Goal: Task Accomplishment & Management: Use online tool/utility

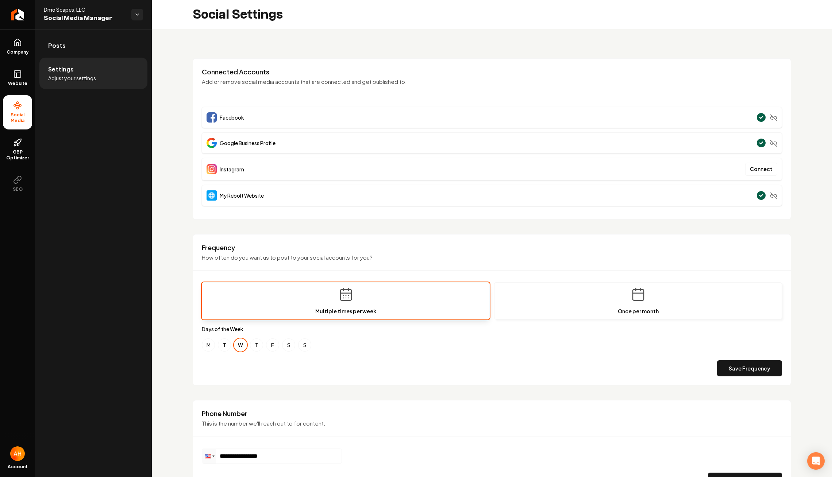
click at [402, 24] on div "Social Settings" at bounding box center [492, 14] width 680 height 29
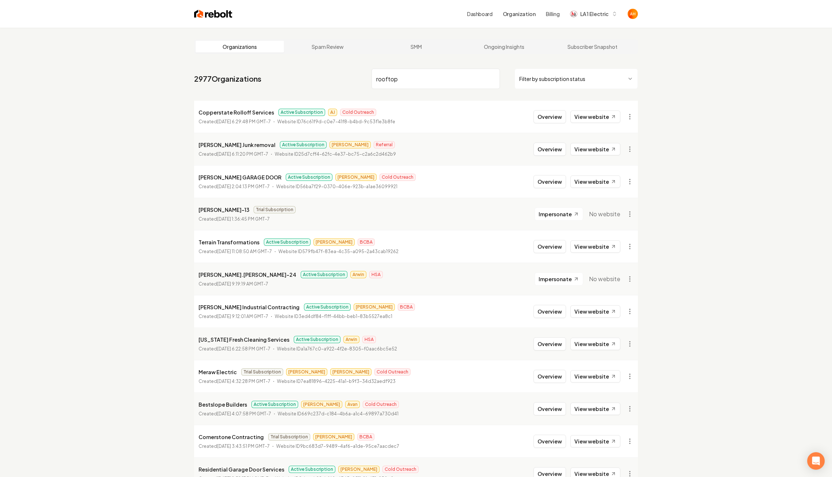
type input "rooftop"
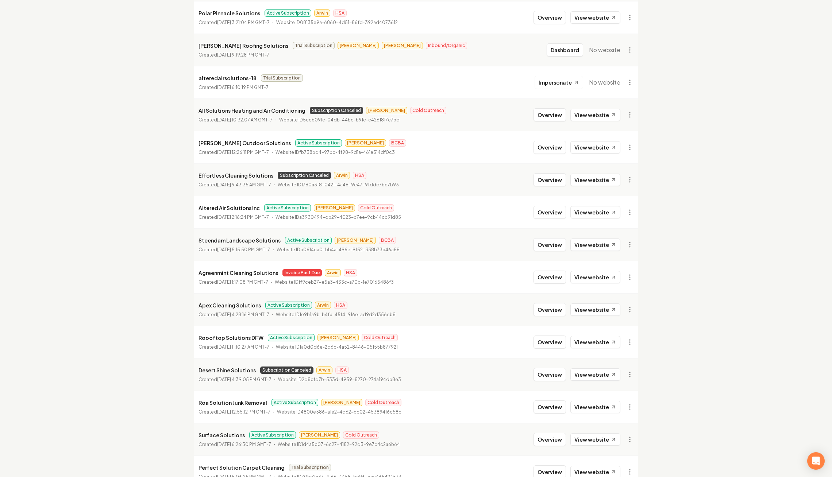
scroll to position [293, 0]
type input "solution"
click at [553, 340] on button "Overview" at bounding box center [550, 342] width 32 height 13
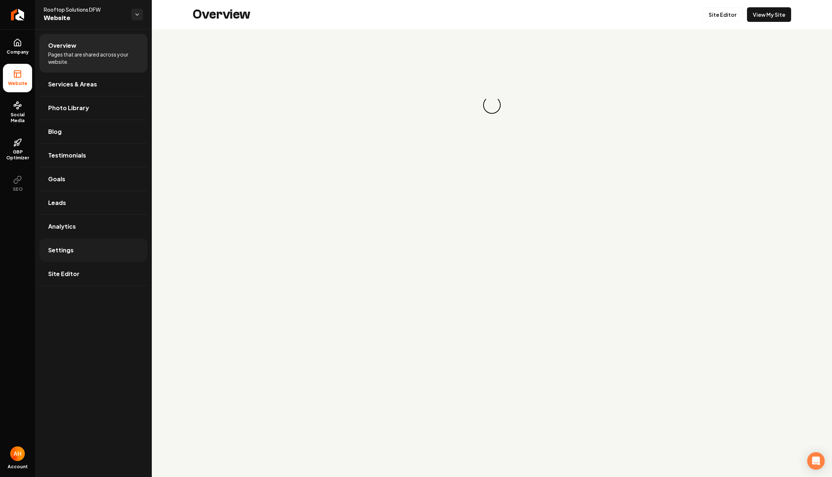
click at [92, 253] on link "Settings" at bounding box center [93, 250] width 108 height 23
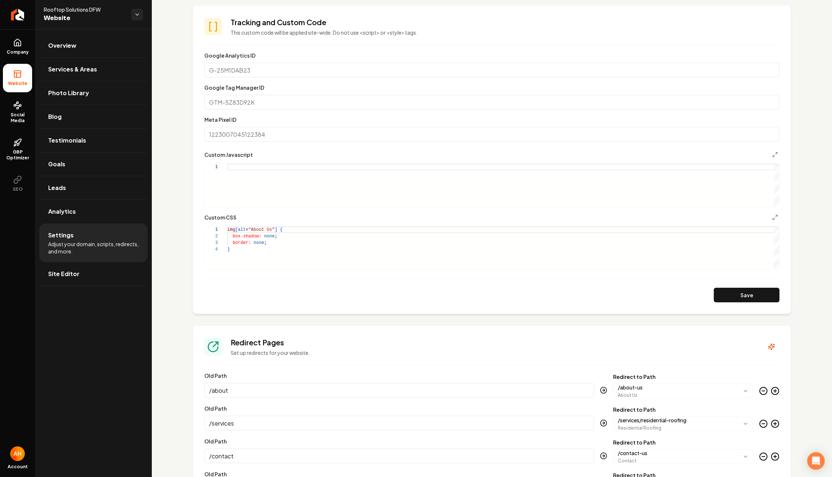
scroll to position [310, 0]
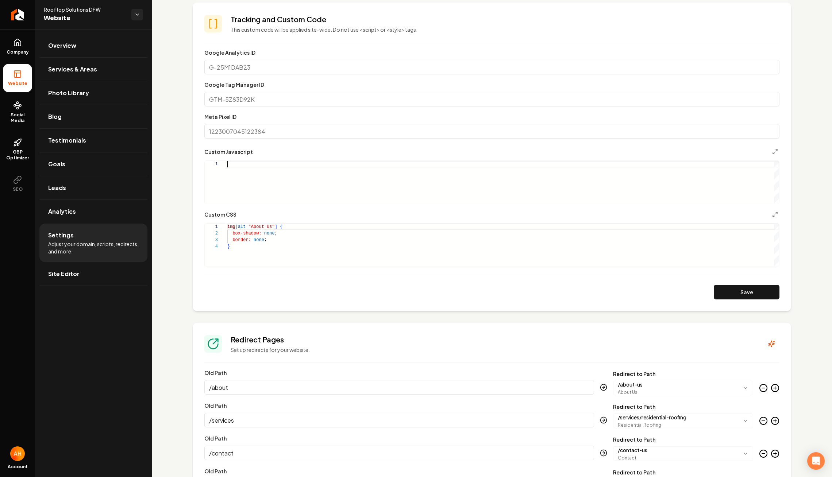
click at [286, 174] on div "Main content area" at bounding box center [503, 182] width 552 height 43
type textarea "**********"
click at [735, 288] on button "Save" at bounding box center [747, 292] width 66 height 15
click at [118, 45] on link "Overview" at bounding box center [93, 45] width 108 height 23
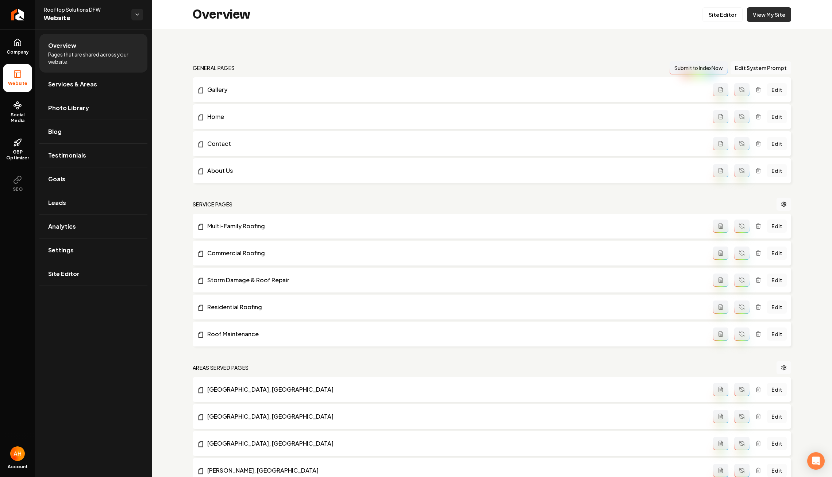
click at [766, 11] on link "View My Site" at bounding box center [769, 14] width 44 height 15
click at [736, 10] on link "Site Editor" at bounding box center [723, 14] width 40 height 15
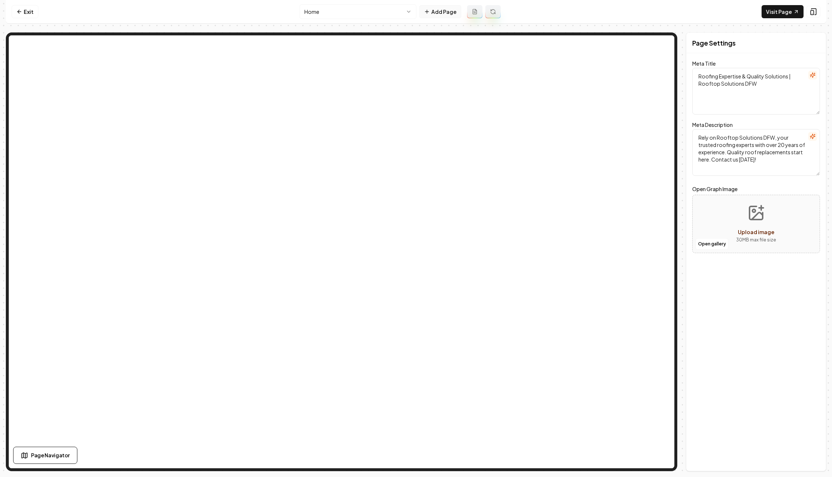
click at [455, 8] on button "Add Page" at bounding box center [440, 11] width 42 height 13
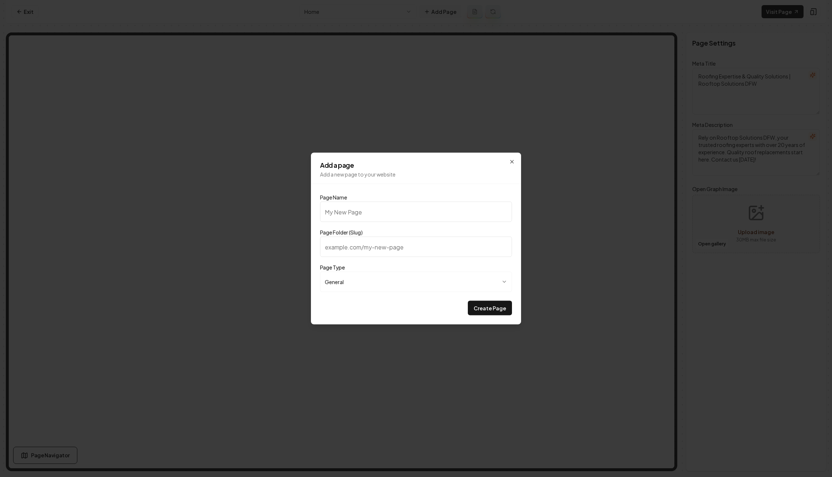
type input "F"
type input "f"
type input "Fr"
type input "fr"
type input "Fre"
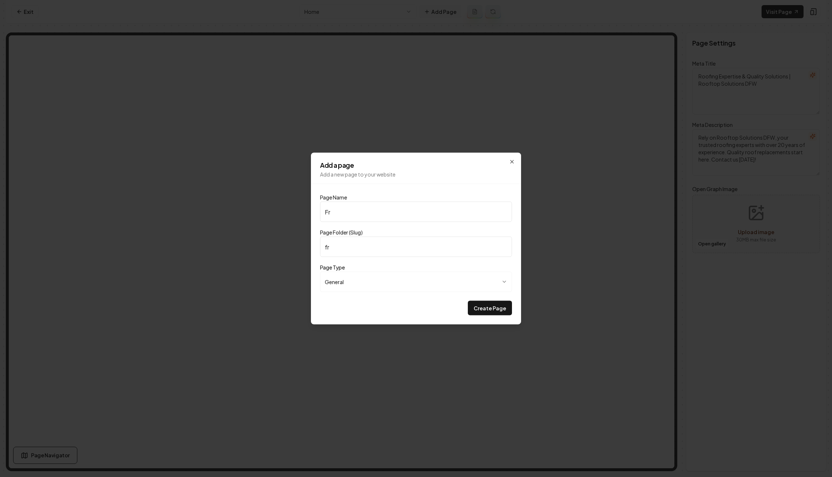
type input "fre"
type input "Free"
type input "free"
type input "Free R"
type input "free-r"
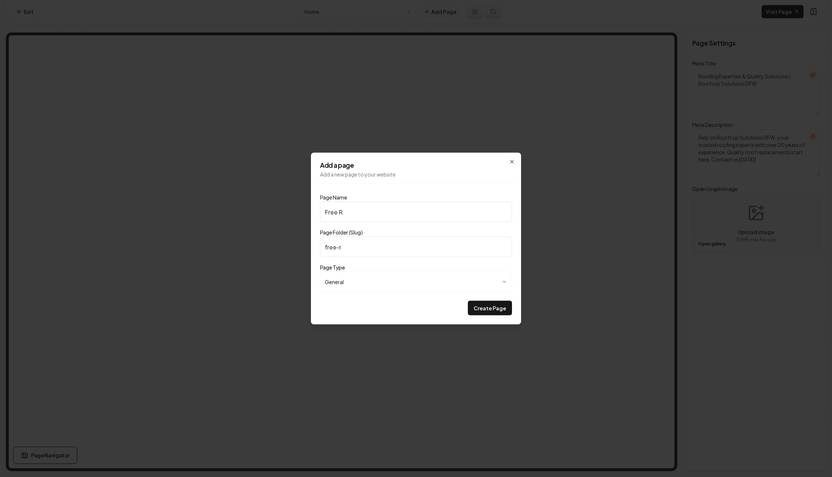
type input "Free Ro"
type input "free-ro"
type input "Free Roo"
type input "free-roo"
type input "Free Roof"
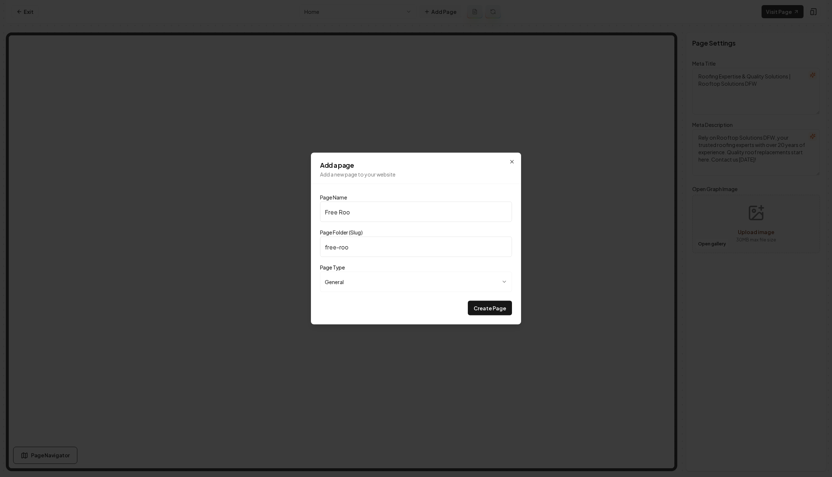
type input "free-roof"
type input "Free Roof E"
type input "free-roof-e"
type input "Free Roof Es"
type input "free-roof-es"
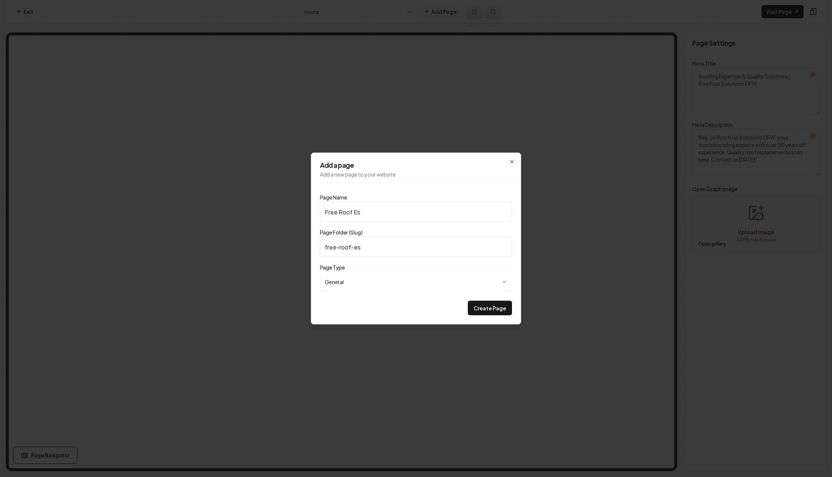
type input "Free Roof Est"
type input "free-roof-est"
type input "Free Roof Esti"
type input "free-roof-esti"
type input "Free Roof Estim"
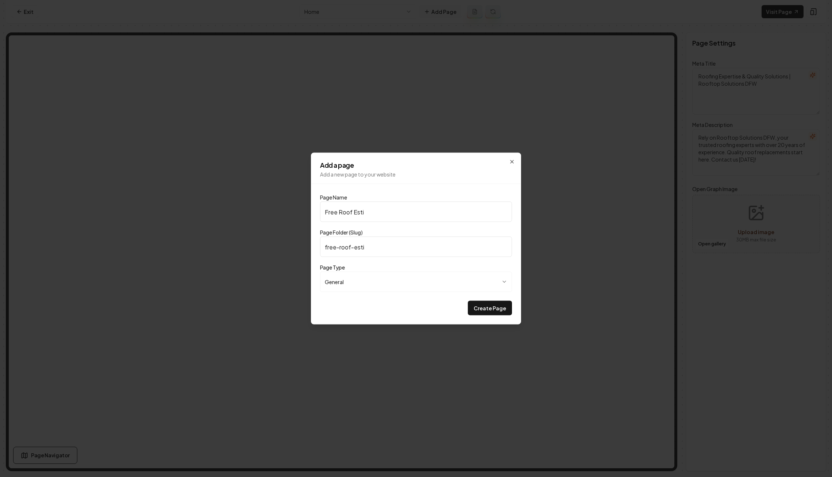
type input "free-roof-estim"
type input "Free Roof Estima"
type input "free-roof-estima"
type input "Free Roof Estimat"
type input "free-roof-estimat"
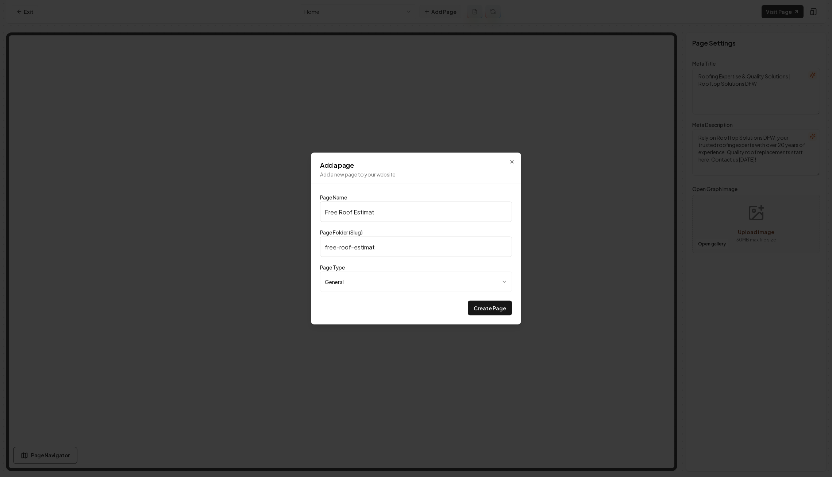
type input "Free Roof Estimate"
type input "free-roof-estimate"
type input "Free Roof Estimate"
click at [468, 301] on button "Create Page" at bounding box center [490, 308] width 44 height 15
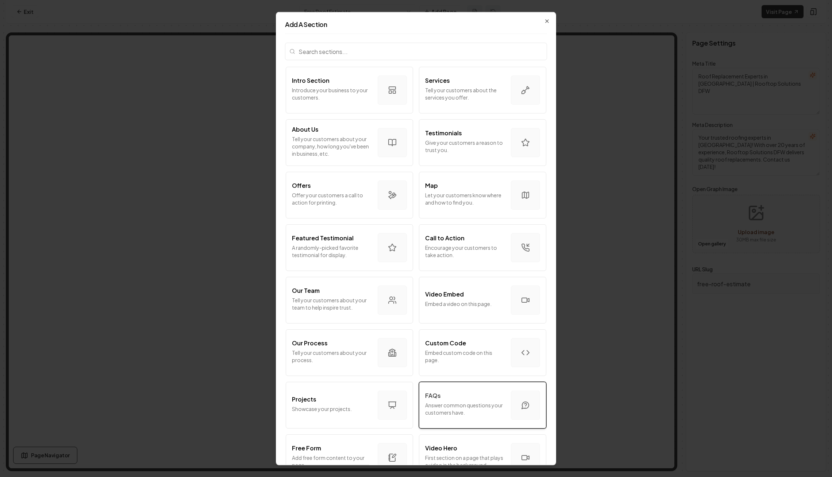
scroll to position [9, 0]
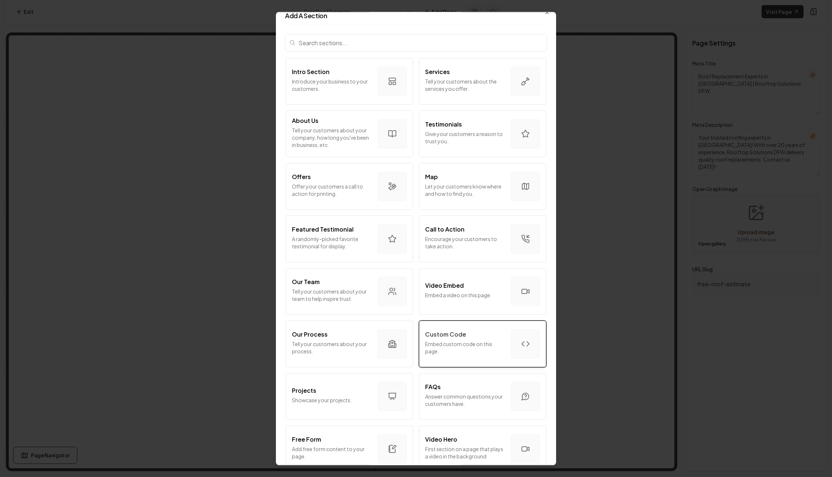
click at [463, 351] on p "Embed custom code on this page." at bounding box center [465, 347] width 80 height 15
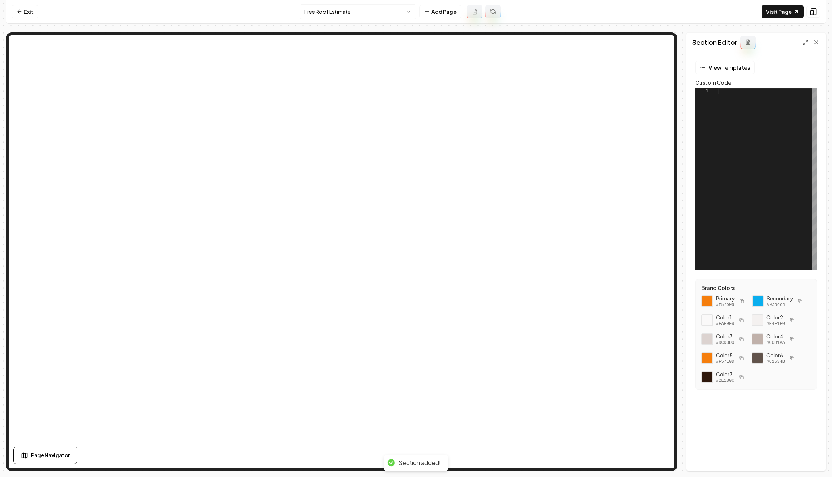
click at [754, 142] on div at bounding box center [767, 179] width 99 height 182
type textarea "**********"
click at [758, 134] on div at bounding box center [767, 179] width 99 height 182
type textarea "**********"
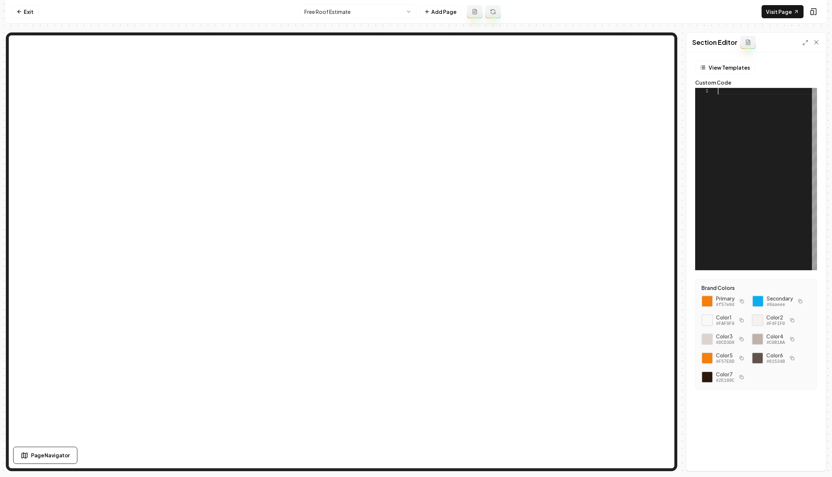
scroll to position [13, 16]
click at [812, 456] on button "Save" at bounding box center [809, 458] width 22 height 13
click at [31, 10] on link "Exit" at bounding box center [25, 11] width 27 height 13
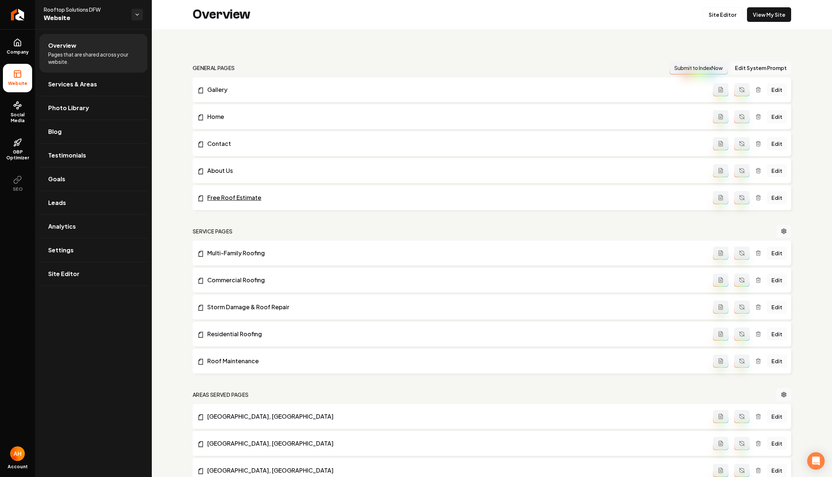
click at [216, 198] on link "Free Roof Estimate" at bounding box center [455, 197] width 516 height 9
click at [718, 18] on link "Site Editor" at bounding box center [723, 14] width 40 height 15
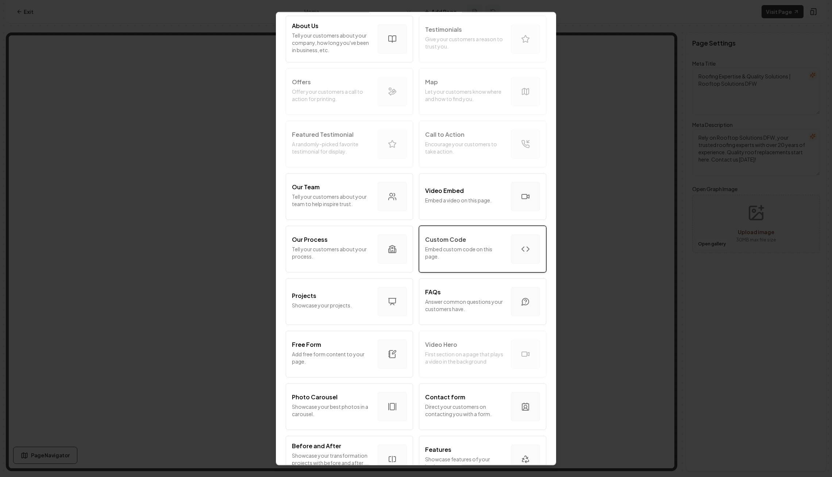
scroll to position [106, 0]
click at [472, 240] on div "Custom Code" at bounding box center [465, 237] width 80 height 9
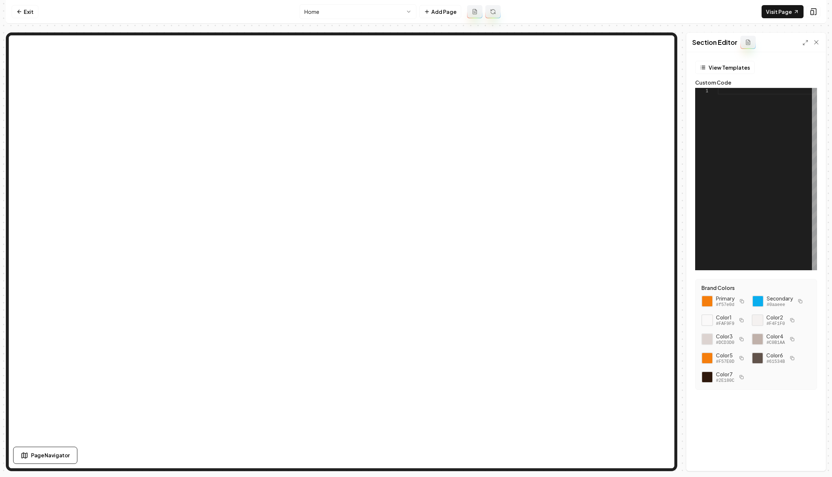
click at [770, 118] on div at bounding box center [767, 179] width 99 height 182
type textarea "**********"
click at [811, 459] on button "Save" at bounding box center [809, 458] width 22 height 13
click at [792, 17] on link "Visit Page" at bounding box center [783, 11] width 42 height 13
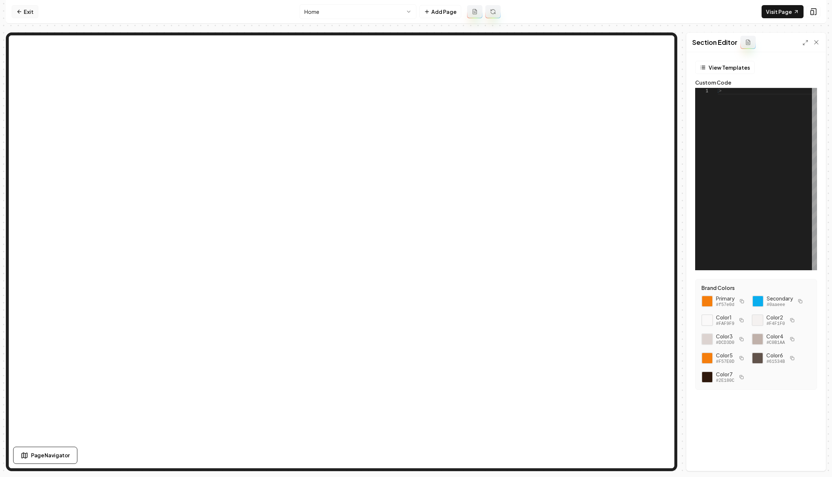
click at [17, 16] on link "Exit" at bounding box center [25, 11] width 27 height 13
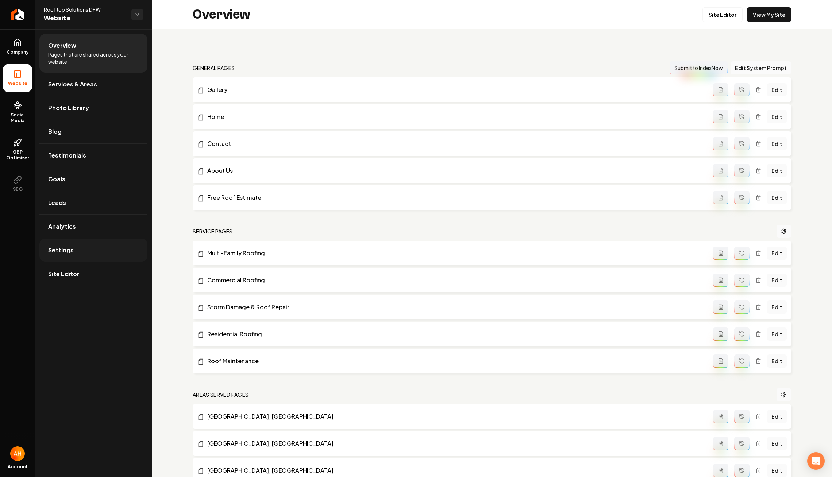
click at [84, 241] on link "Settings" at bounding box center [93, 250] width 108 height 23
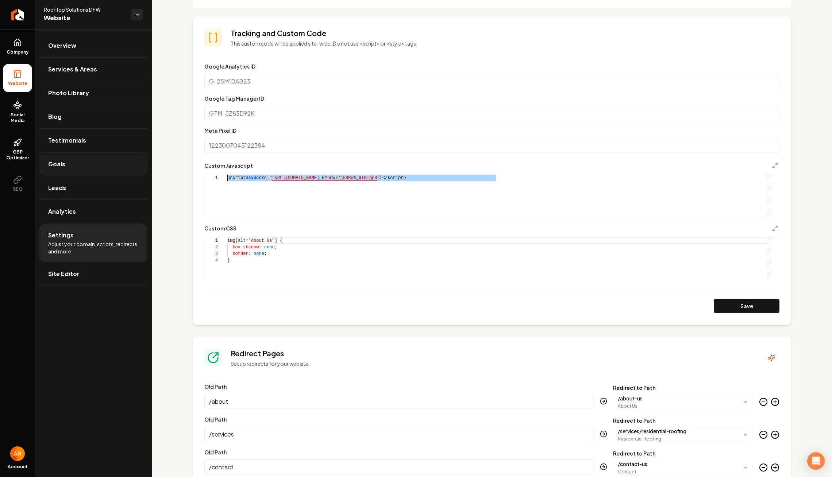
drag, startPoint x: 500, startPoint y: 174, endPoint x: 141, endPoint y: 174, distance: 359.1
click at [227, 175] on div "<script async src= " https://app.roofle.com/roof-quote-pro-widget.js?id =HYndw7…" at bounding box center [499, 196] width 544 height 43
click at [173, 50] on div "**********" at bounding box center [492, 264] width 680 height 1063
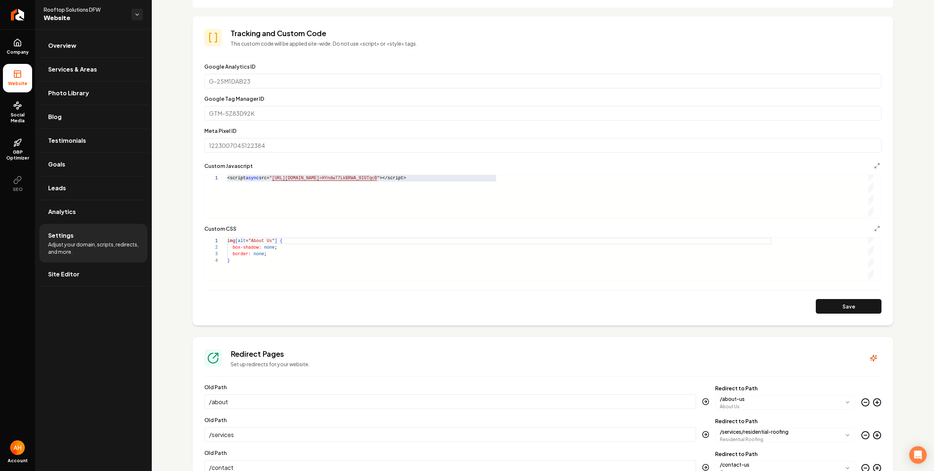
scroll to position [19, 0]
click at [539, 36] on h3 "Tracking and Custom Code" at bounding box center [556, 33] width 651 height 10
click at [511, 179] on div "<script async src= " https://app.roofle.com/roof-quote-pro-widget.js?id =HYndw7…" at bounding box center [550, 196] width 646 height 43
drag, startPoint x: 821, startPoint y: 308, endPoint x: 694, endPoint y: 263, distance: 134.5
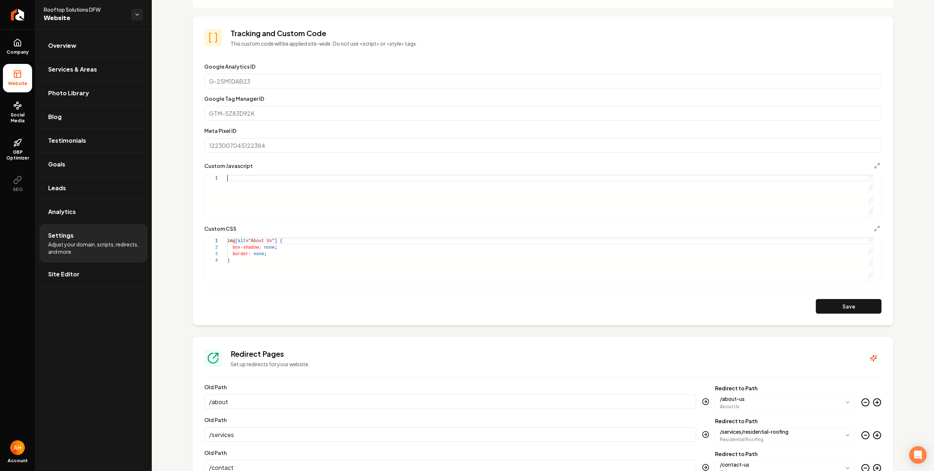
click at [821, 308] on button "Save" at bounding box center [849, 306] width 66 height 15
click at [89, 40] on link "Overview" at bounding box center [93, 45] width 108 height 23
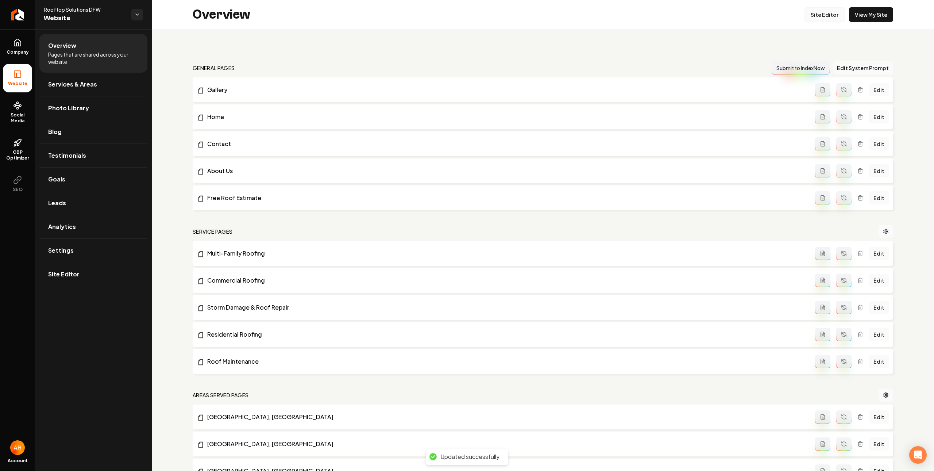
click at [805, 14] on link "Site Editor" at bounding box center [825, 14] width 40 height 15
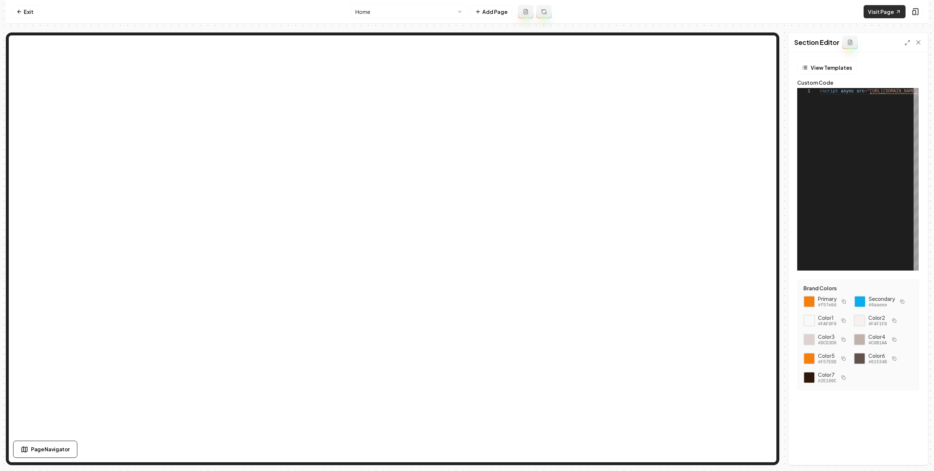
click at [832, 11] on link "Visit Page" at bounding box center [885, 11] width 42 height 13
click at [31, 9] on link "Exit" at bounding box center [25, 11] width 27 height 13
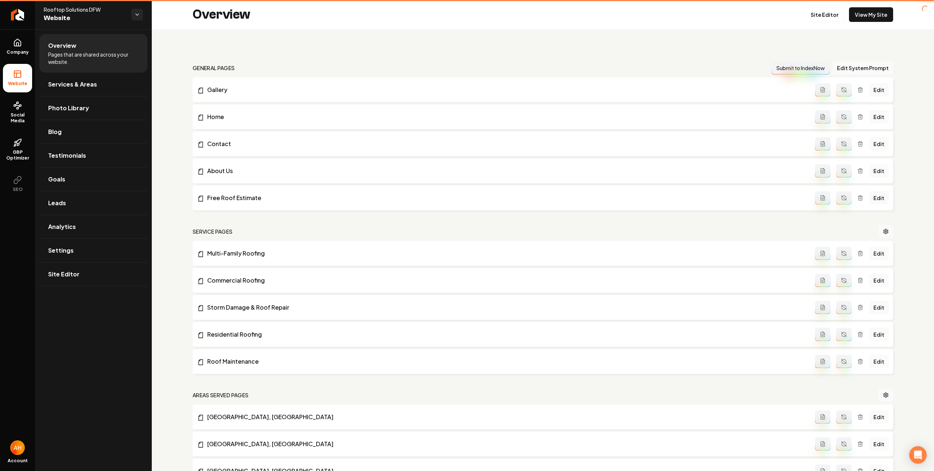
click at [163, 8] on div "Overview Site Editor View My Site" at bounding box center [543, 14] width 782 height 29
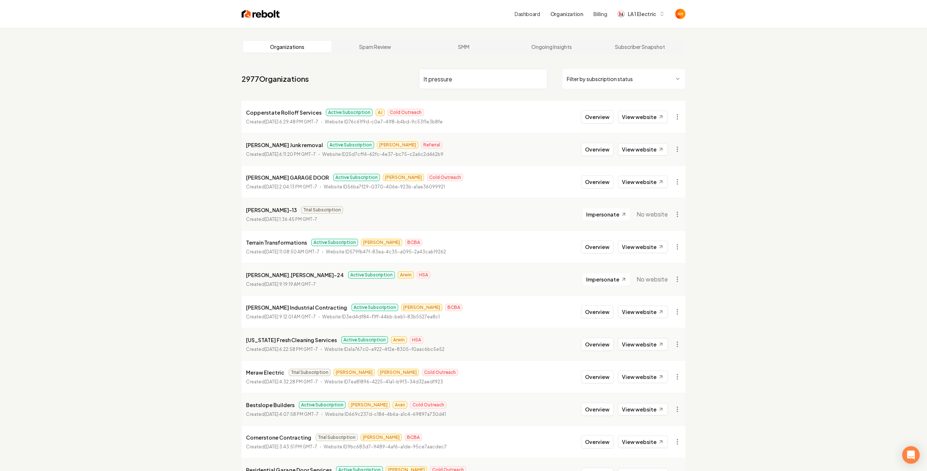
type input "lt pressure"
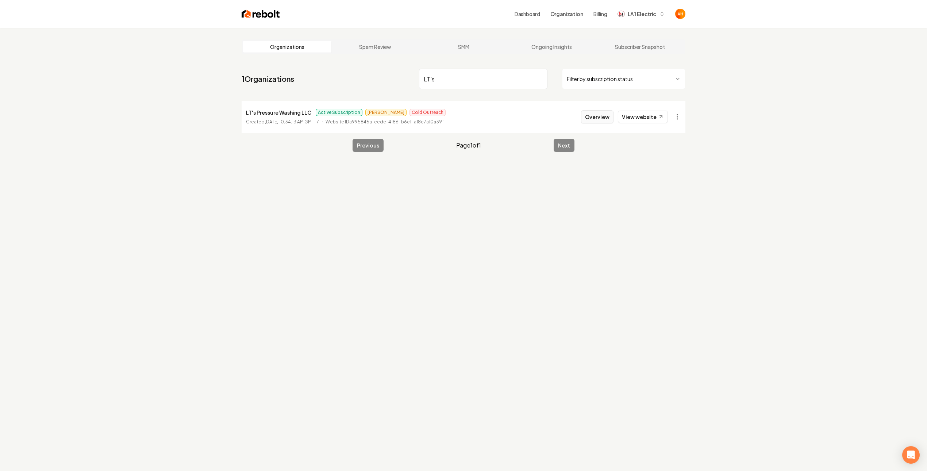
type input "LT's"
click at [611, 113] on button "Overview" at bounding box center [597, 116] width 32 height 13
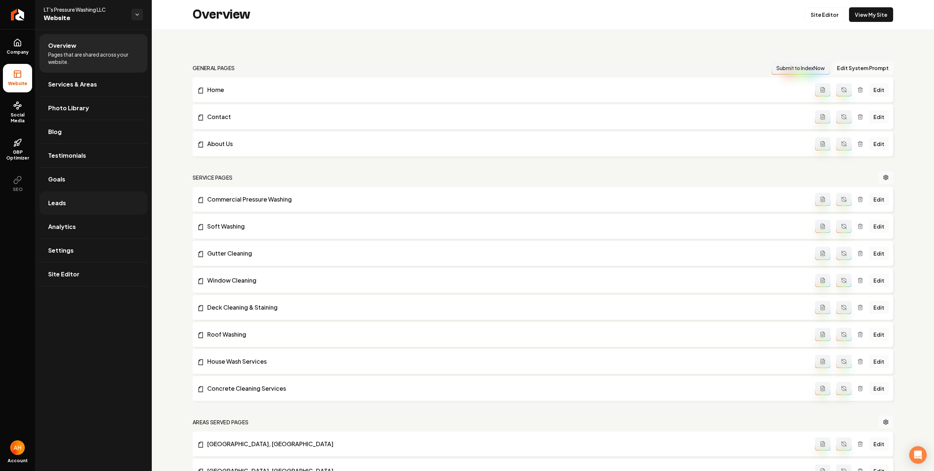
click at [83, 199] on link "Leads" at bounding box center [93, 202] width 108 height 23
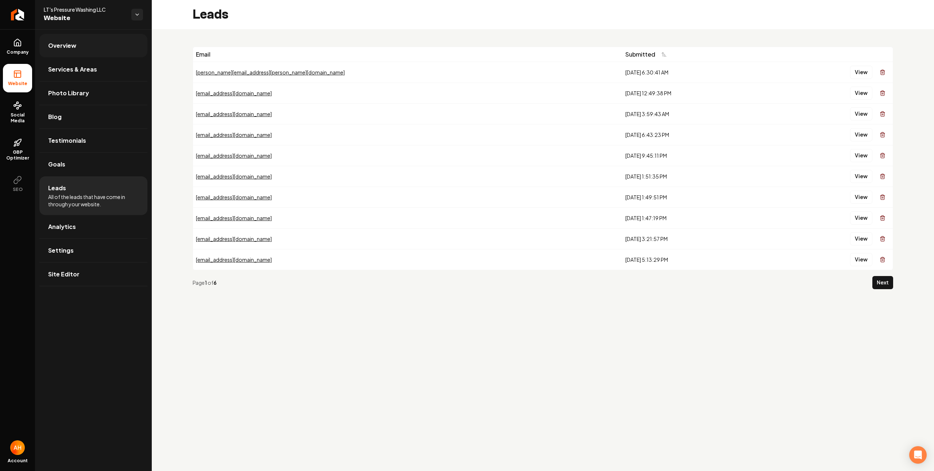
click at [85, 47] on link "Overview" at bounding box center [93, 45] width 108 height 23
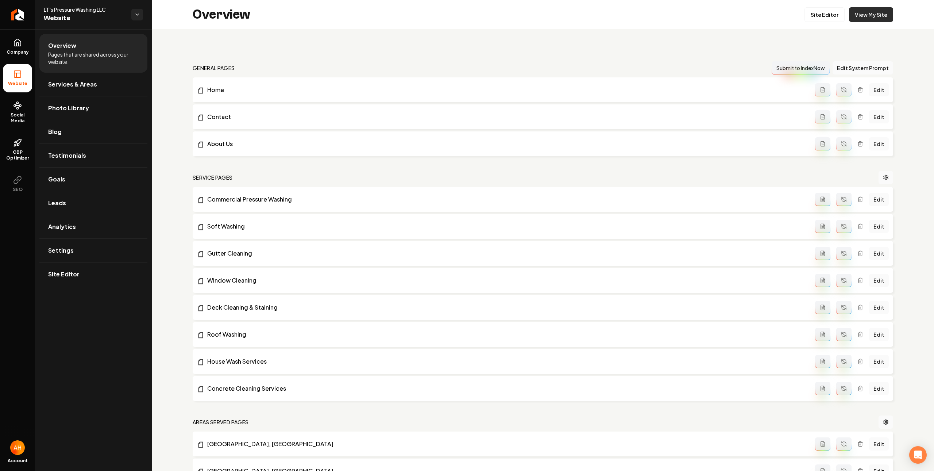
click at [832, 16] on link "View My Site" at bounding box center [871, 14] width 44 height 15
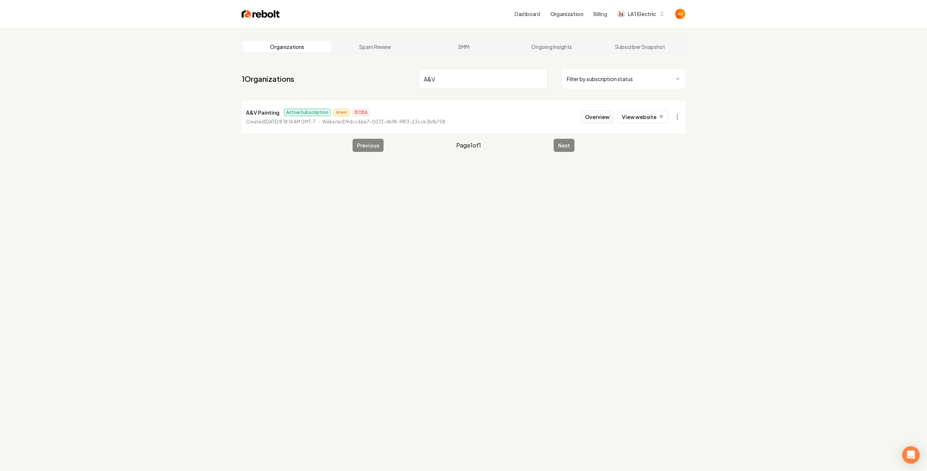
type input "A&V"
click at [607, 119] on button "Overview" at bounding box center [597, 116] width 32 height 13
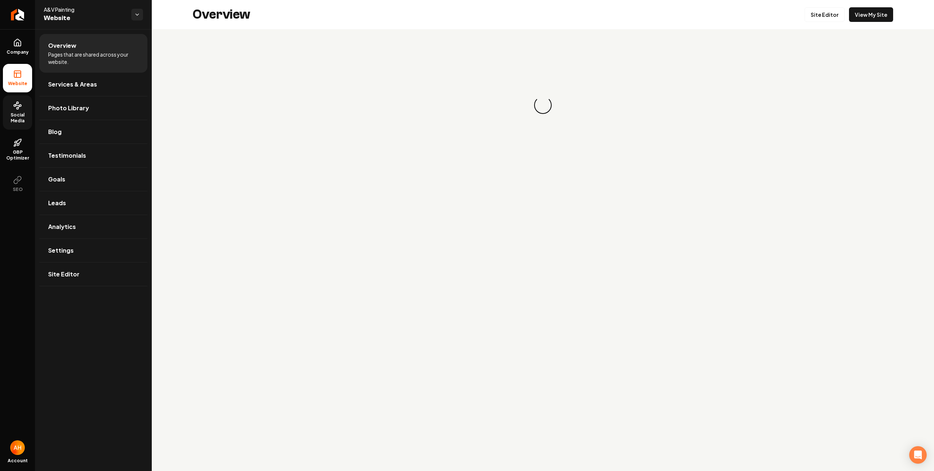
drag, startPoint x: 15, startPoint y: 109, endPoint x: 20, endPoint y: 110, distance: 5.3
click at [16, 109] on icon at bounding box center [17, 105] width 9 height 9
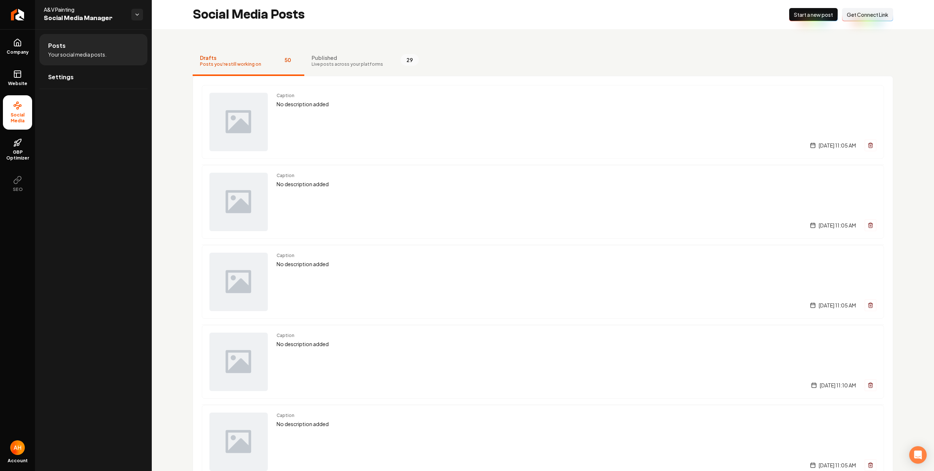
click at [790, 19] on button "New Post Start a new post" at bounding box center [813, 14] width 49 height 13
click at [526, 57] on nav "Drafts Posts you're still working on 51 Published Live posts across your platfo…" at bounding box center [543, 61] width 701 height 29
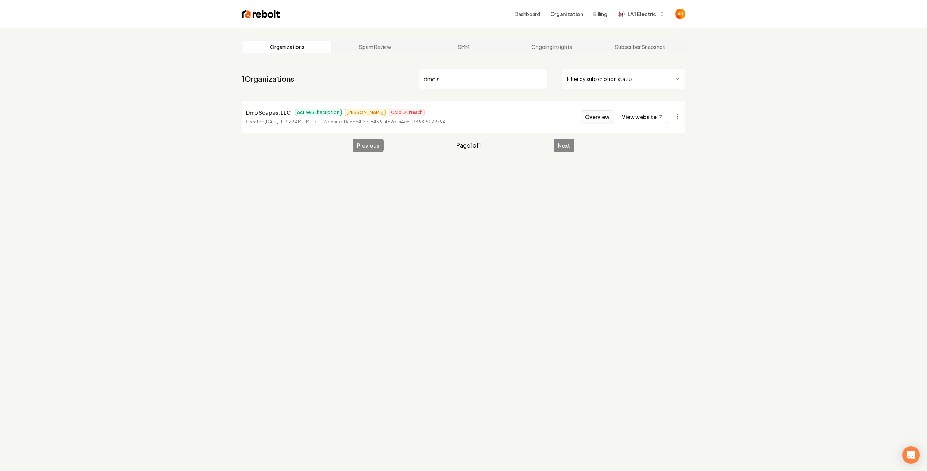
type input "dmo s"
click at [600, 116] on button "Overview" at bounding box center [597, 116] width 32 height 13
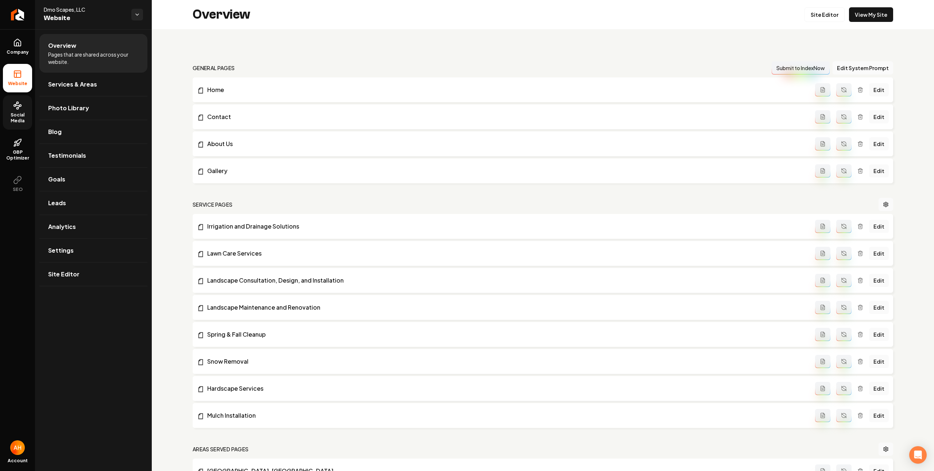
click at [19, 113] on span "Social Media" at bounding box center [17, 118] width 29 height 12
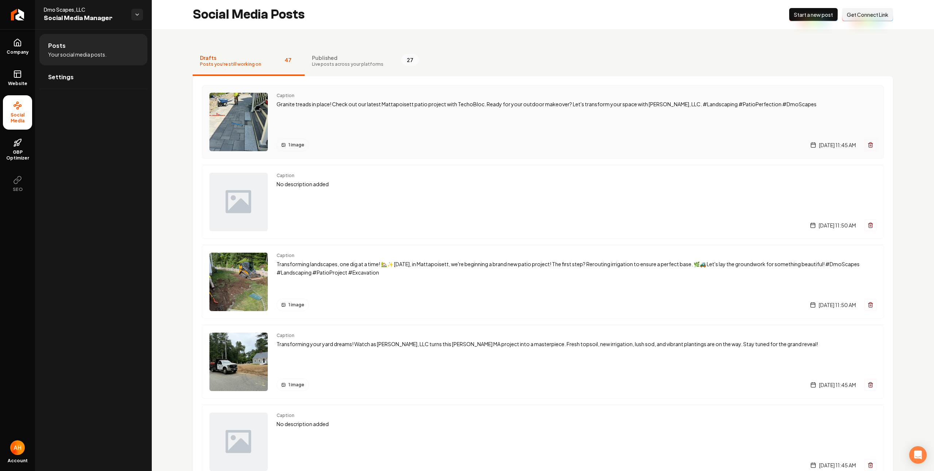
click at [439, 120] on div "Caption Granite treads in place! Check out our latest Mattapoisett patio projec…" at bounding box center [577, 122] width 600 height 58
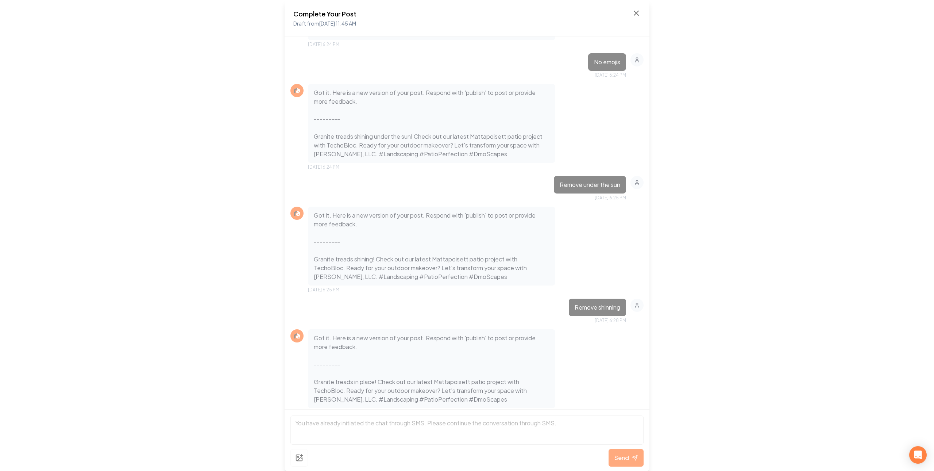
scroll to position [594, 0]
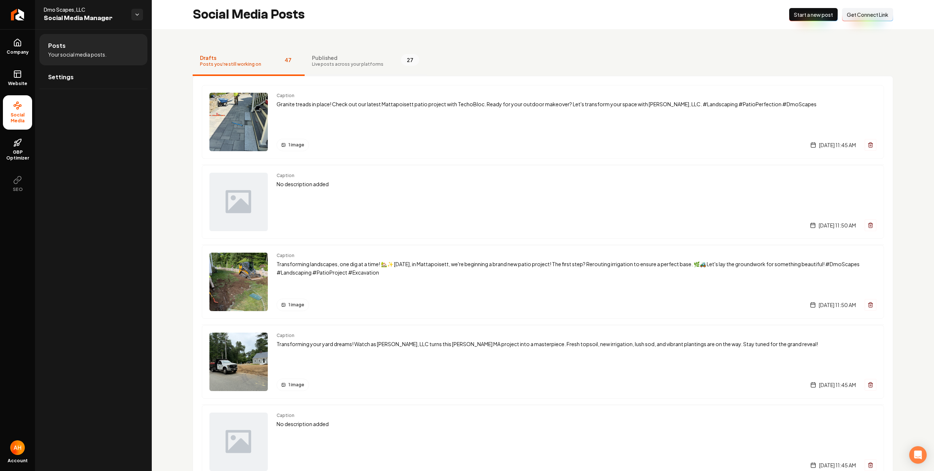
click at [361, 61] on span "Live posts across your platforms" at bounding box center [348, 64] width 72 height 6
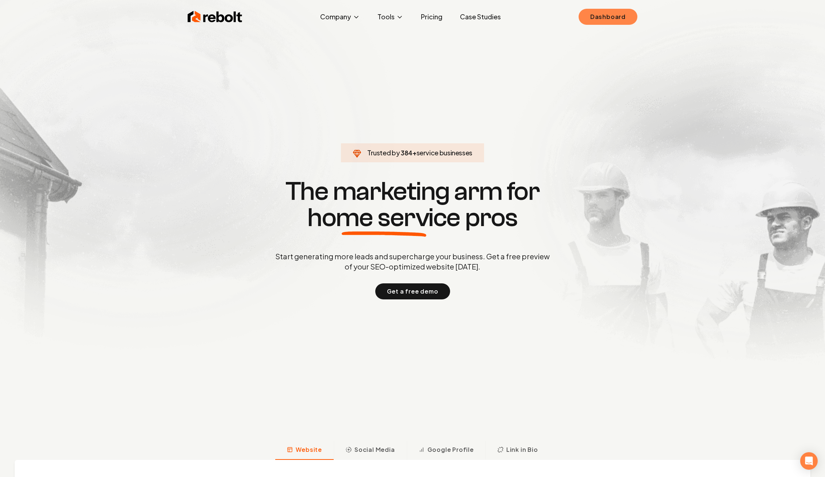
click at [612, 12] on link "Dashboard" at bounding box center [607, 17] width 59 height 16
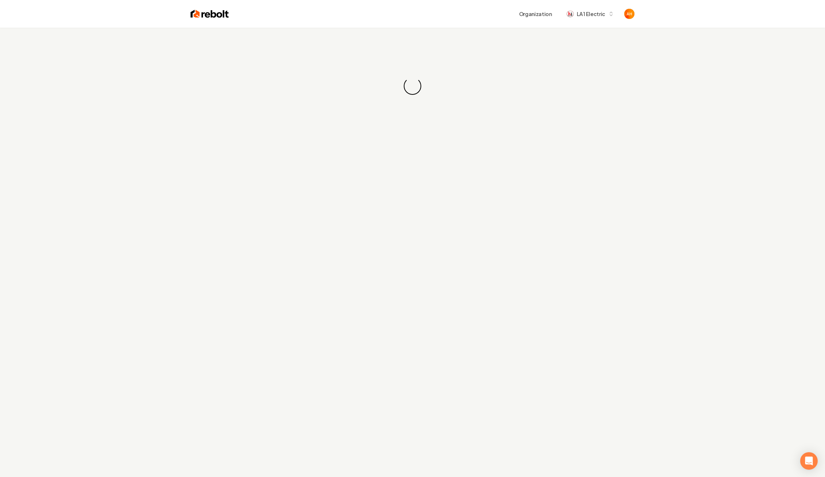
click at [350, 16] on div "Organization LA 1 Electric" at bounding box center [431, 13] width 405 height 13
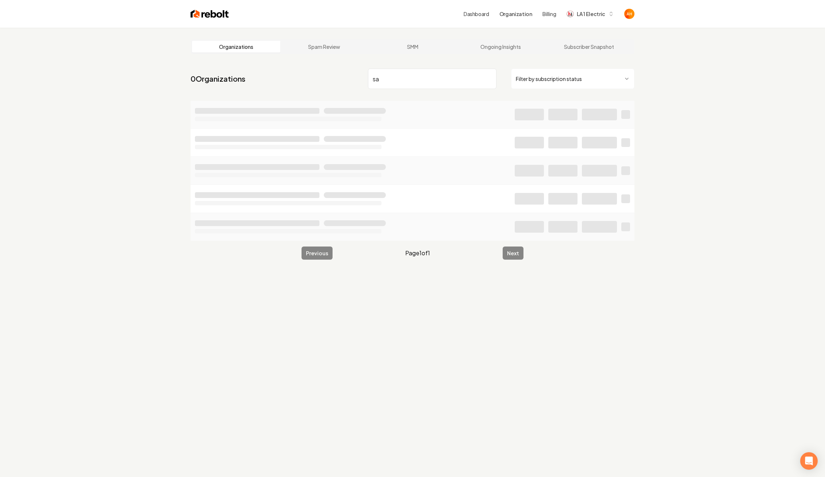
type input "s"
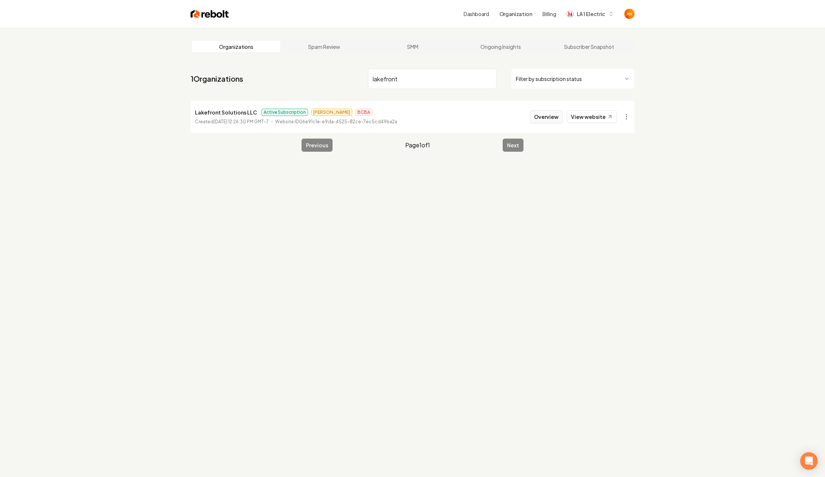
type input "lakefront"
click at [542, 114] on button "Overview" at bounding box center [546, 116] width 32 height 13
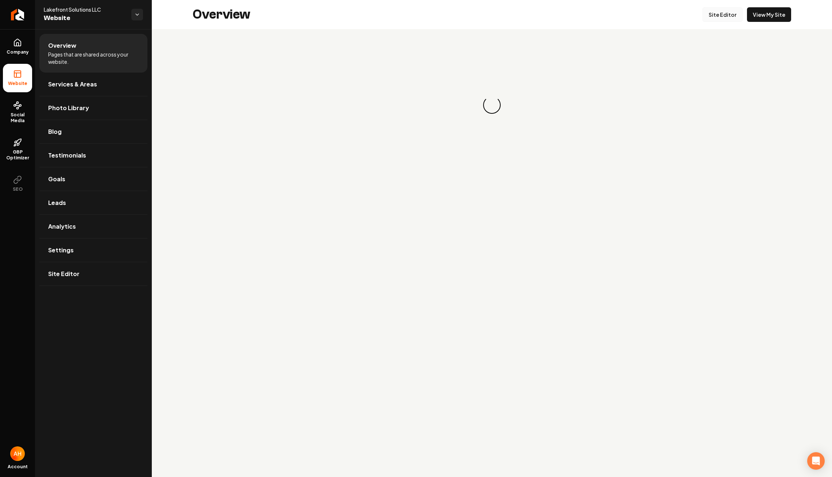
click at [717, 17] on link "Site Editor" at bounding box center [723, 14] width 40 height 15
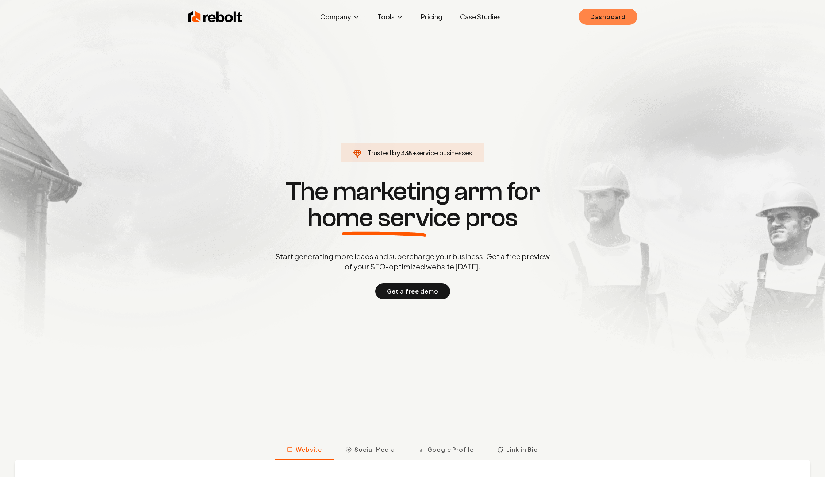
click at [626, 19] on link "Dashboard" at bounding box center [607, 17] width 59 height 16
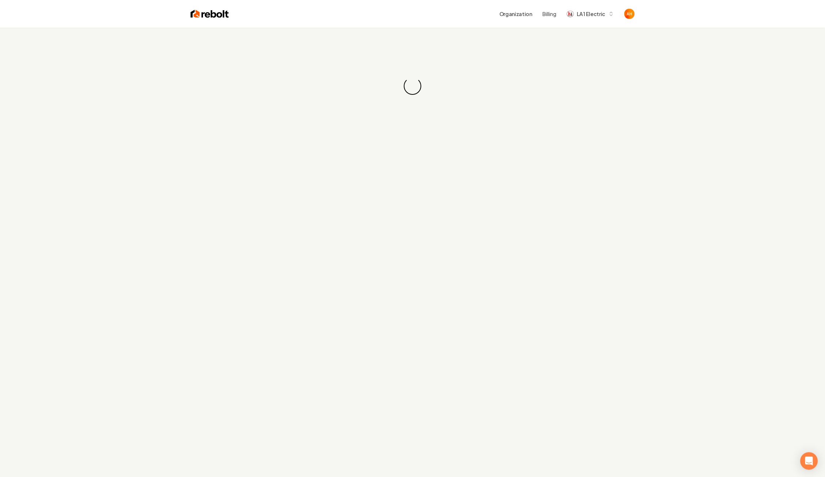
click at [443, 23] on div "Organization Billing LA 1 Electric" at bounding box center [412, 14] width 467 height 28
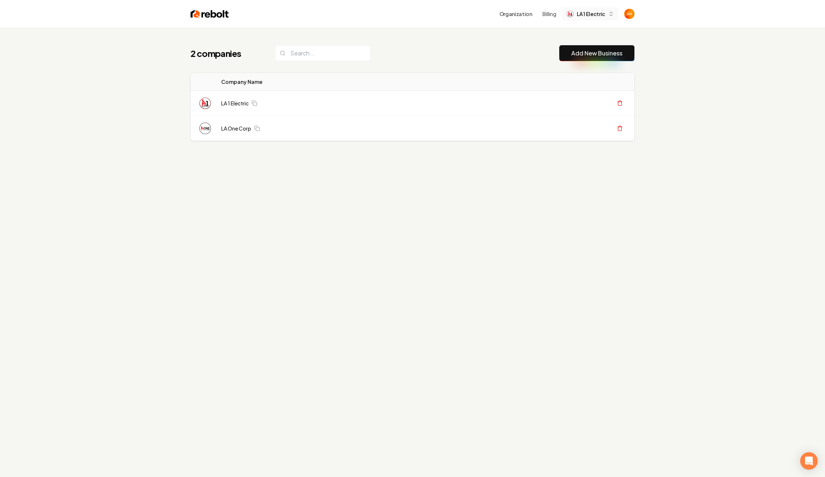
click at [595, 10] on span "LA 1 Electric" at bounding box center [591, 14] width 28 height 8
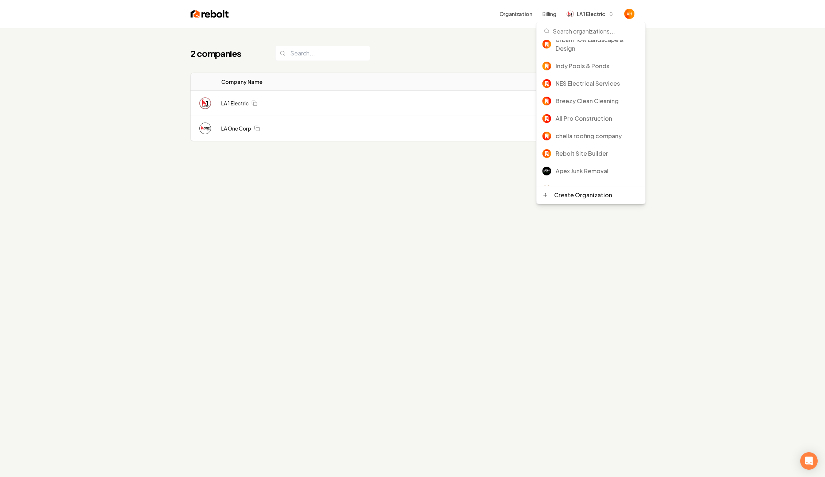
scroll to position [84, 0]
click at [579, 147] on div "Rebolt Site Builder" at bounding box center [597, 151] width 84 height 9
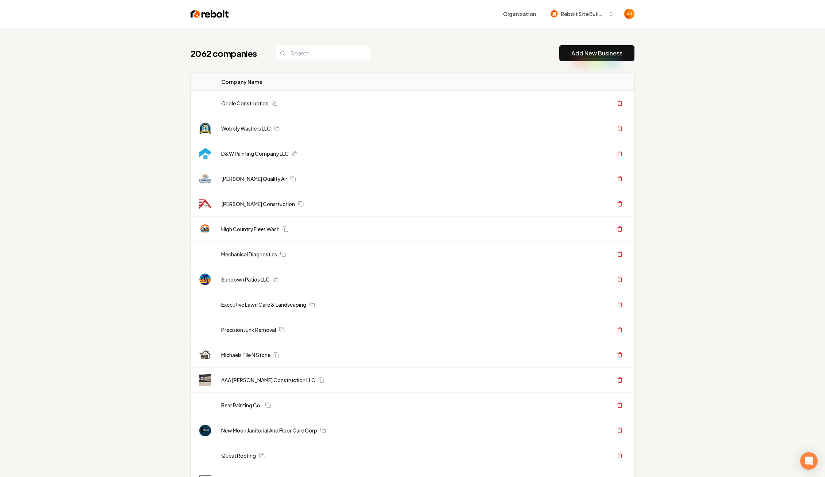
click at [473, 15] on div "Organization Rebolt Site Builder" at bounding box center [431, 13] width 405 height 13
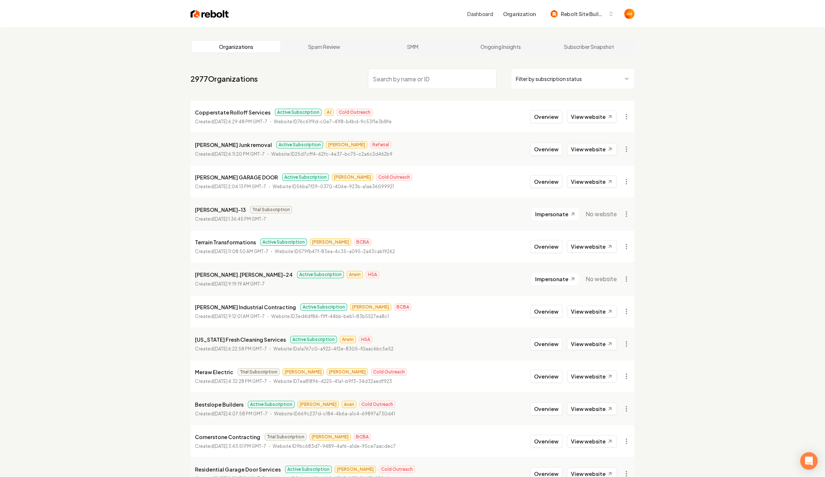
click at [489, 15] on link "Dashboard" at bounding box center [480, 13] width 26 height 7
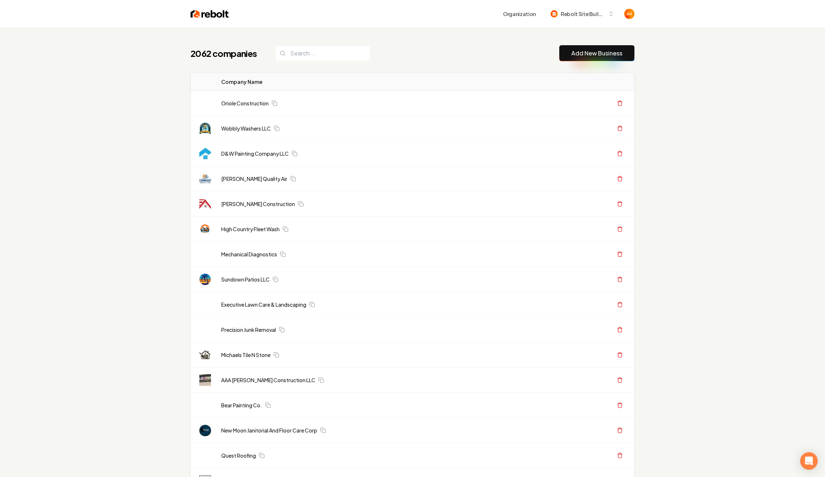
click at [586, 51] on link "Add New Business" at bounding box center [596, 53] width 51 height 9
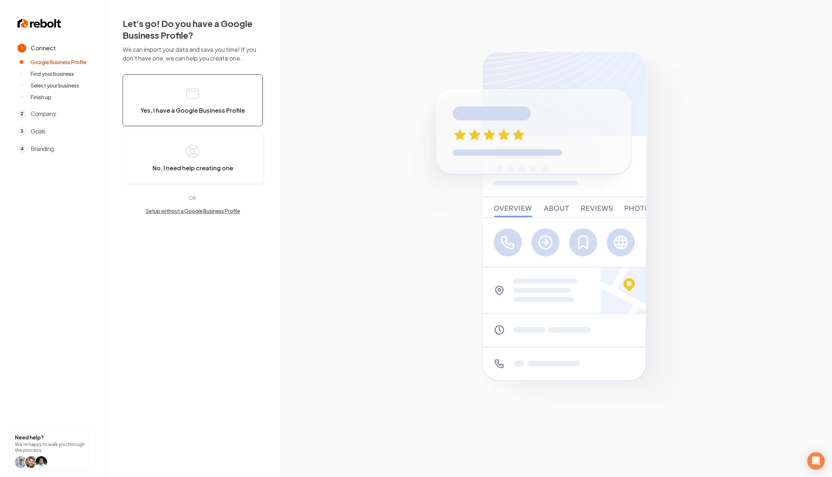
click at [180, 97] on button "Yes, I have a Google Business Profile" at bounding box center [193, 100] width 140 height 52
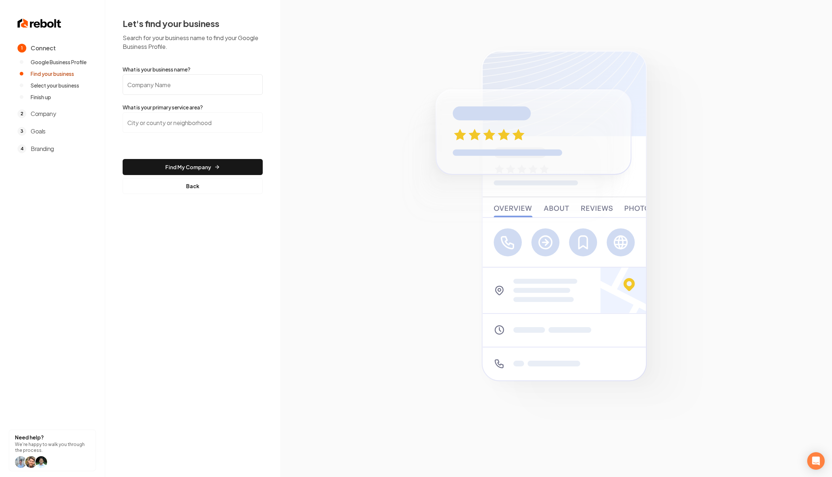
click at [193, 89] on input "What is your business name?" at bounding box center [193, 84] width 140 height 20
type input "Rooftop Solutions"
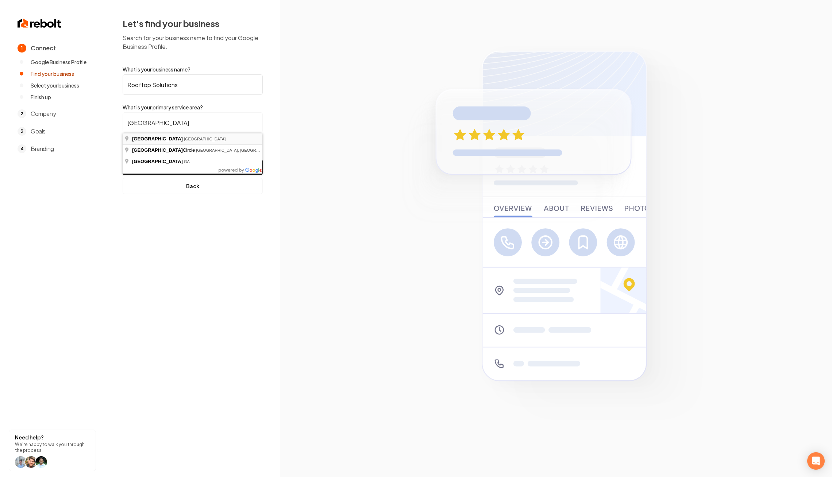
type input "Dallas, TX"
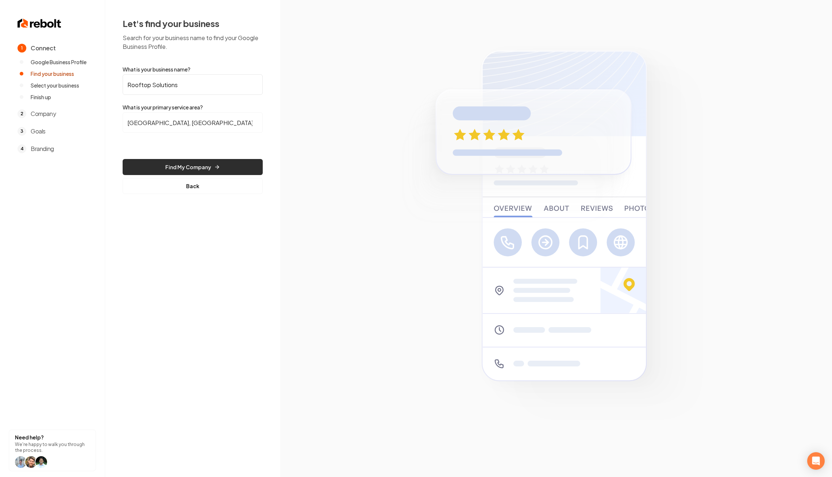
click at [173, 161] on button "Find My Company" at bounding box center [193, 167] width 140 height 16
click at [196, 161] on button "Find My Company" at bounding box center [193, 167] width 140 height 16
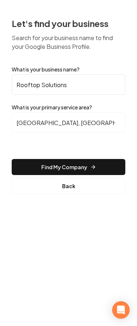
click at [77, 167] on button "Find My Company" at bounding box center [68, 167] width 113 height 16
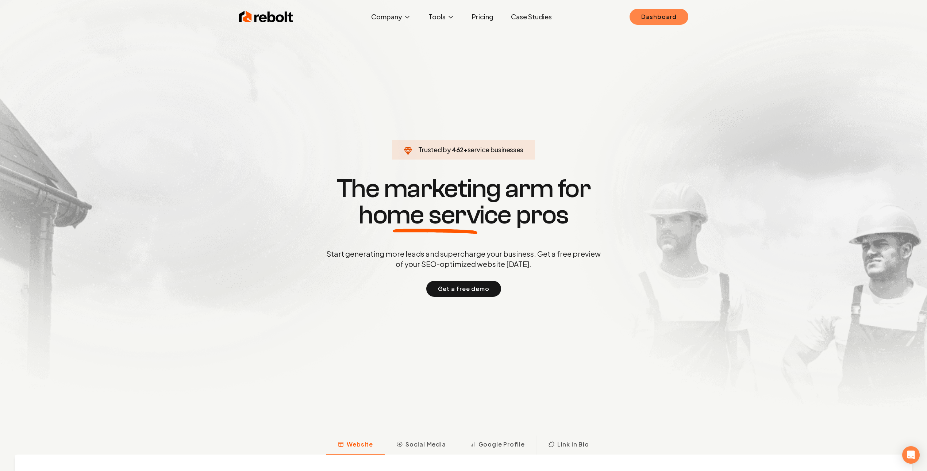
drag, startPoint x: 667, startPoint y: 24, endPoint x: 666, endPoint y: 18, distance: 6.4
click at [667, 24] on link "Dashboard" at bounding box center [659, 17] width 59 height 16
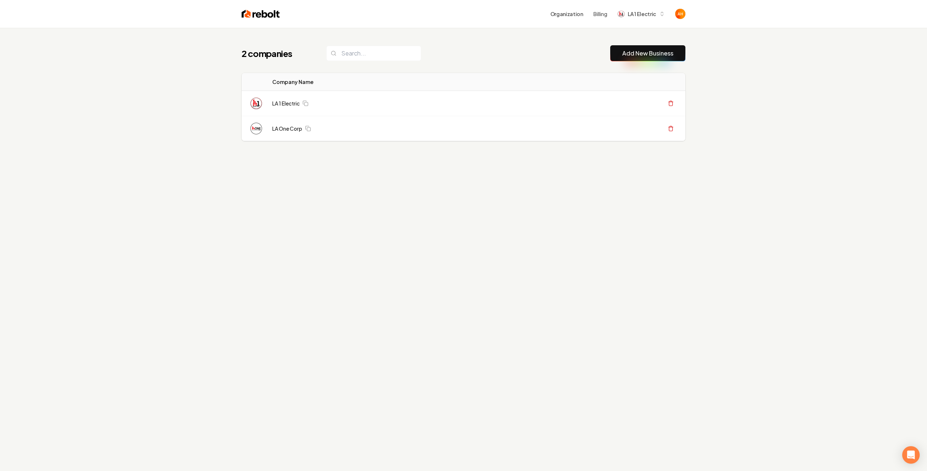
click at [544, 14] on div "Organization Billing LA 1 Electric" at bounding box center [482, 13] width 405 height 13
click at [639, 10] on span "LA 1 Electric" at bounding box center [642, 14] width 28 height 8
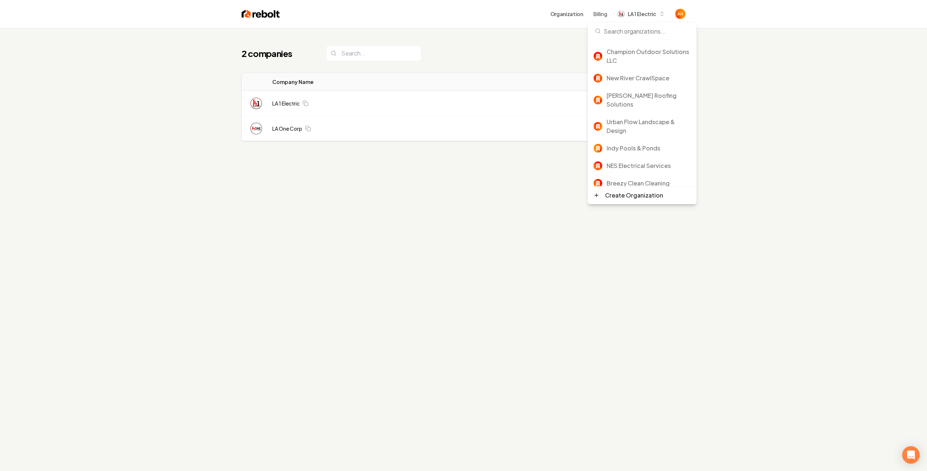
type input "a"
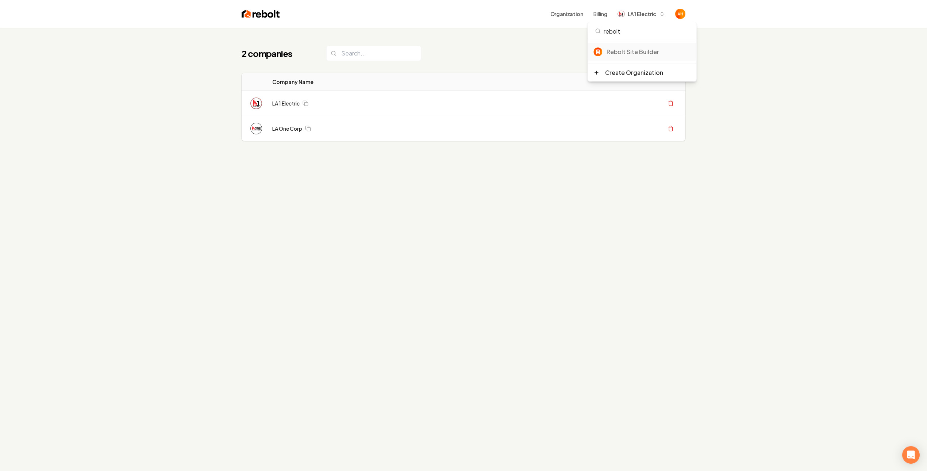
type input "rebolt"
click at [643, 53] on div "Rebolt Site Builder" at bounding box center [649, 51] width 84 height 9
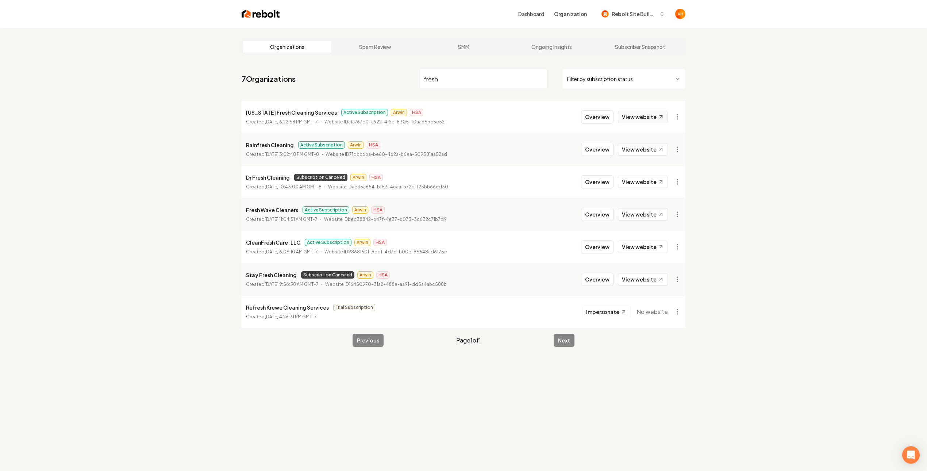
type input "fresh"
click at [636, 114] on link "View website" at bounding box center [643, 117] width 50 height 12
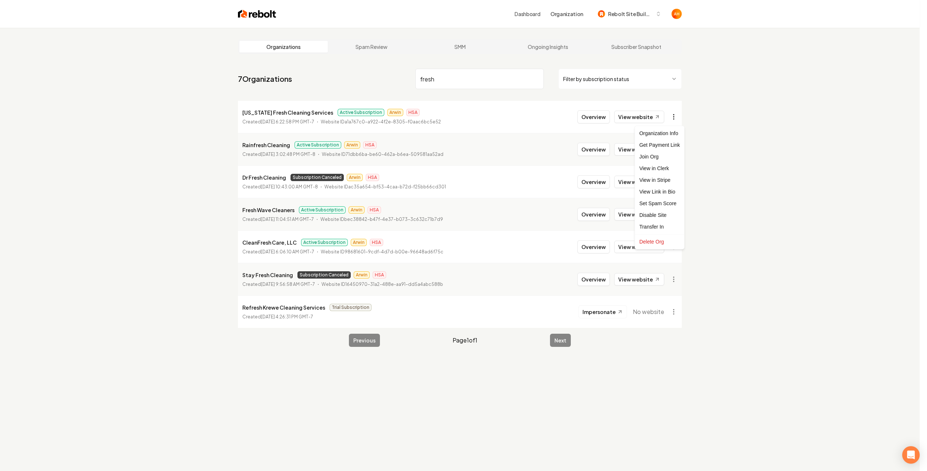
click at [677, 113] on html "Dashboard Organization Rebolt Site Builder Organizations Spam Review SMM Ongoin…" at bounding box center [463, 235] width 927 height 471
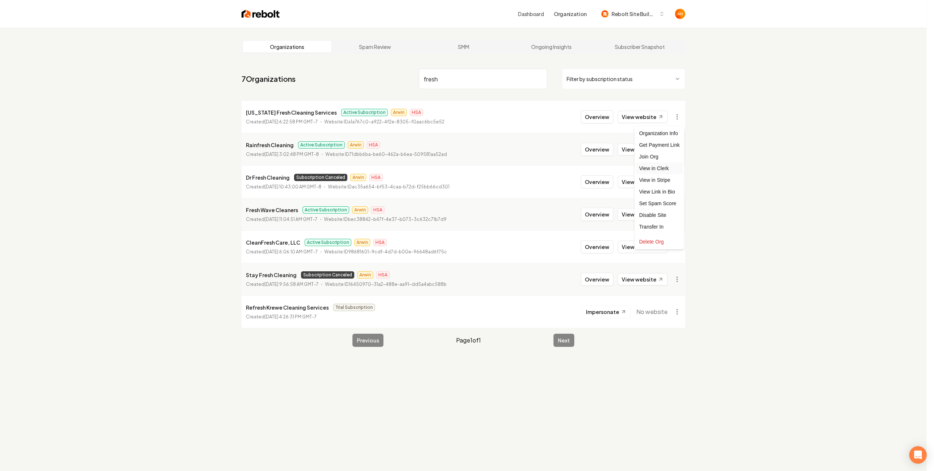
click at [666, 172] on link "View in Clerk" at bounding box center [659, 168] width 46 height 12
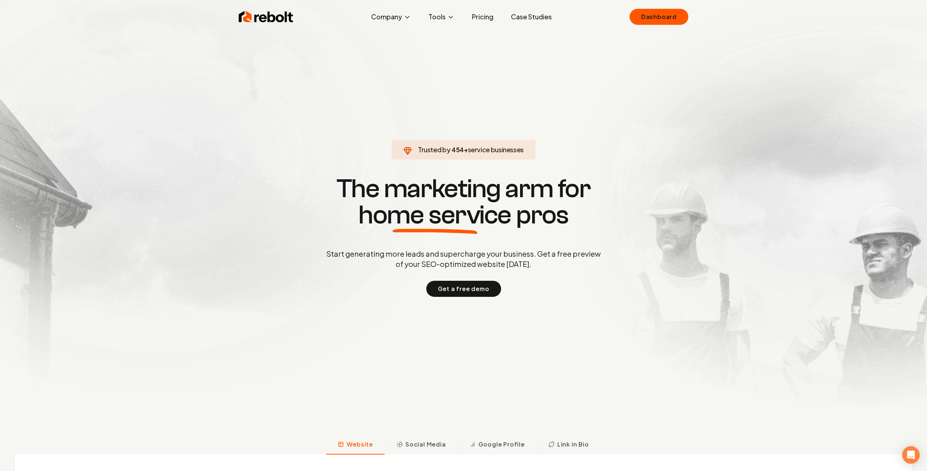
click link "Dashboard" at bounding box center [659, 17] width 59 height 16
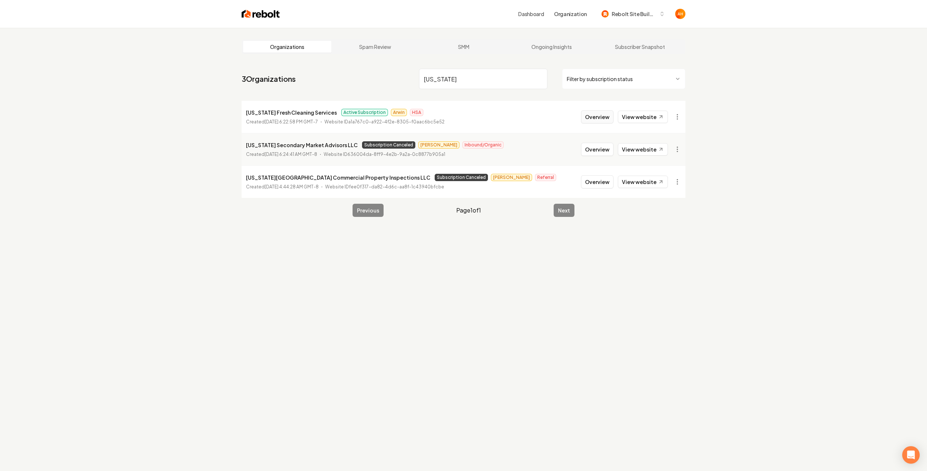
type input "[US_STATE]"
click at [598, 114] on button "Overview" at bounding box center [597, 116] width 32 height 13
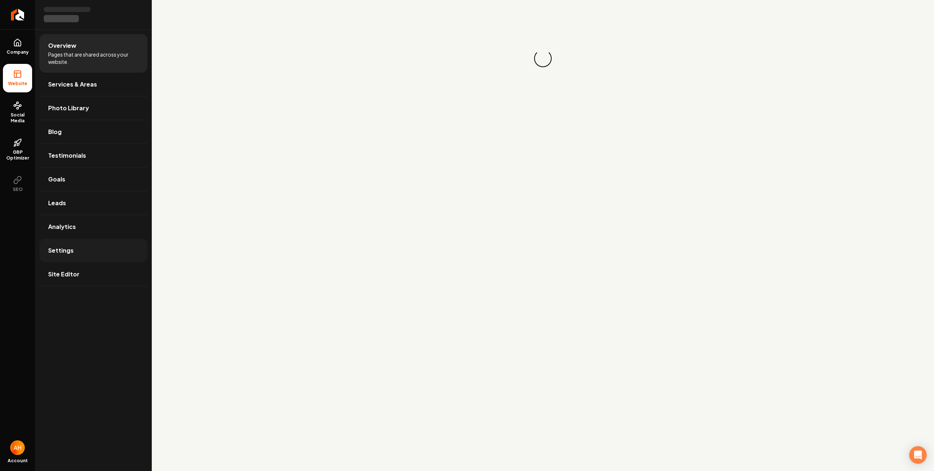
click at [81, 258] on link "Settings" at bounding box center [93, 250] width 108 height 23
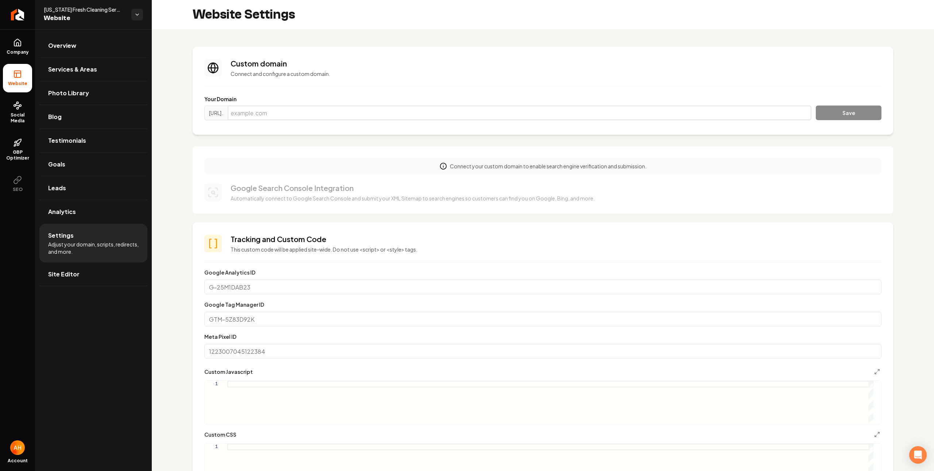
click at [351, 117] on input "Main content area" at bounding box center [520, 112] width 584 height 15
paste input "[DOMAIN_NAME]"
type input "[DOMAIN_NAME]"
click at [823, 111] on button "Save" at bounding box center [849, 112] width 66 height 15
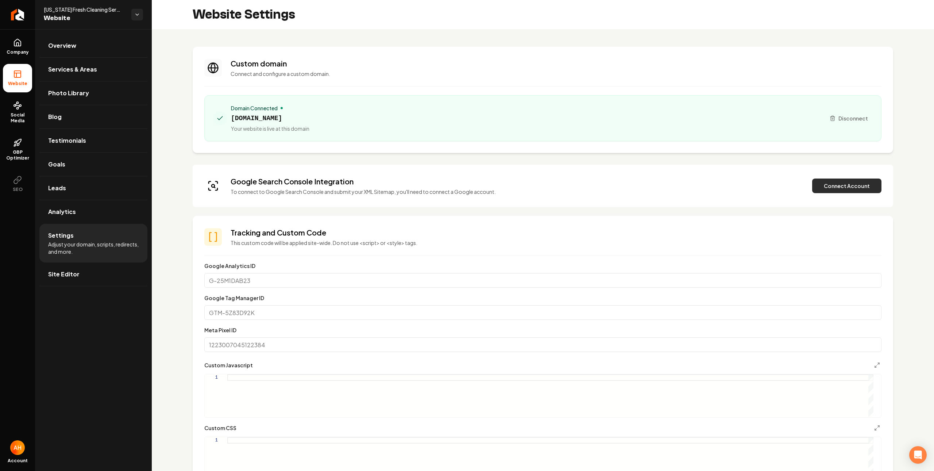
click at [815, 187] on button "Connect Account" at bounding box center [846, 185] width 69 height 15
click at [796, 187] on button "Verify & Submit" at bounding box center [796, 185] width 63 height 15
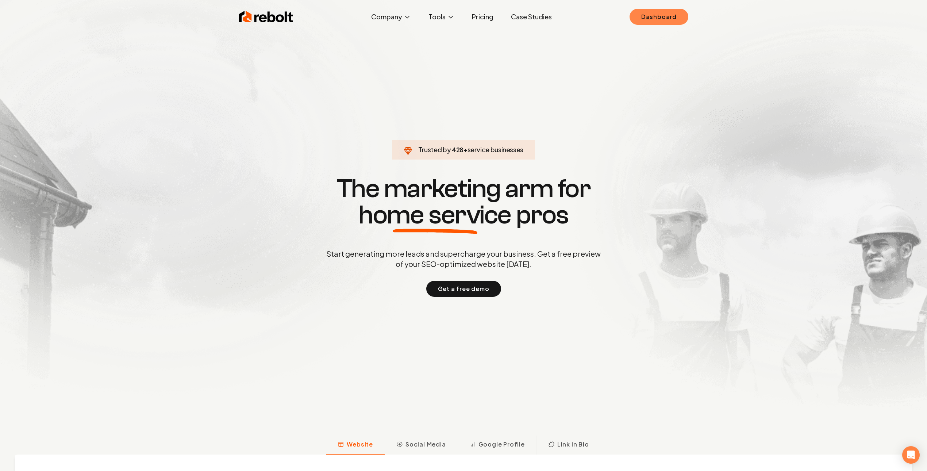
click at [652, 9] on link "Dashboard" at bounding box center [659, 17] width 59 height 16
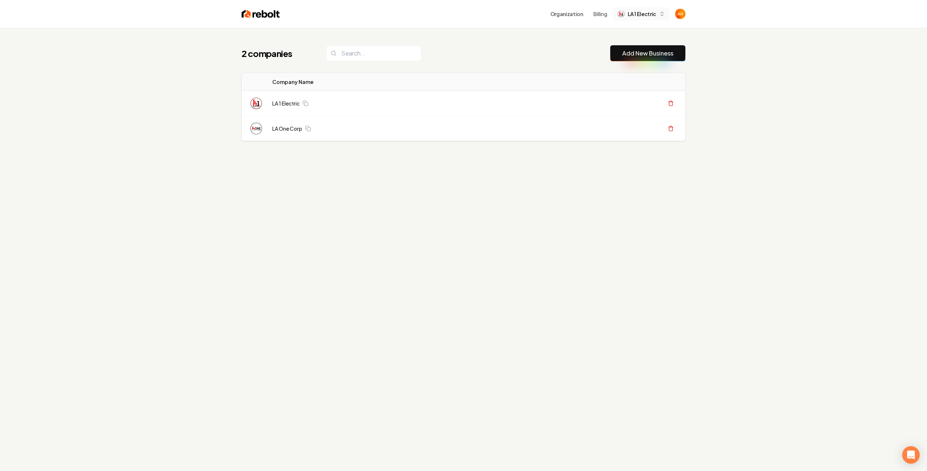
click at [627, 18] on button "LA 1 Electric" at bounding box center [641, 13] width 56 height 13
type input "rebolt"
click at [639, 43] on div "Rebolt Site Builder" at bounding box center [642, 52] width 109 height 18
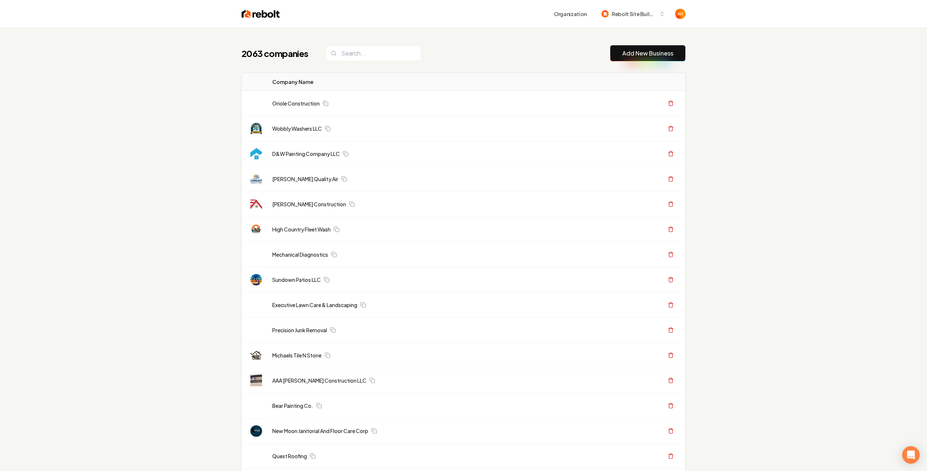
click at [450, 21] on div "Organization Rebolt Site Builder" at bounding box center [463, 14] width 467 height 28
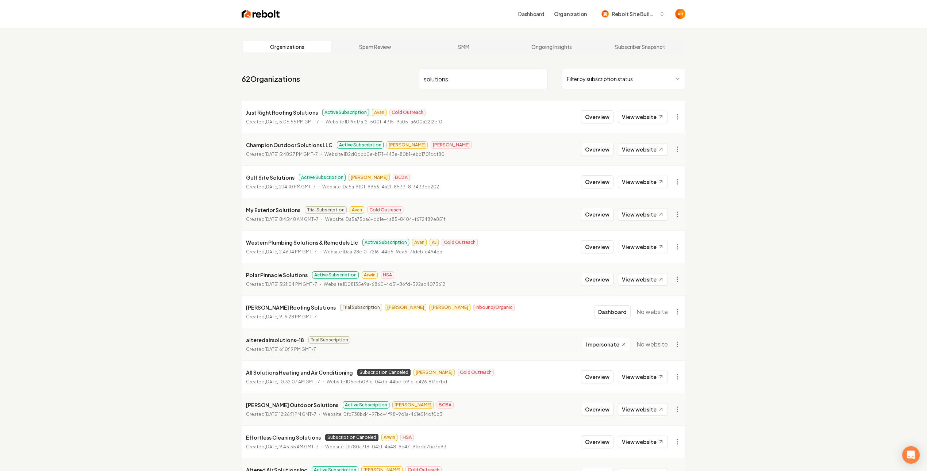
click at [454, 80] on input "solutions" at bounding box center [483, 79] width 128 height 20
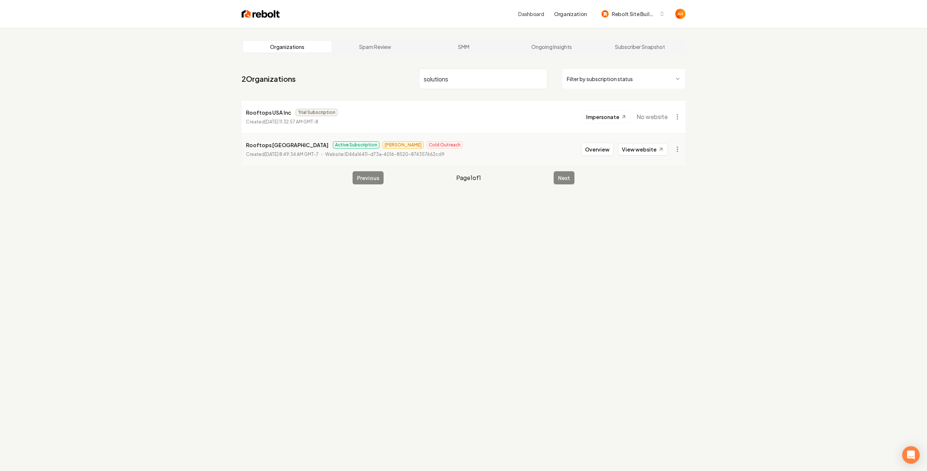
type input "solutions"
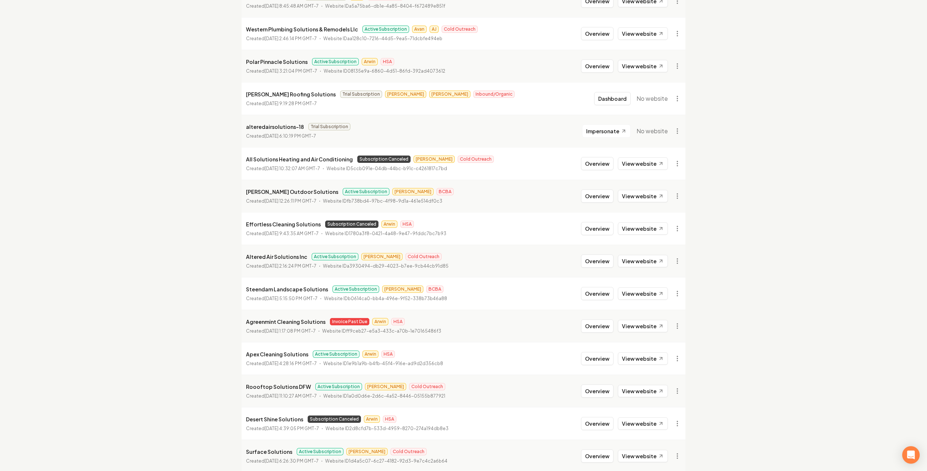
scroll to position [207, 0]
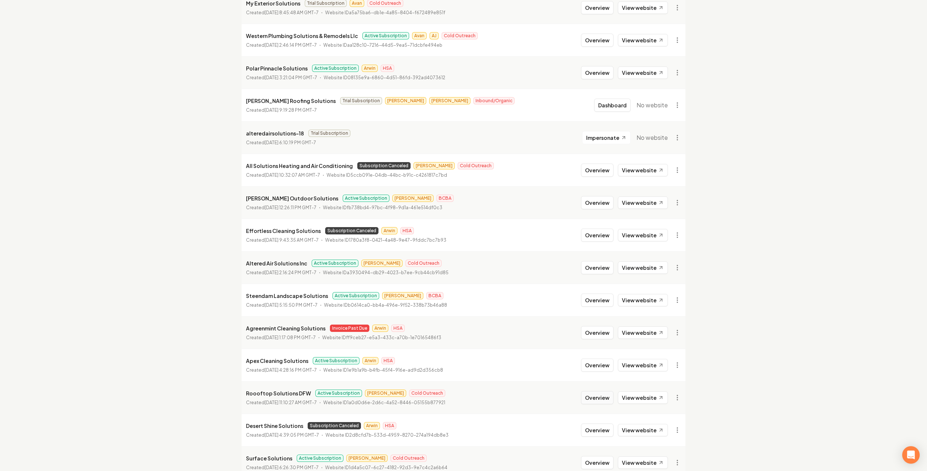
click at [605, 397] on button "Overview" at bounding box center [597, 397] width 32 height 13
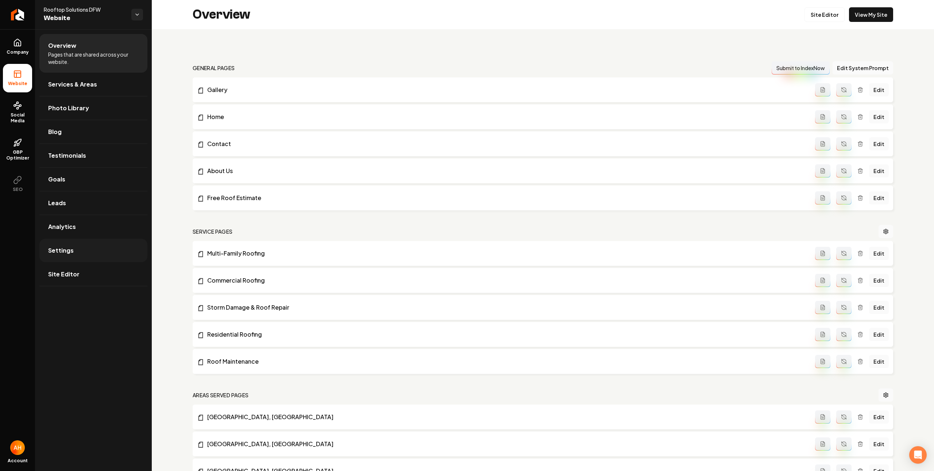
click at [102, 243] on link "Settings" at bounding box center [93, 250] width 108 height 23
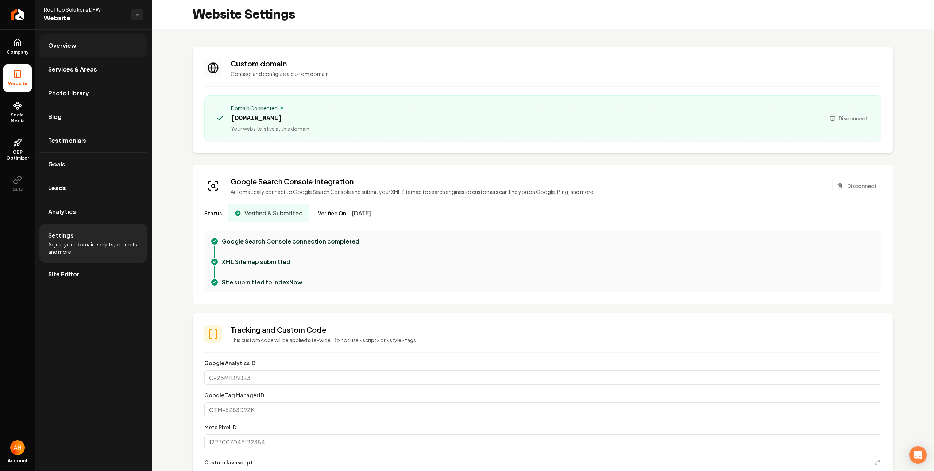
click at [85, 44] on link "Overview" at bounding box center [93, 45] width 108 height 23
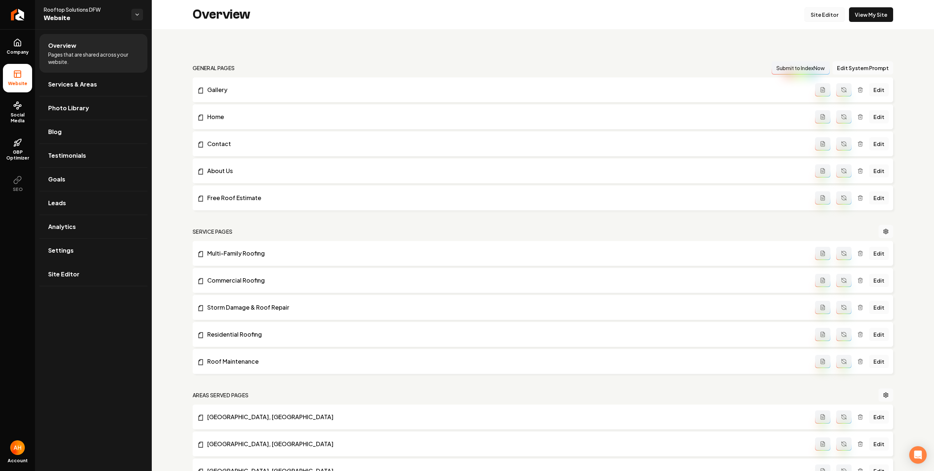
click at [821, 18] on link "Site Editor" at bounding box center [825, 14] width 40 height 15
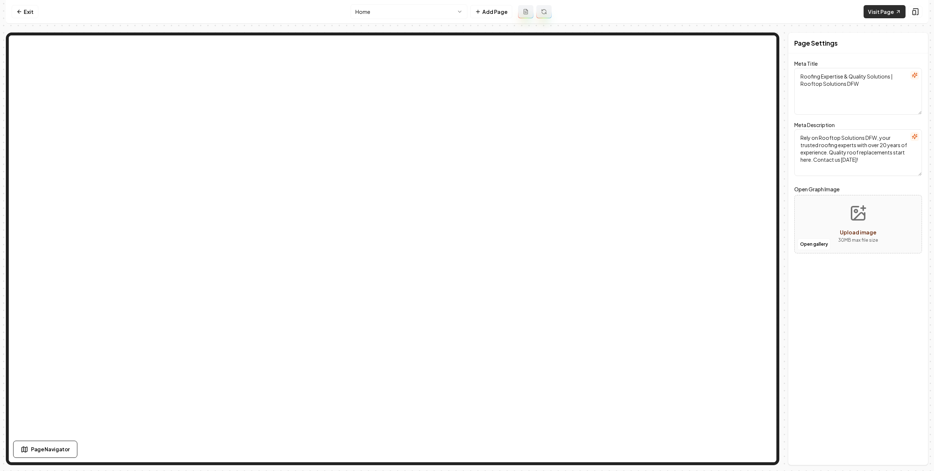
click at [871, 15] on link "Visit Page" at bounding box center [885, 11] width 42 height 13
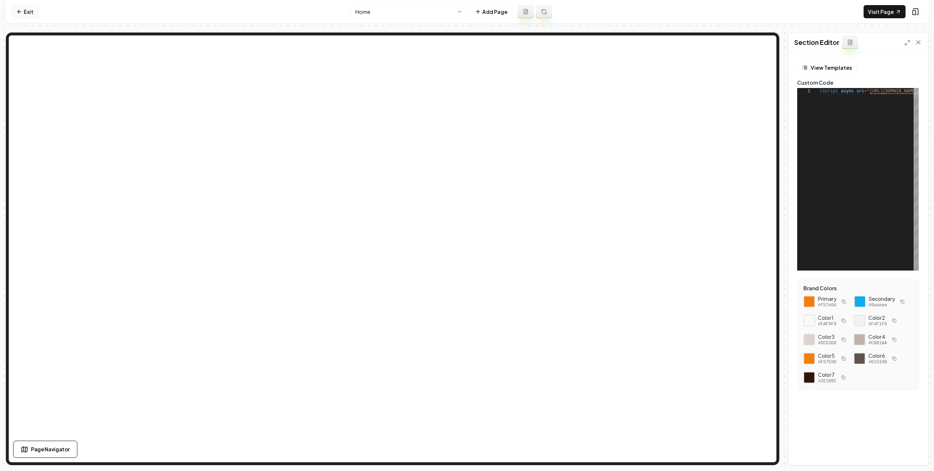
click at [32, 11] on link "Exit" at bounding box center [25, 11] width 27 height 13
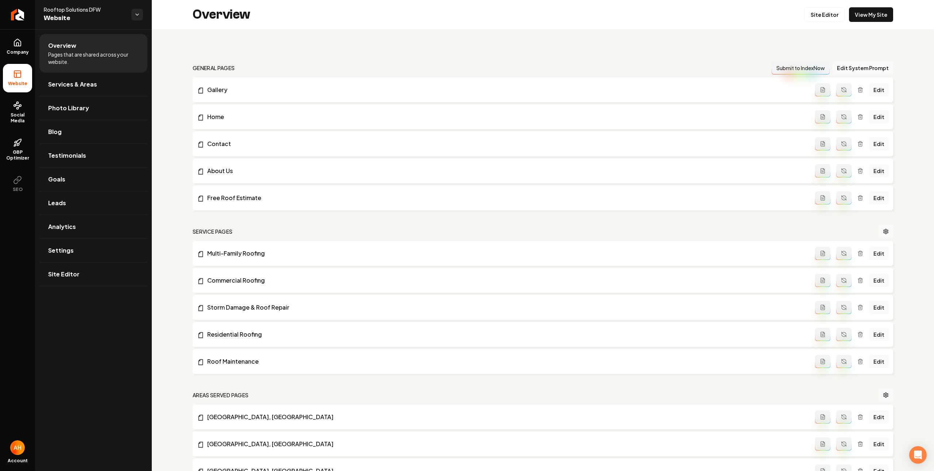
click at [535, 18] on div "Overview Site Editor View My Site" at bounding box center [543, 14] width 782 height 29
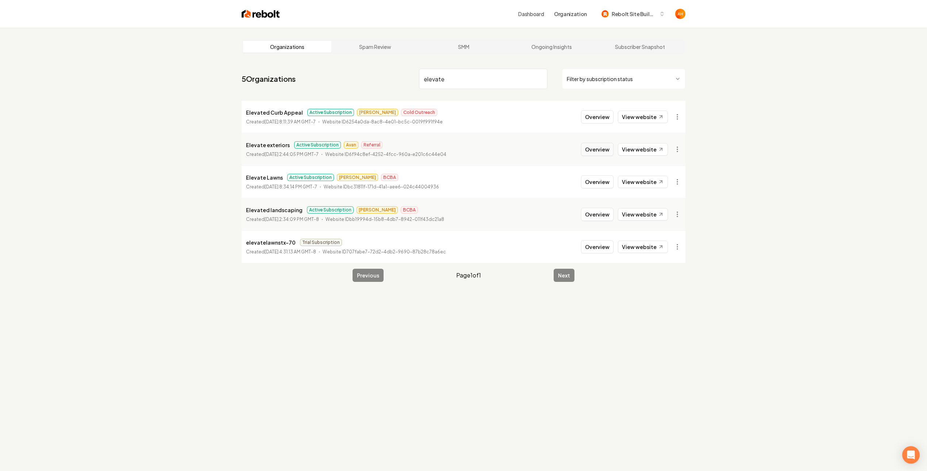
type input "elevate"
click at [598, 146] on button "Overview" at bounding box center [597, 149] width 32 height 13
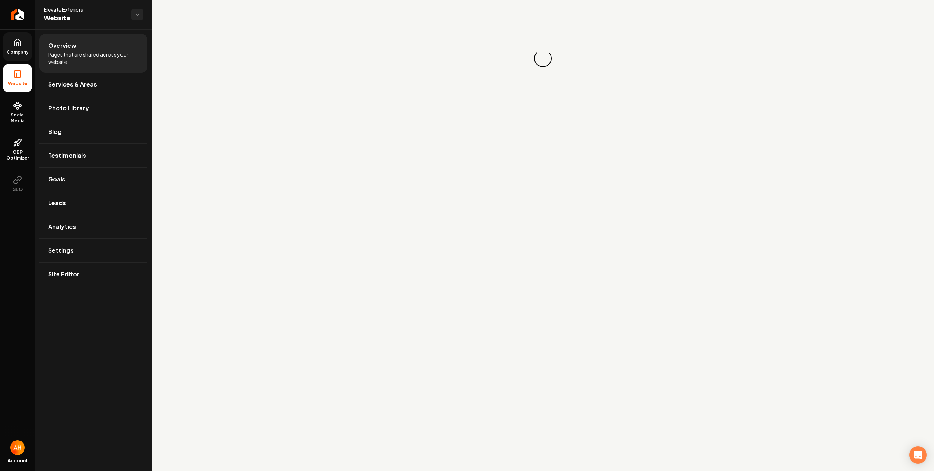
click at [22, 53] on span "Company" at bounding box center [18, 52] width 28 height 6
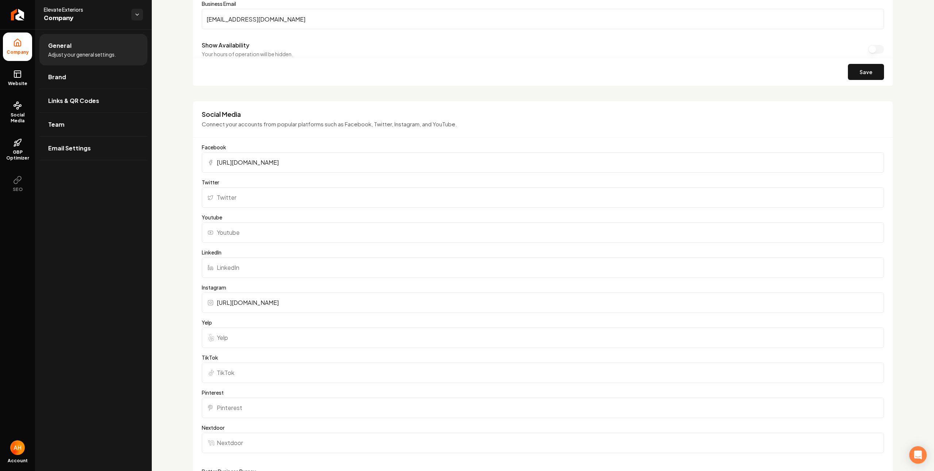
scroll to position [504, 0]
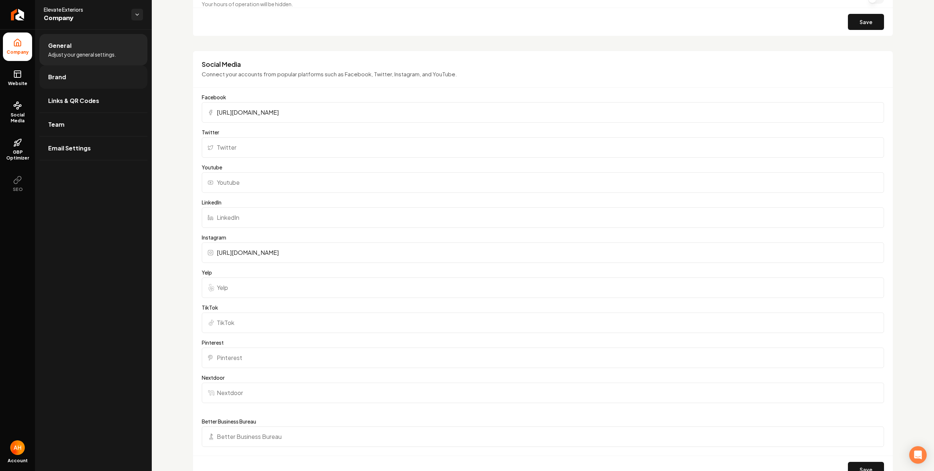
click at [68, 85] on link "Brand" at bounding box center [93, 76] width 108 height 23
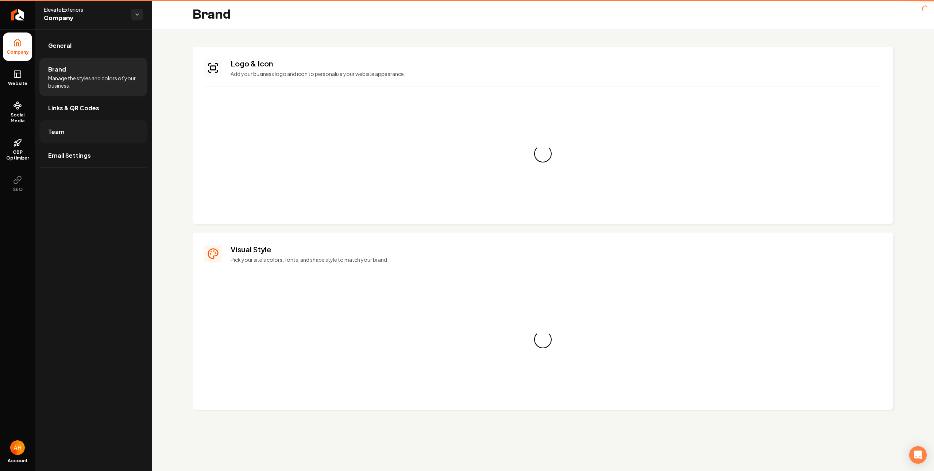
click at [85, 124] on link "Team" at bounding box center [93, 131] width 108 height 23
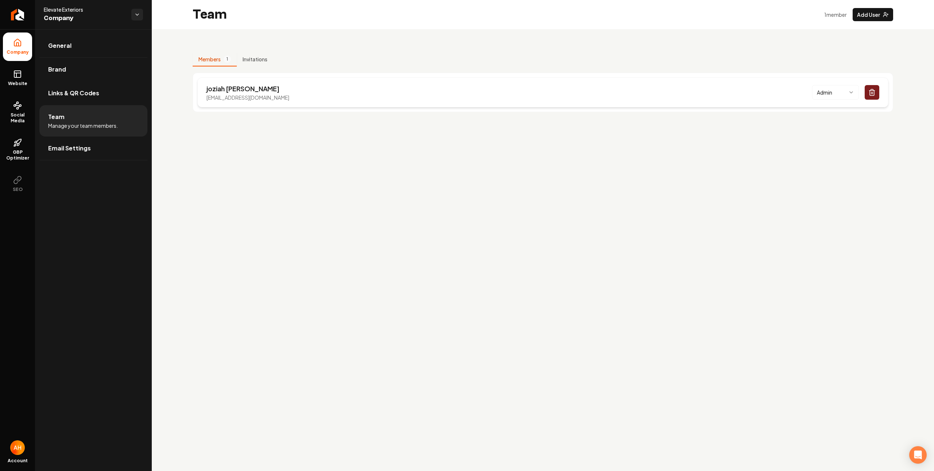
click at [298, 92] on div "joziah arroliga elevatexteriorsla@gmail.com Admin" at bounding box center [542, 92] width 691 height 30
click at [243, 89] on p "joziah arroliga" at bounding box center [248, 89] width 83 height 10
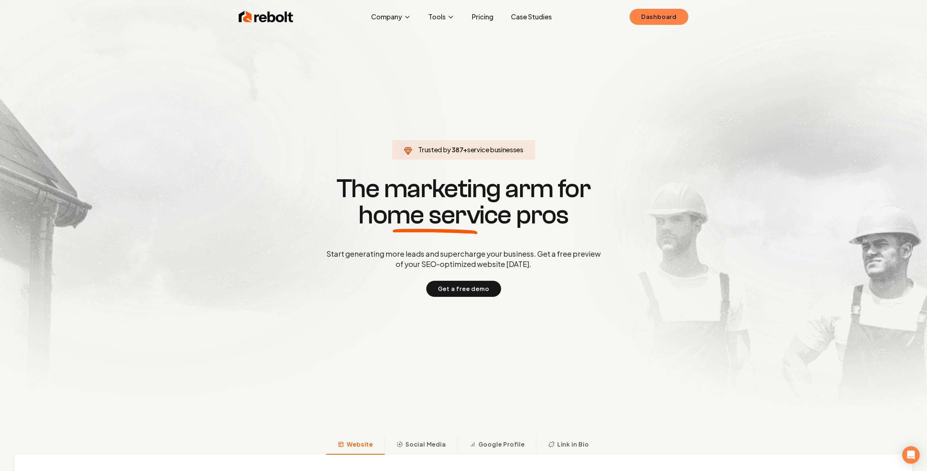
click at [641, 20] on link "Dashboard" at bounding box center [659, 17] width 59 height 16
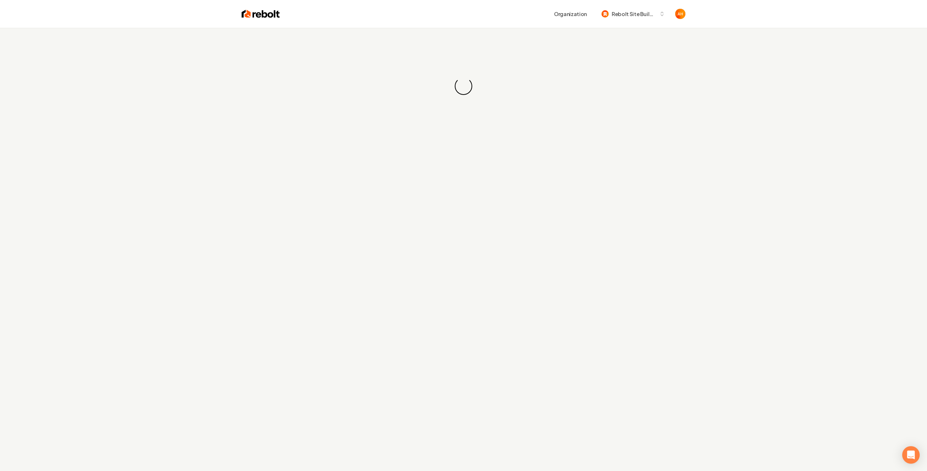
click at [408, 27] on div "Organization Rebolt Site Builder" at bounding box center [463, 14] width 467 height 28
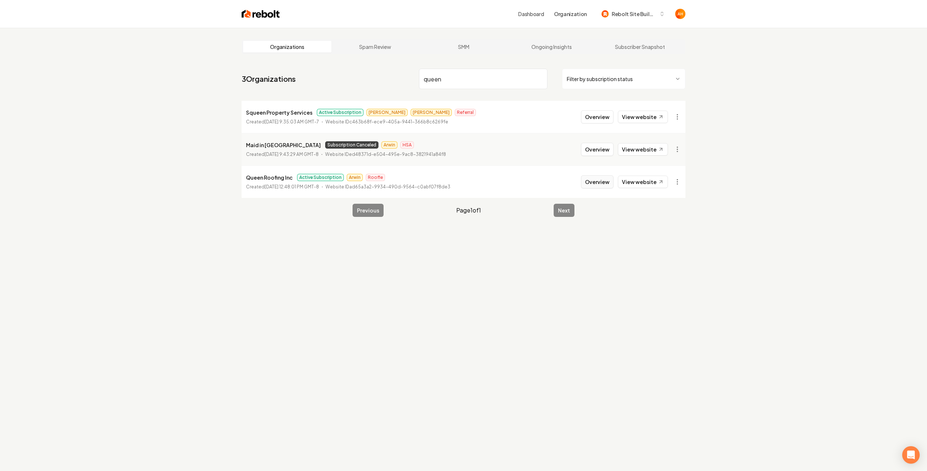
type input "queen"
click at [587, 180] on button "Overview" at bounding box center [597, 181] width 32 height 13
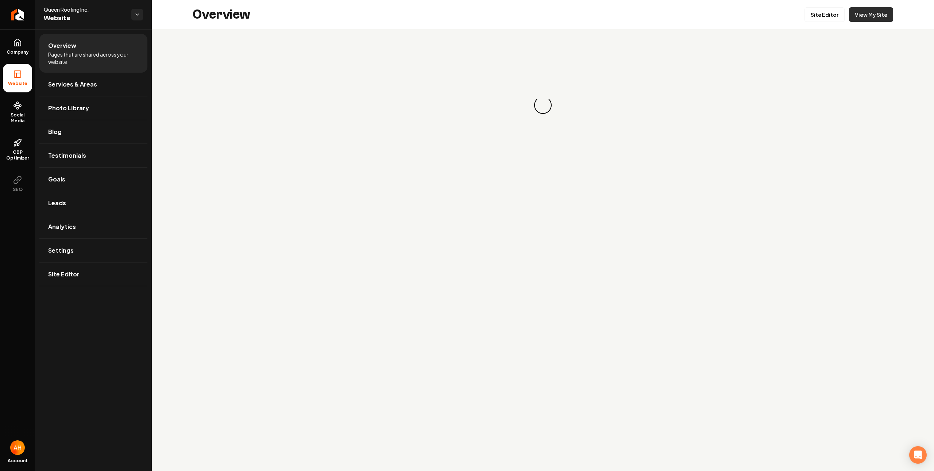
click at [870, 14] on link "View My Site" at bounding box center [871, 14] width 44 height 15
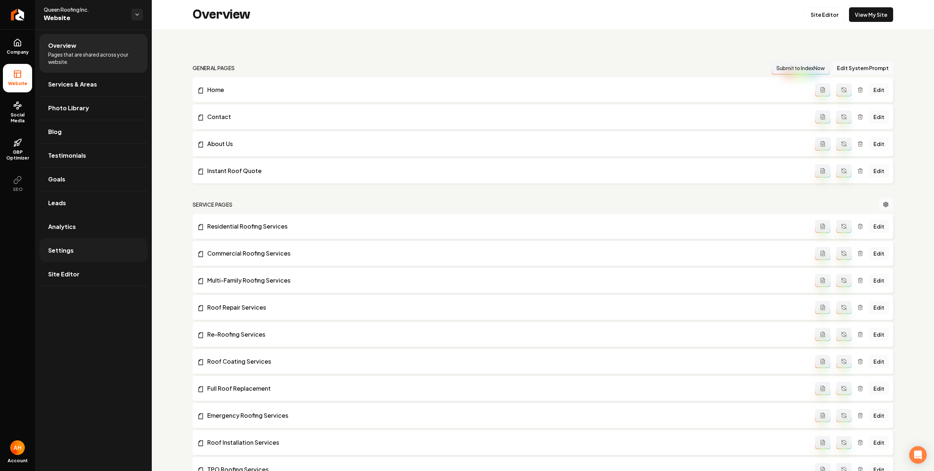
click at [103, 246] on link "Settings" at bounding box center [93, 250] width 108 height 23
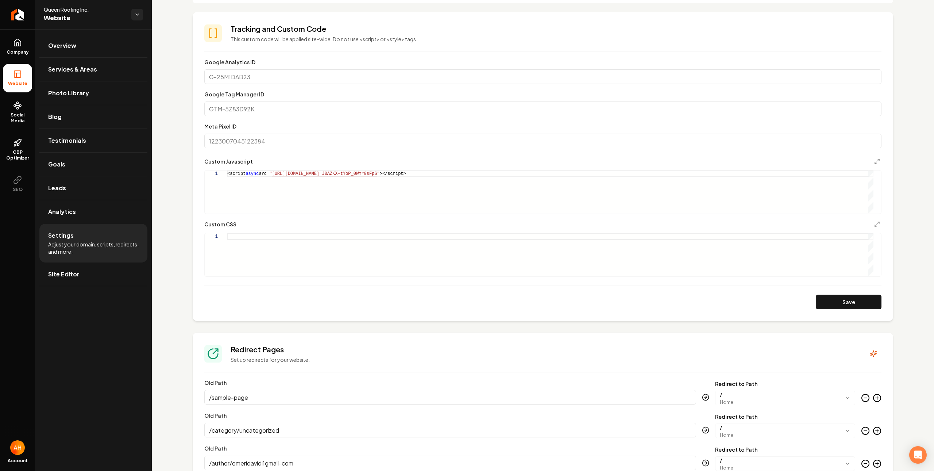
scroll to position [0, 269]
click at [430, 206] on div "<script async src= " https://app.roofle.com/roof-quote-pro-widget.js?id =J0AZKX…" at bounding box center [550, 191] width 646 height 43
click at [90, 50] on link "Overview" at bounding box center [93, 45] width 108 height 23
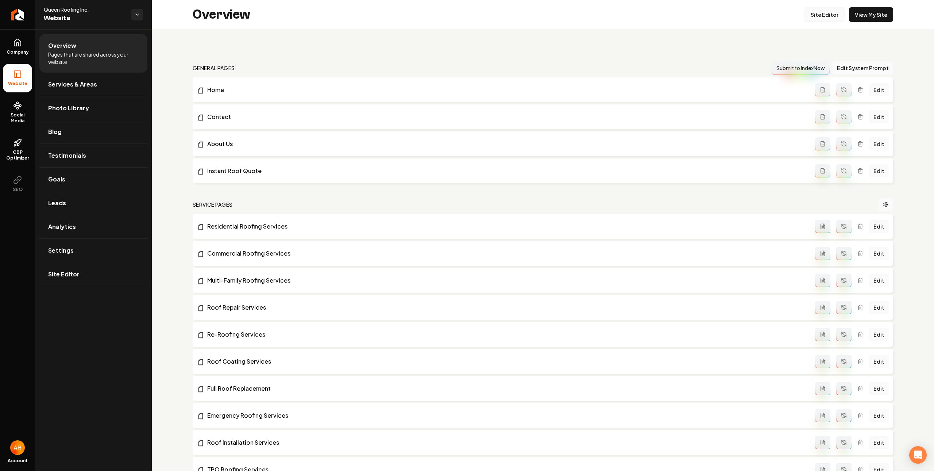
click at [825, 12] on link "Site Editor" at bounding box center [825, 14] width 40 height 15
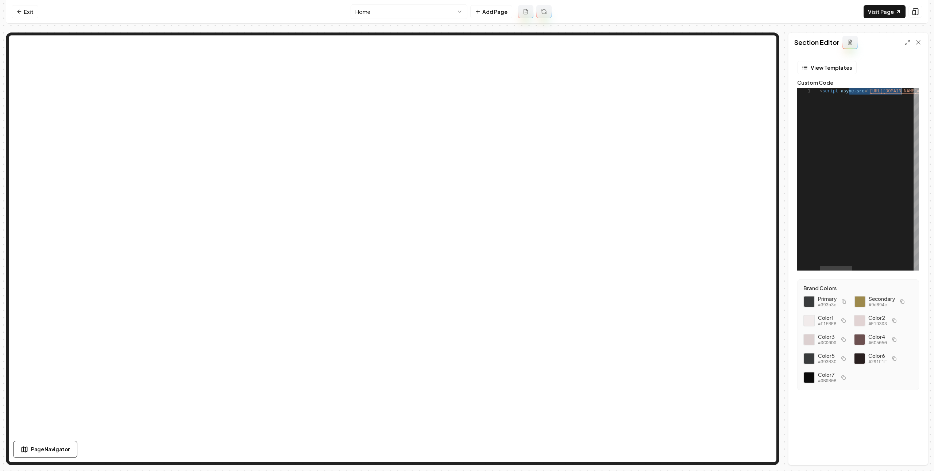
scroll to position [0, 269]
drag, startPoint x: 863, startPoint y: 93, endPoint x: 927, endPoint y: 94, distance: 63.5
click at [927, 94] on div "< script async src = " https://app.roofle.com/roof-quote-pro-widget.js?id =J0AZ…" at bounding box center [787, 179] width 284 height 182
click at [862, 139] on div "< script async src = " https://app.roofle.com/roof-quote-pro-widget.js?id =J0AZ…" at bounding box center [787, 179] width 284 height 182
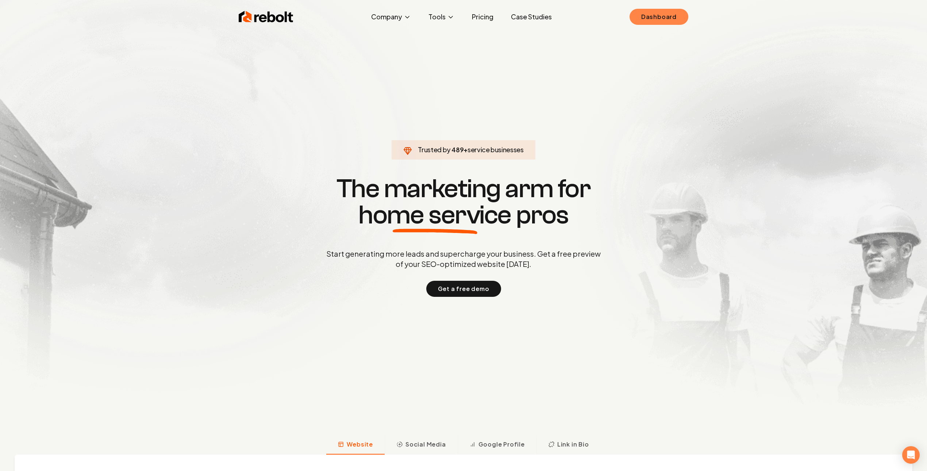
click at [677, 19] on link "Dashboard" at bounding box center [659, 17] width 59 height 16
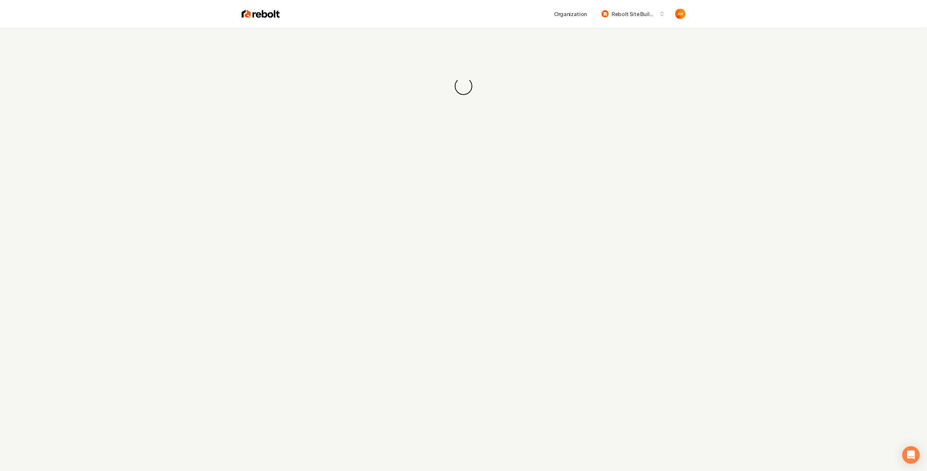
click at [502, 28] on div "Loading... Loading..." at bounding box center [463, 86] width 927 height 117
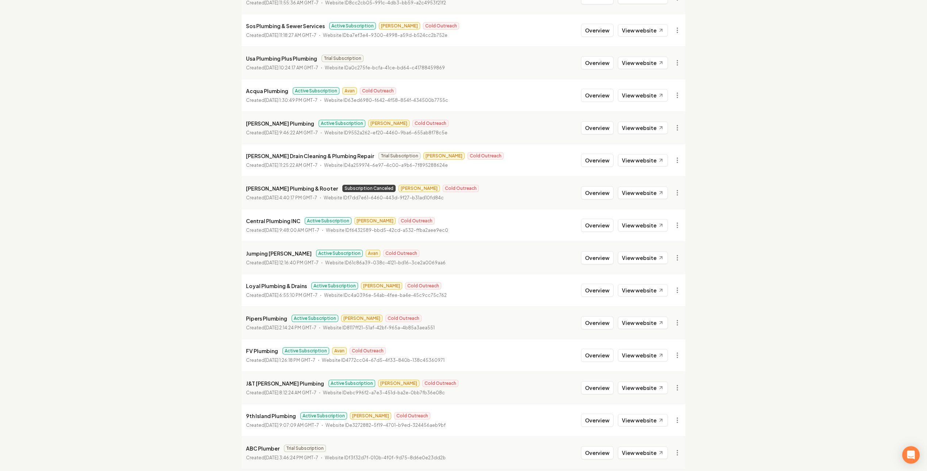
scroll to position [638, 0]
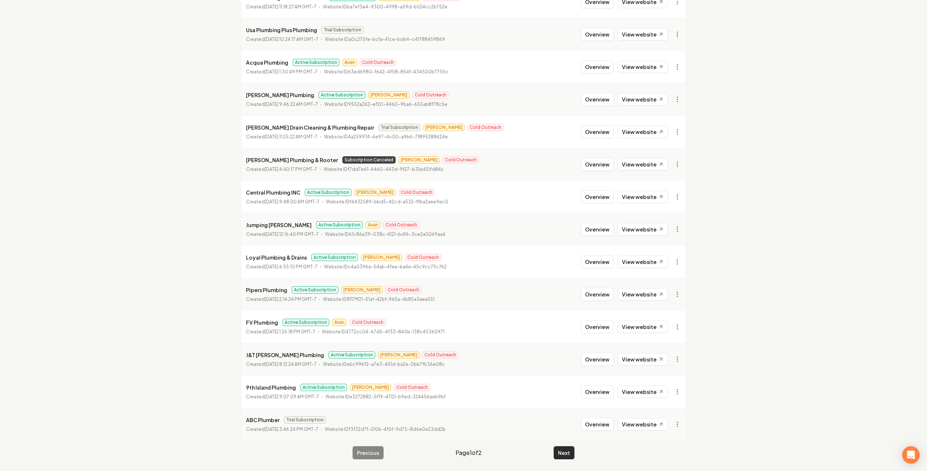
click at [558, 450] on button "Next" at bounding box center [564, 452] width 21 height 13
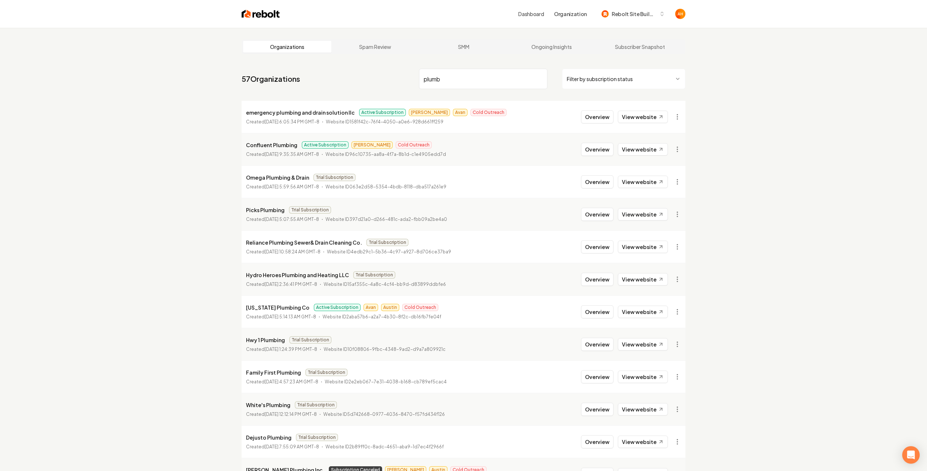
click at [478, 83] on input "plumb" at bounding box center [483, 79] width 128 height 20
type input "plumbign"
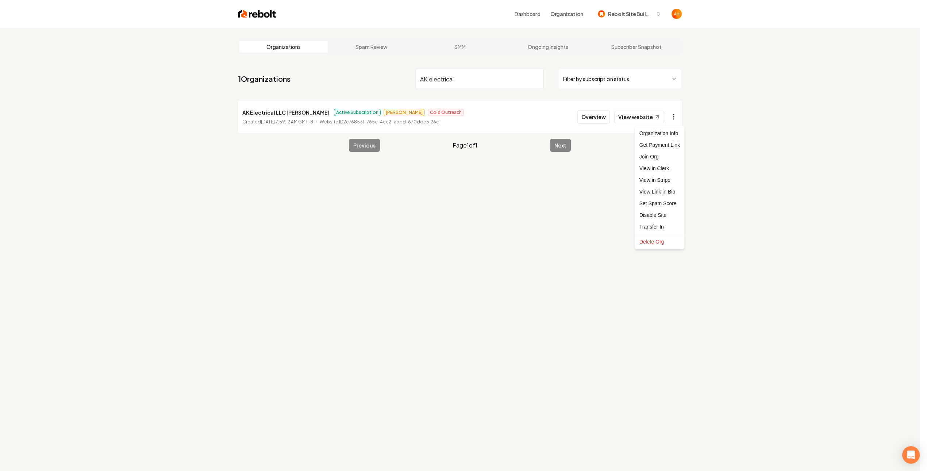
click at [675, 119] on html "Dashboard Organization Rebolt Site Builder Organizations Spam Review SMM Ongoin…" at bounding box center [463, 235] width 927 height 471
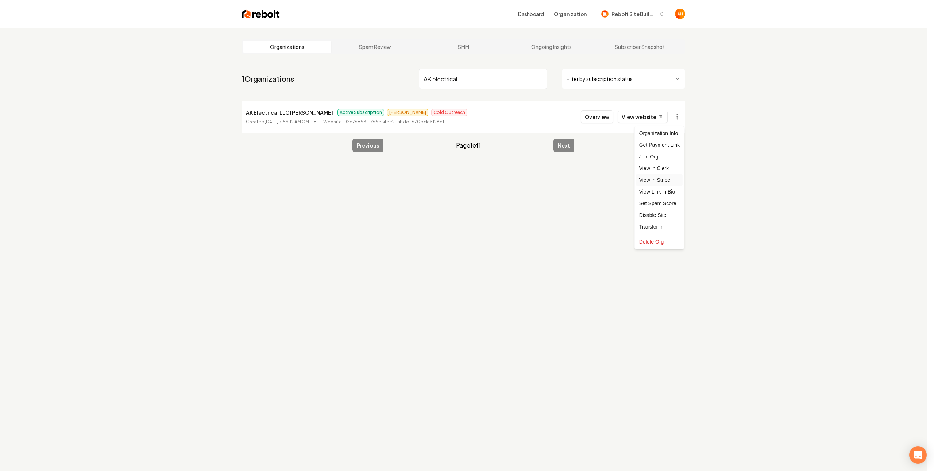
click at [665, 178] on link "View in Stripe" at bounding box center [659, 180] width 46 height 12
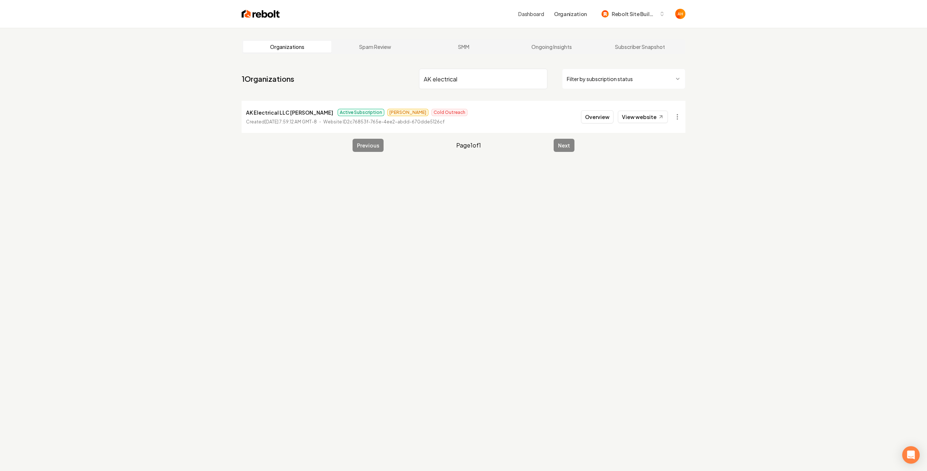
click at [475, 80] on input "AK electrical" at bounding box center [483, 79] width 128 height 20
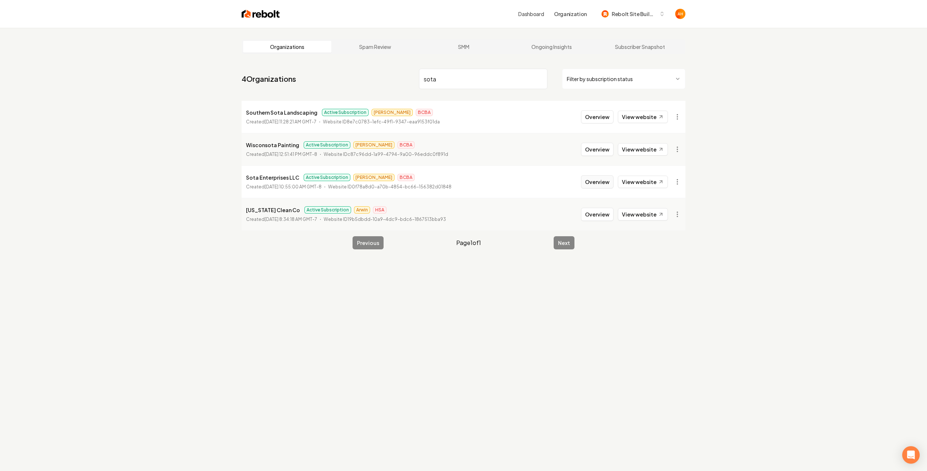
type input "sota"
click at [596, 184] on button "Overview" at bounding box center [597, 181] width 32 height 13
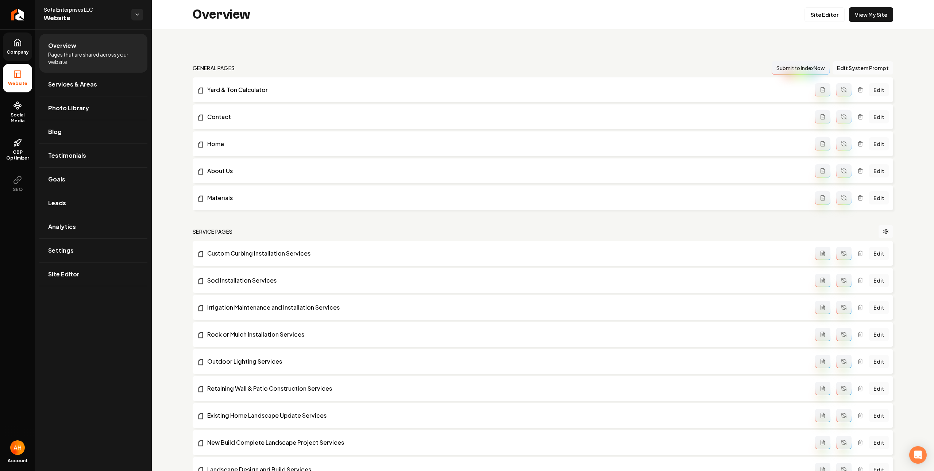
click at [15, 55] on link "Company" at bounding box center [17, 46] width 29 height 28
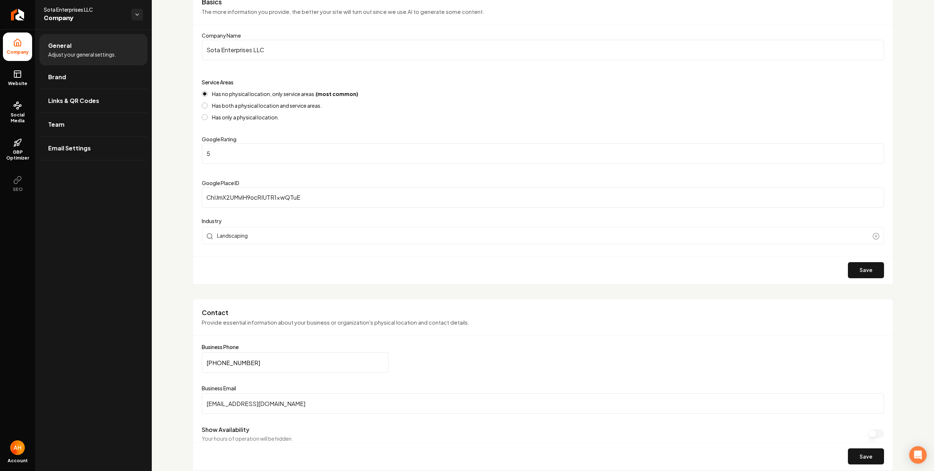
scroll to position [120, 0]
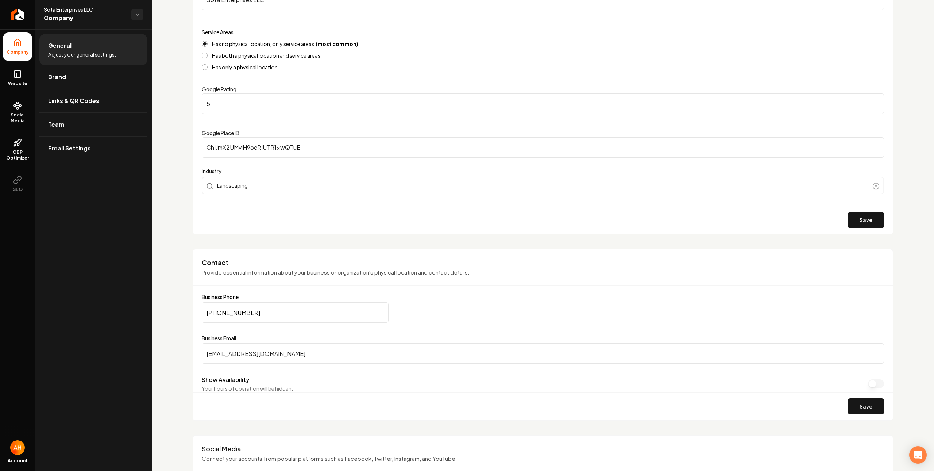
drag, startPoint x: 278, startPoint y: 309, endPoint x: 259, endPoint y: 304, distance: 19.4
click at [277, 309] on input "(952) 463-6738" at bounding box center [295, 312] width 187 height 20
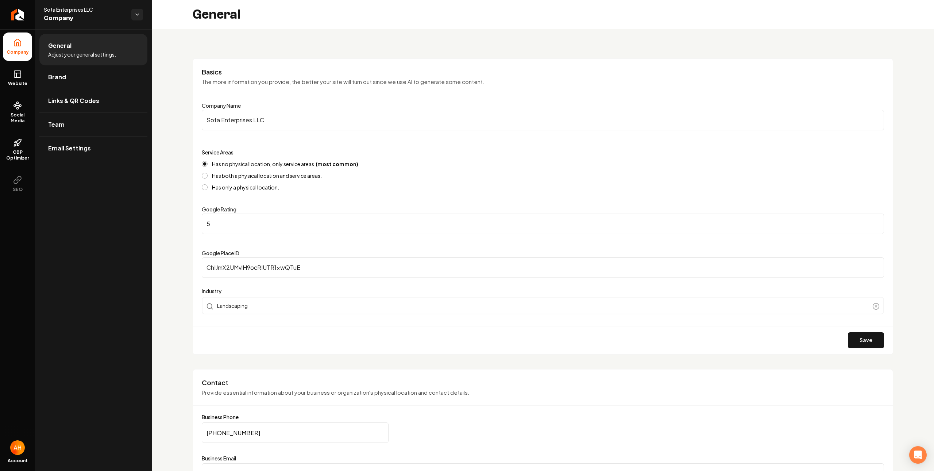
click at [416, 63] on div "Basics The more information you provide, the better your site will turn out sin…" at bounding box center [543, 206] width 701 height 296
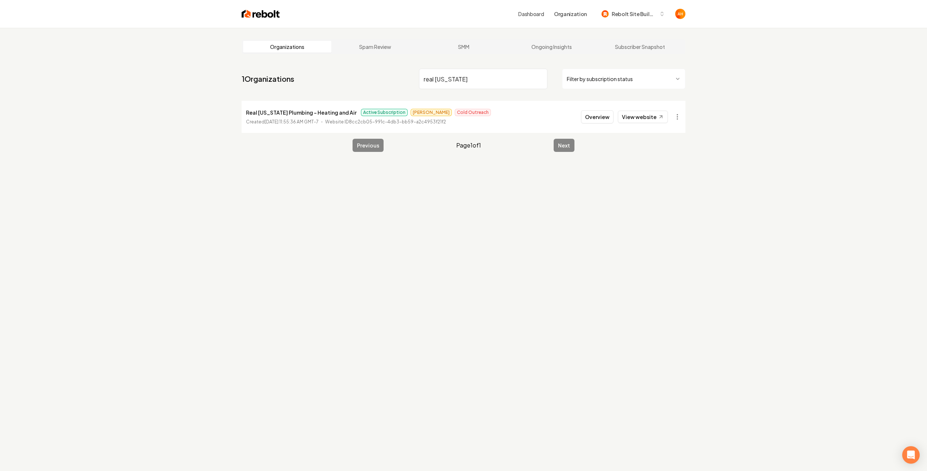
type input "real texas"
drag, startPoint x: 751, startPoint y: 123, endPoint x: 702, endPoint y: 111, distance: 50.7
click at [750, 123] on div "Organizations Spam Review SMM Ongoing Insights Subscriber Snapshot 1 Organizati…" at bounding box center [463, 263] width 927 height 471
click at [597, 110] on div "Overview View website" at bounding box center [624, 116] width 87 height 13
click at [603, 118] on button "Overview" at bounding box center [597, 116] width 32 height 13
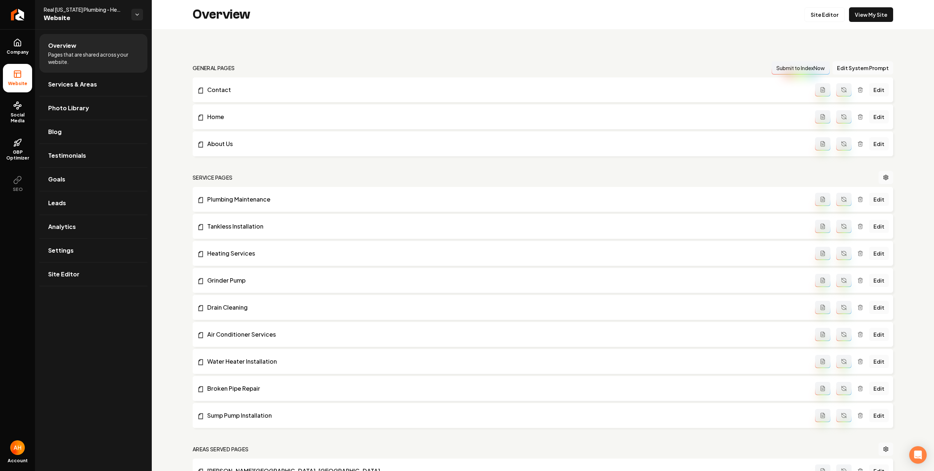
drag, startPoint x: 22, startPoint y: 55, endPoint x: 33, endPoint y: 52, distance: 12.1
click at [22, 55] on span "Company" at bounding box center [18, 52] width 28 height 6
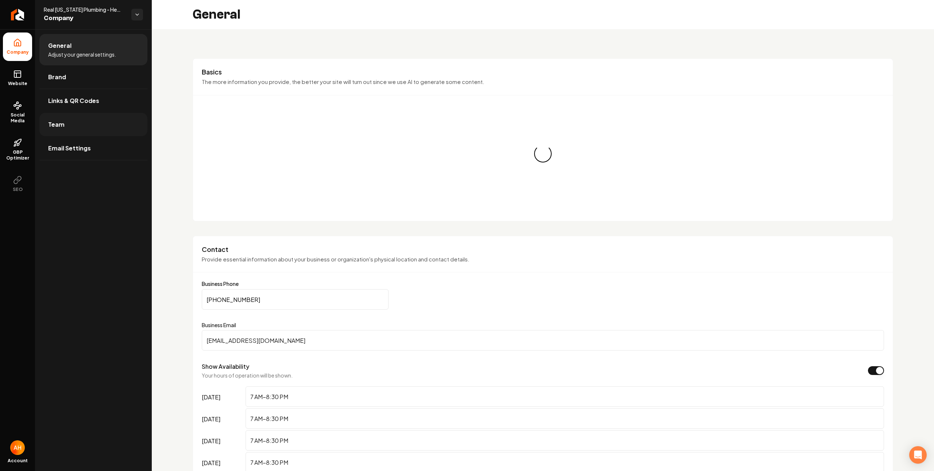
click at [104, 128] on link "Team" at bounding box center [93, 124] width 108 height 23
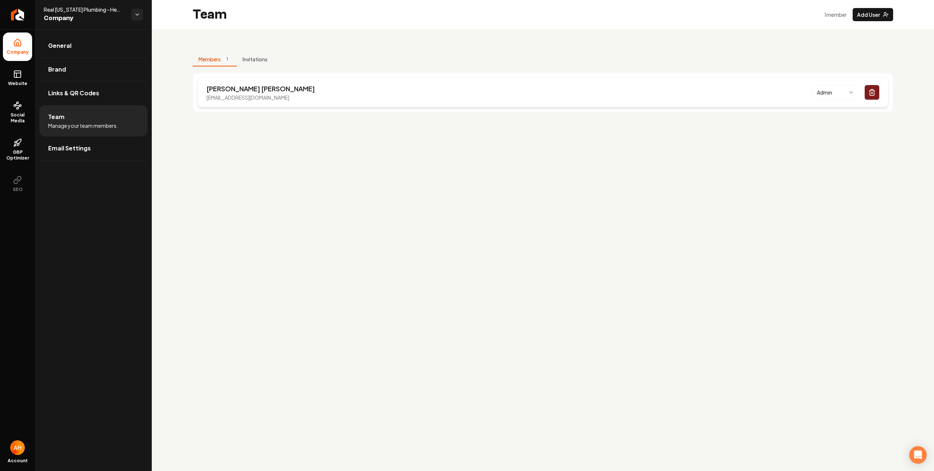
click at [261, 99] on p "realtexasplumbing@gmail.com" at bounding box center [261, 97] width 108 height 7
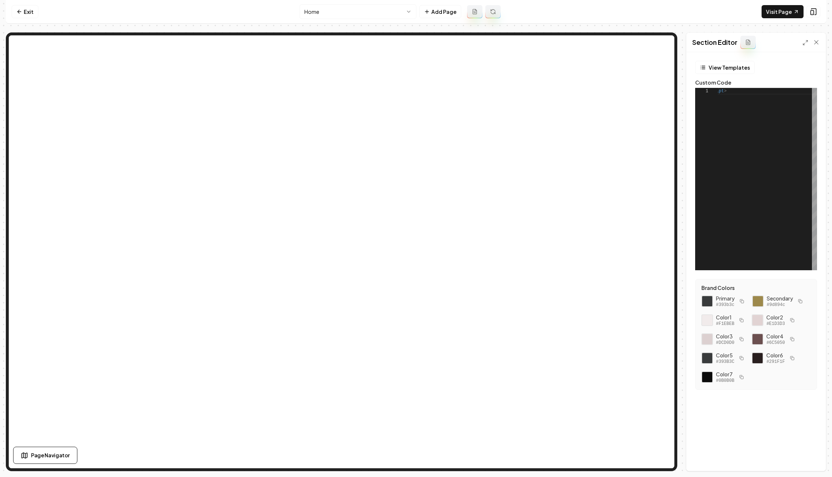
scroll to position [0, 268]
click at [27, 11] on link "Exit" at bounding box center [25, 11] width 27 height 13
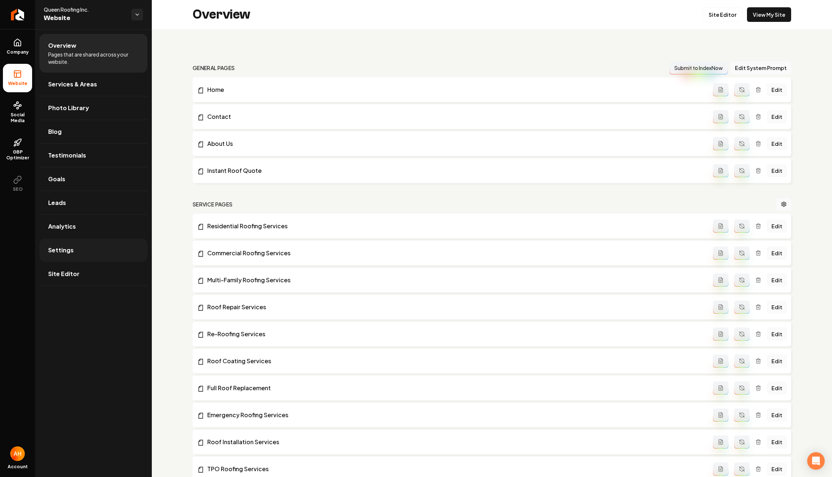
click at [65, 258] on link "Settings" at bounding box center [93, 250] width 108 height 23
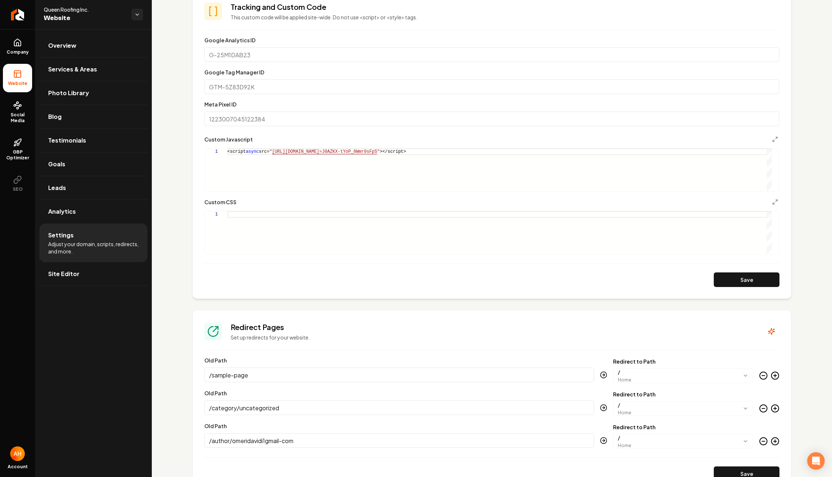
scroll to position [292, 0]
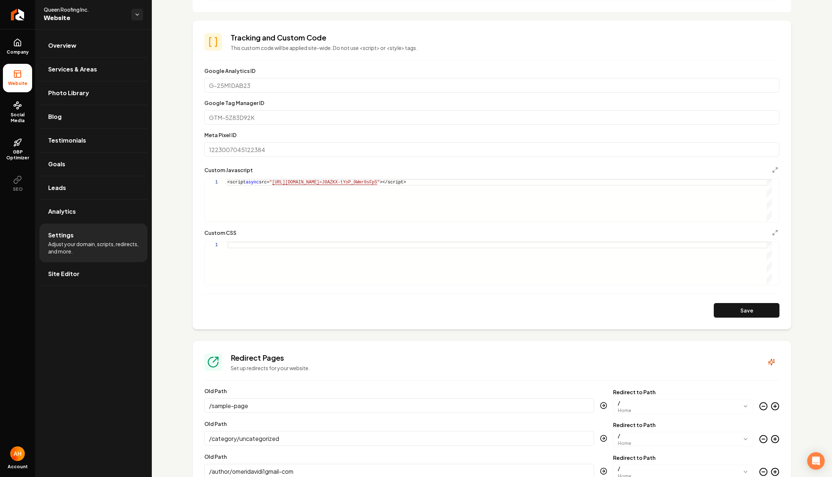
click at [514, 181] on div "<script async src= " [URL][DOMAIN_NAME] =J0AZKX-tYoP_0Wmr0sFpS " ></script>" at bounding box center [499, 200] width 544 height 43
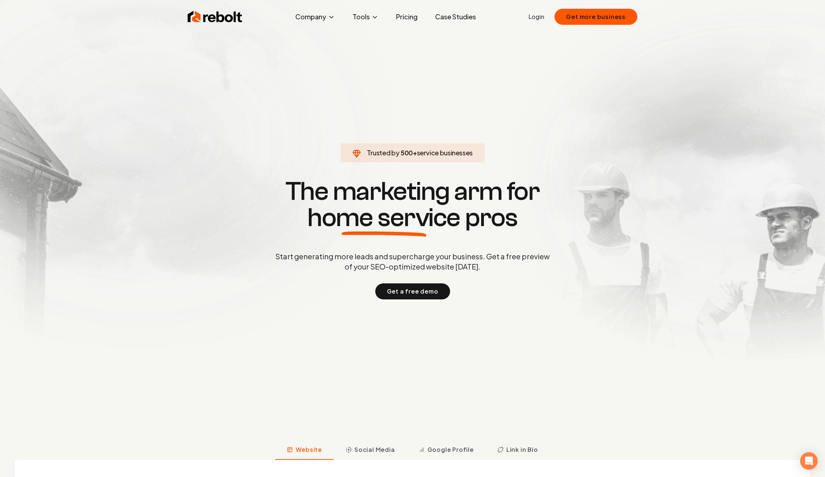
click at [540, 15] on link "Login" at bounding box center [536, 16] width 16 height 9
click at [609, 20] on link "Dashboard" at bounding box center [607, 17] width 59 height 16
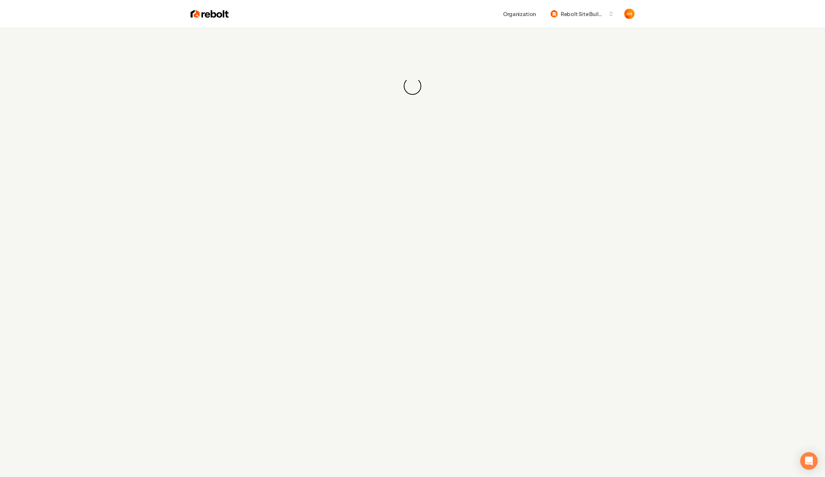
click at [402, 20] on div "Organization Rebolt Site Builder" at bounding box center [412, 14] width 467 height 28
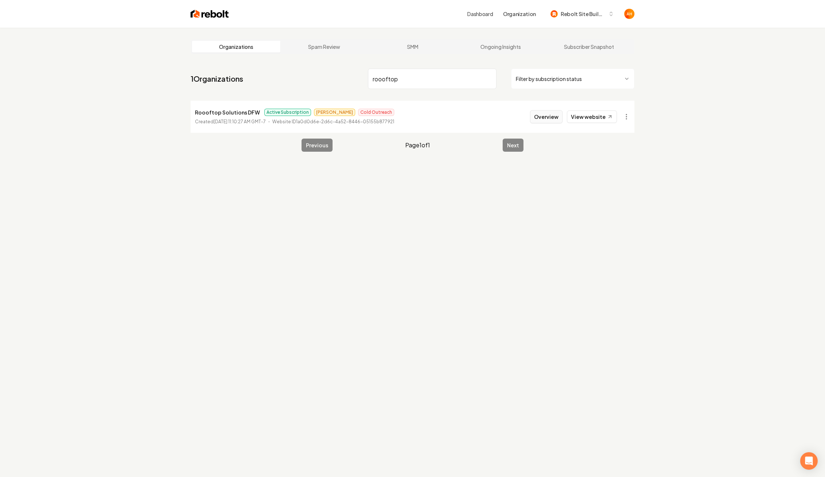
type input "roooftop"
click at [551, 115] on button "Overview" at bounding box center [546, 116] width 32 height 13
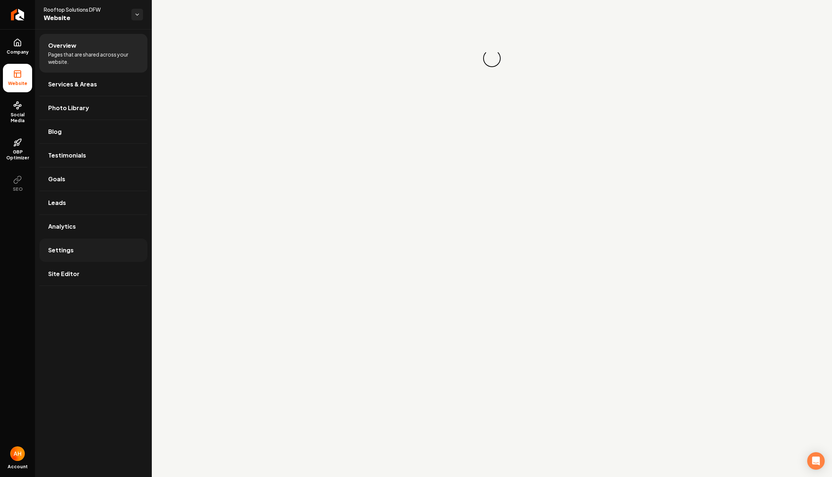
click at [63, 250] on span "Settings" at bounding box center [61, 250] width 26 height 9
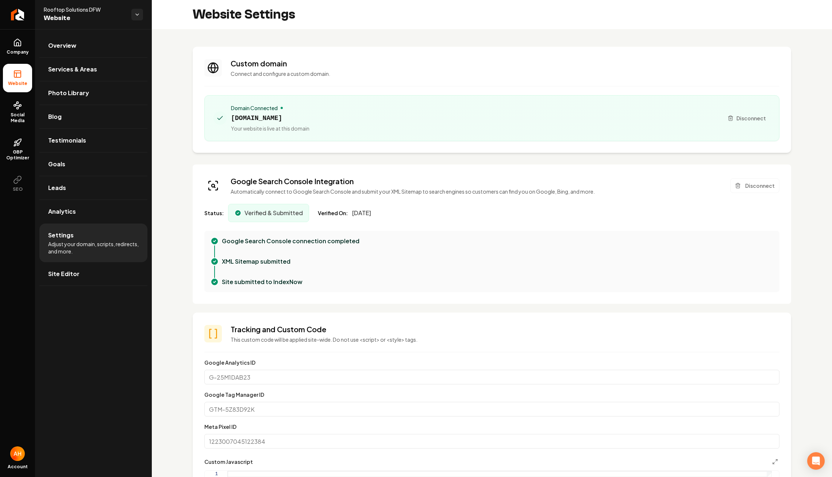
scroll to position [361, 0]
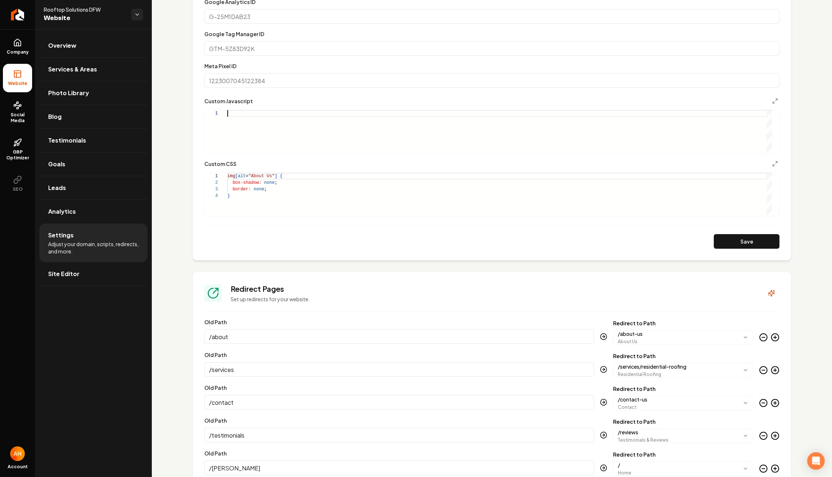
click at [351, 132] on div "Main content area" at bounding box center [499, 131] width 544 height 43
type textarea "**********"
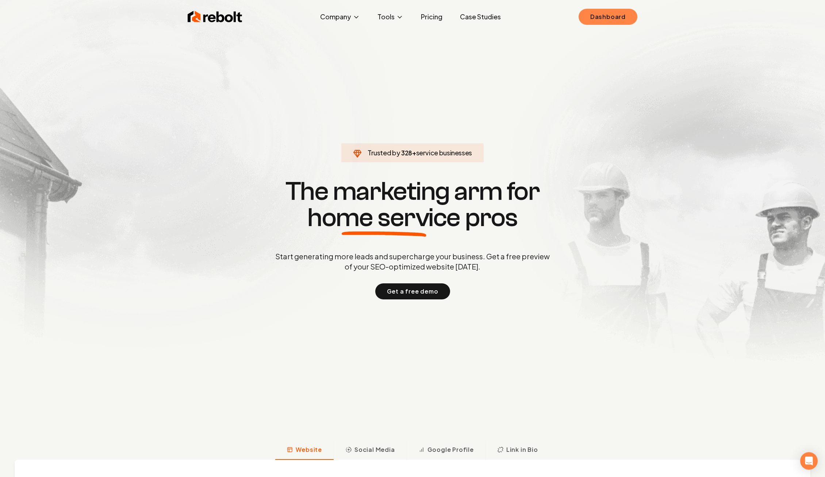
click at [597, 17] on link "Dashboard" at bounding box center [607, 17] width 59 height 16
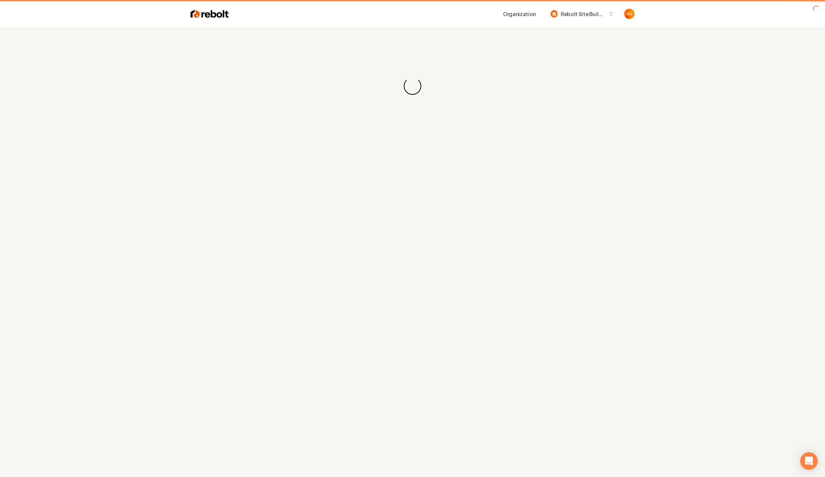
click at [380, 18] on div "Organization Rebolt Site Builder" at bounding box center [431, 13] width 405 height 13
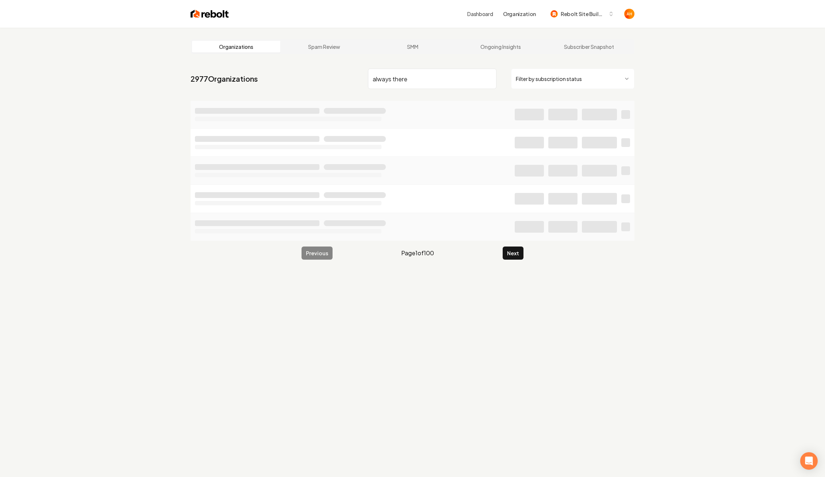
type input "always there"
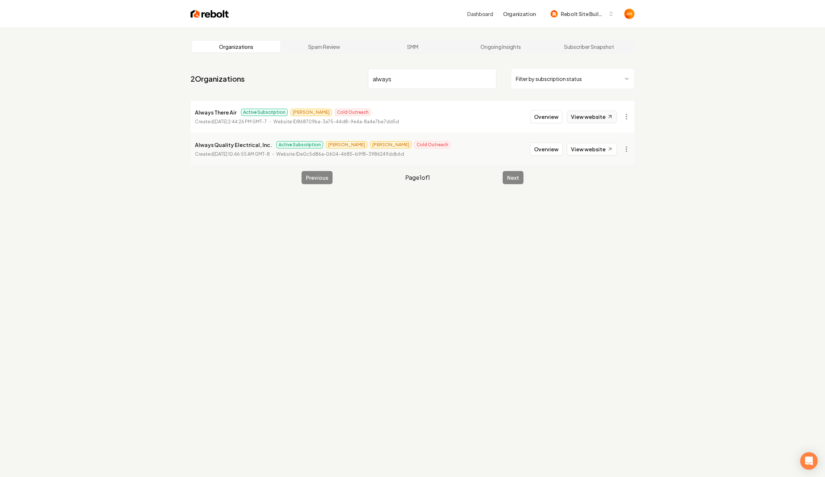
type input "always"
click at [604, 114] on link "View website" at bounding box center [592, 117] width 50 height 12
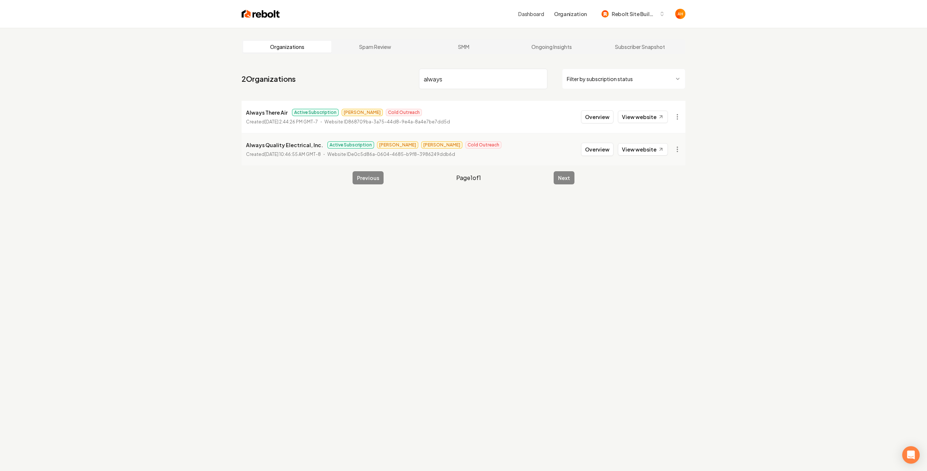
click at [469, 81] on input "always" at bounding box center [483, 79] width 128 height 20
type input "lumen"
click at [673, 113] on html "Dashboard Organization Rebolt Site Builder Organizations Spam Review SMM Ongoin…" at bounding box center [463, 235] width 927 height 471
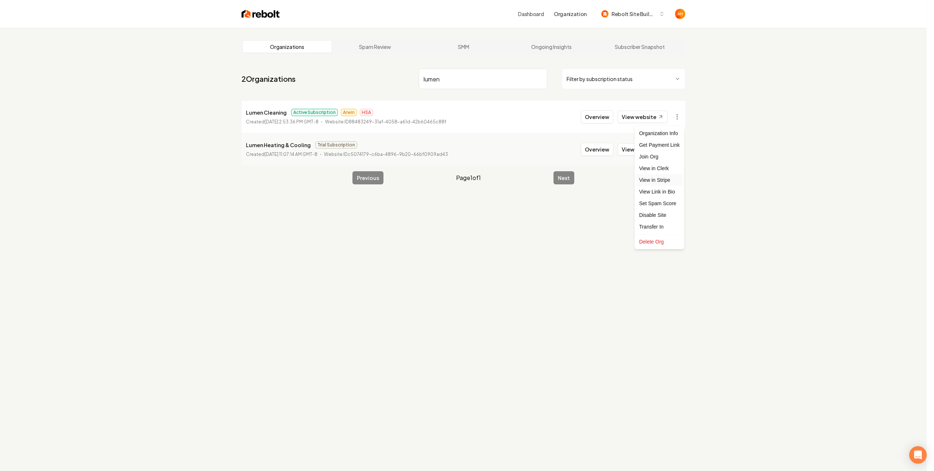
click at [664, 177] on link "View in Stripe" at bounding box center [659, 180] width 46 height 12
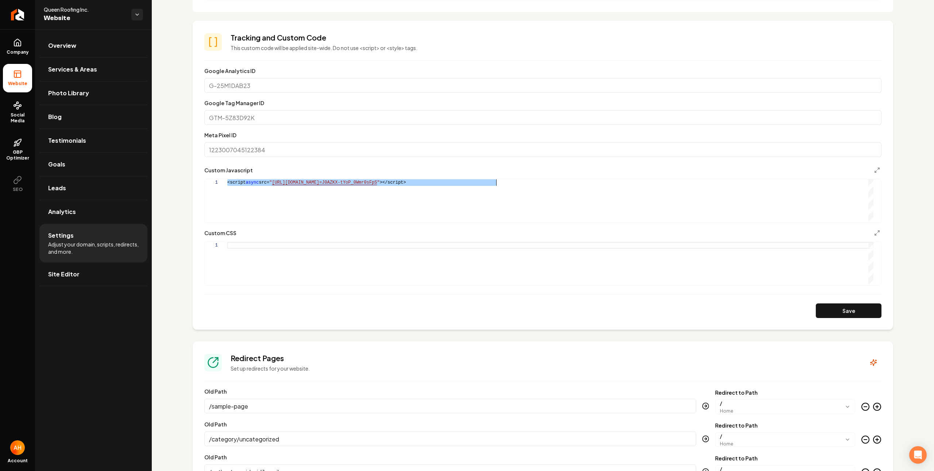
scroll to position [399, 0]
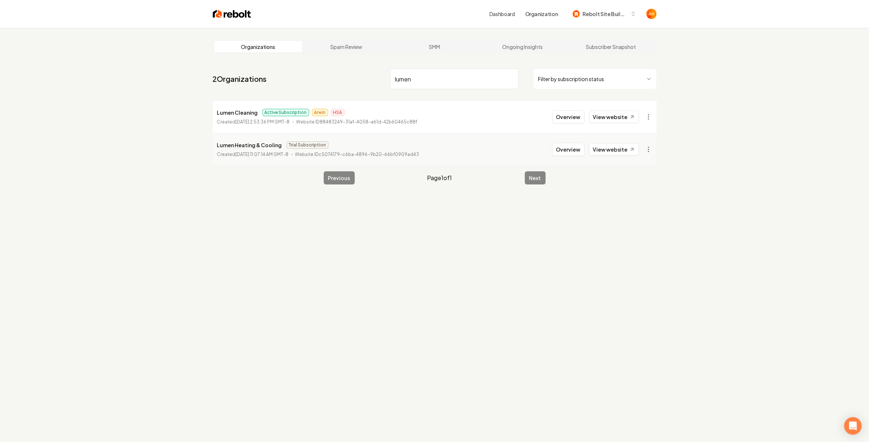
click at [444, 73] on input "lumen" at bounding box center [454, 79] width 128 height 20
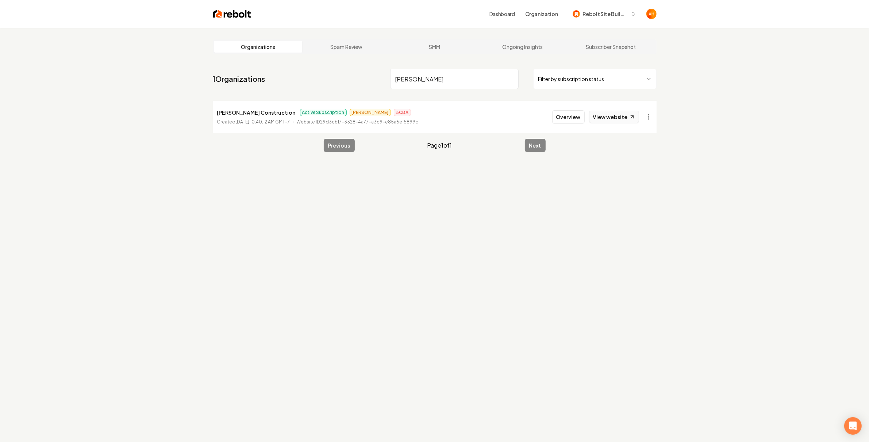
click at [617, 118] on link "View website" at bounding box center [614, 117] width 50 height 12
click at [468, 80] on input "chorpenning" at bounding box center [454, 79] width 128 height 20
type input "apex ext"
click at [568, 123] on button "Overview" at bounding box center [568, 116] width 32 height 13
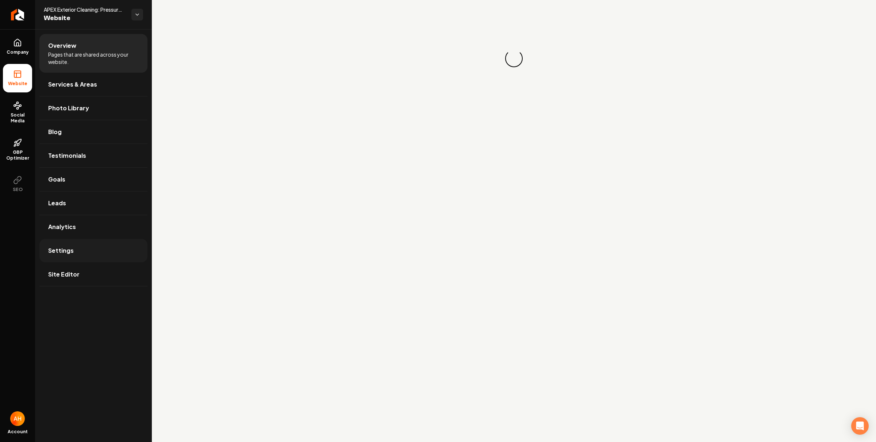
click at [82, 251] on link "Settings" at bounding box center [93, 250] width 108 height 23
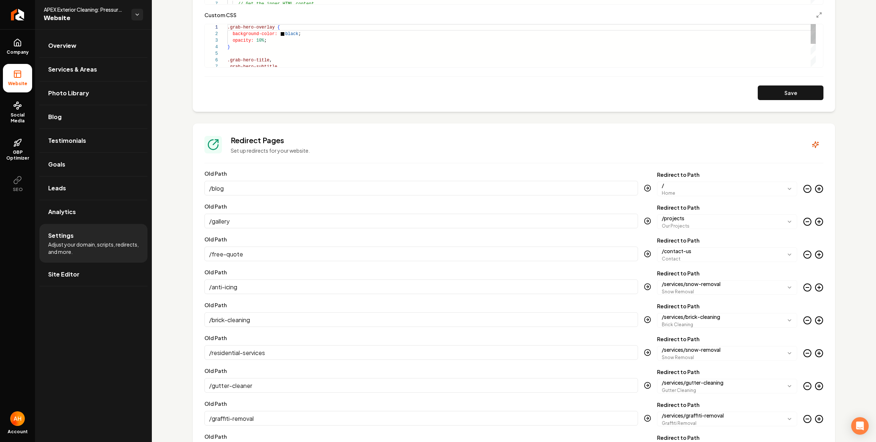
scroll to position [2128, 0]
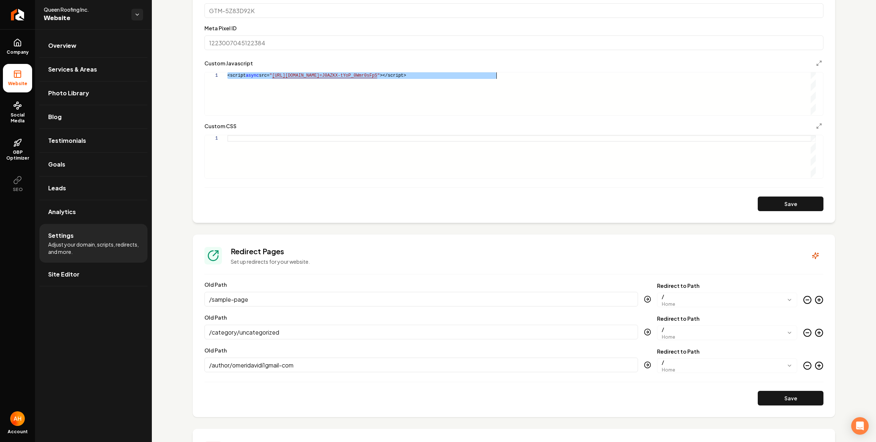
scroll to position [0, 269]
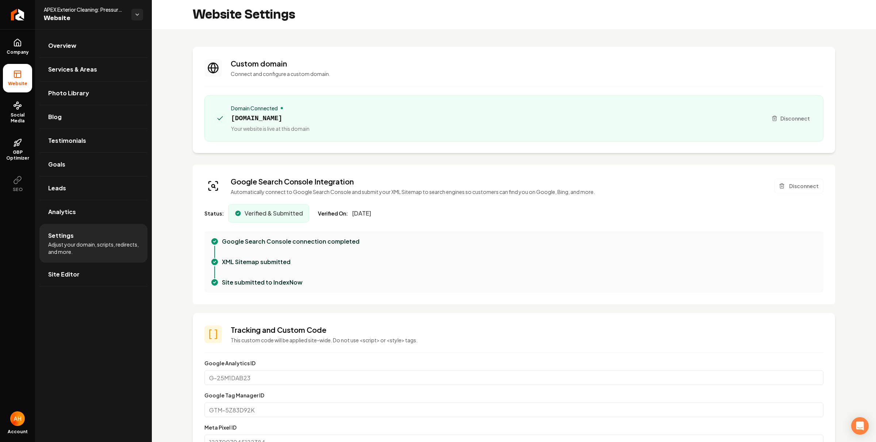
scroll to position [66, 0]
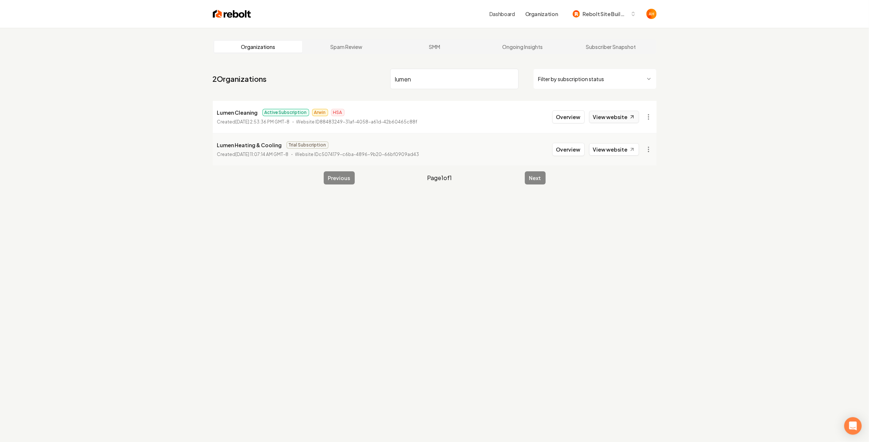
click at [610, 116] on link "View website" at bounding box center [614, 117] width 50 height 12
click at [654, 119] on html "Dashboard Organization Rebolt Site Builder Organizations Spam Review SMM Ongoin…" at bounding box center [434, 221] width 869 height 442
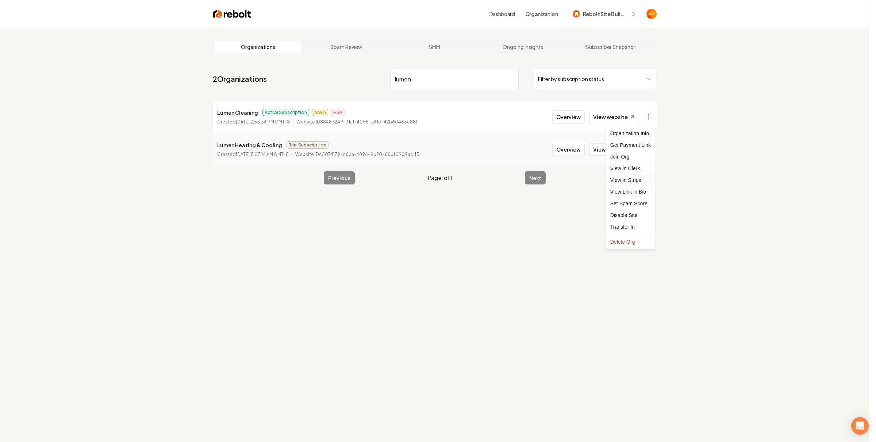
click at [638, 184] on link "View in Stripe" at bounding box center [630, 180] width 46 height 12
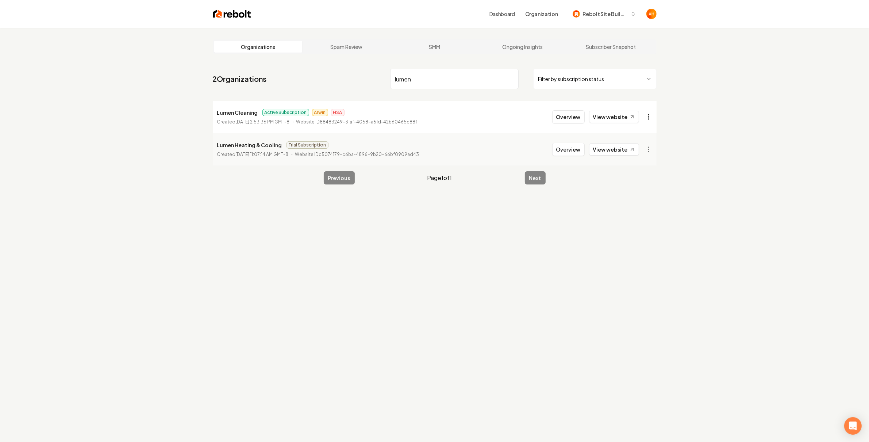
click at [649, 114] on html "Dashboard Organization Rebolt Site Builder Organizations Spam Review SMM Ongoin…" at bounding box center [434, 221] width 869 height 442
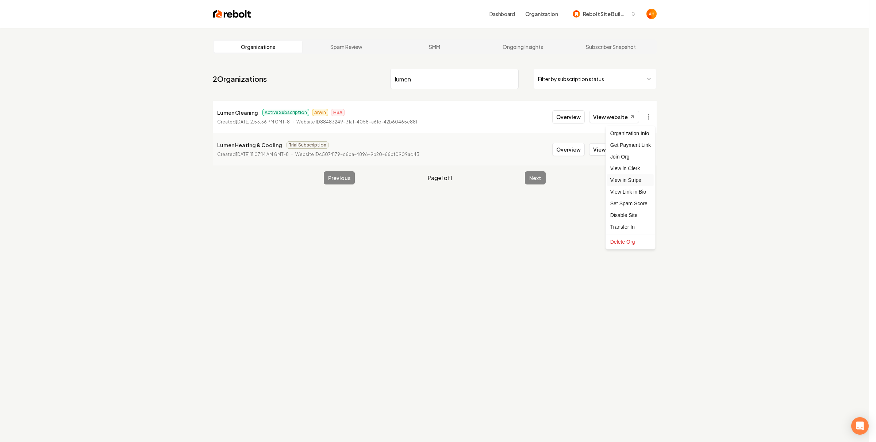
click at [627, 179] on link "View in Stripe" at bounding box center [630, 180] width 46 height 12
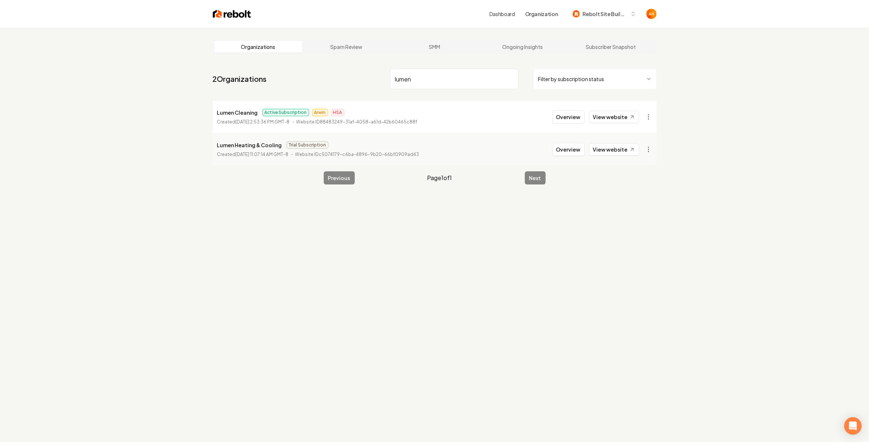
drag, startPoint x: 458, startPoint y: 69, endPoint x: 458, endPoint y: 73, distance: 3.7
click at [458, 73] on input "lumen" at bounding box center [454, 79] width 128 height 20
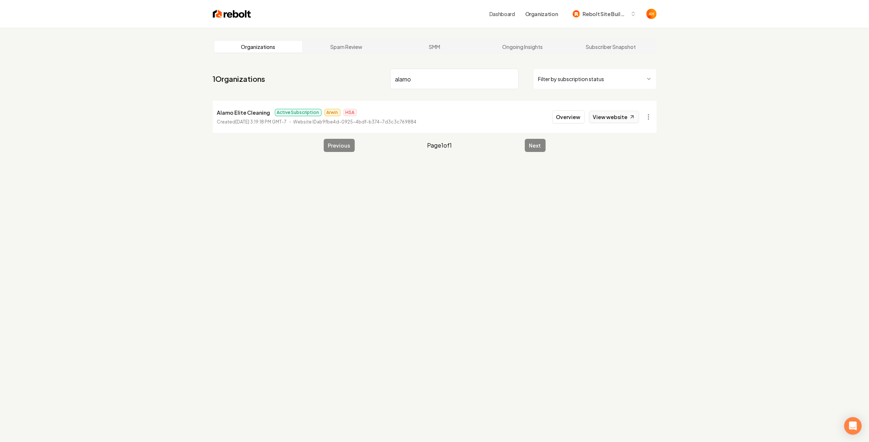
click at [615, 118] on link "View website" at bounding box center [614, 117] width 50 height 12
click at [423, 71] on input "alamo" at bounding box center [454, 79] width 128 height 20
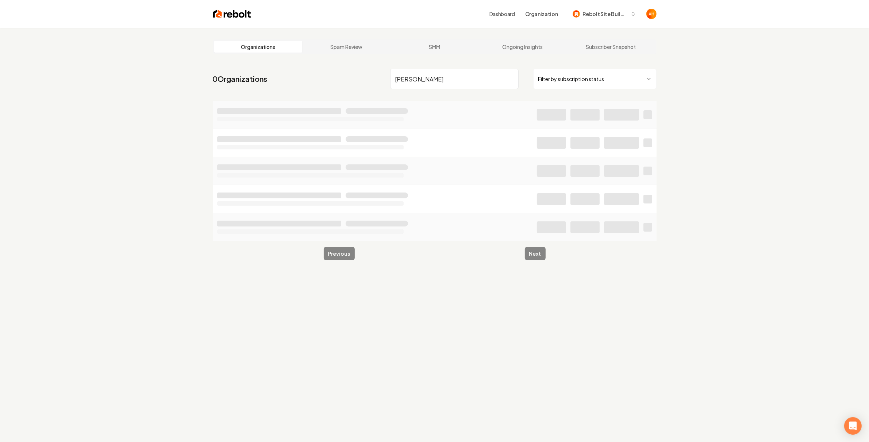
type input "[PERSON_NAME]"
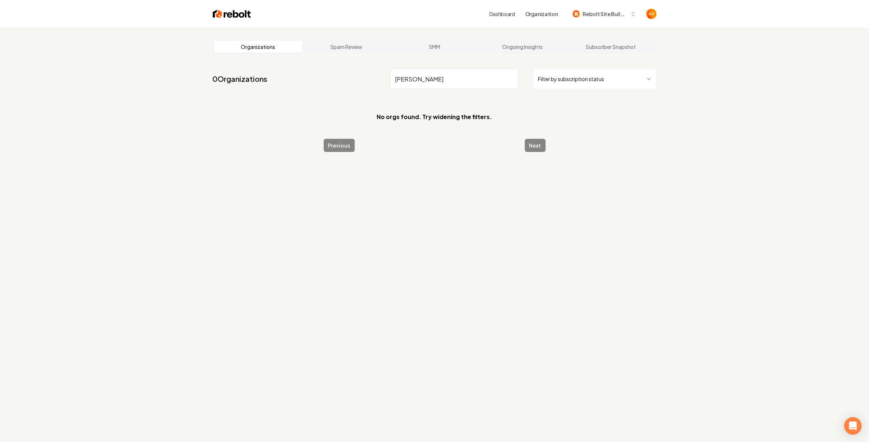
click at [513, 15] on link "Dashboard" at bounding box center [502, 13] width 26 height 7
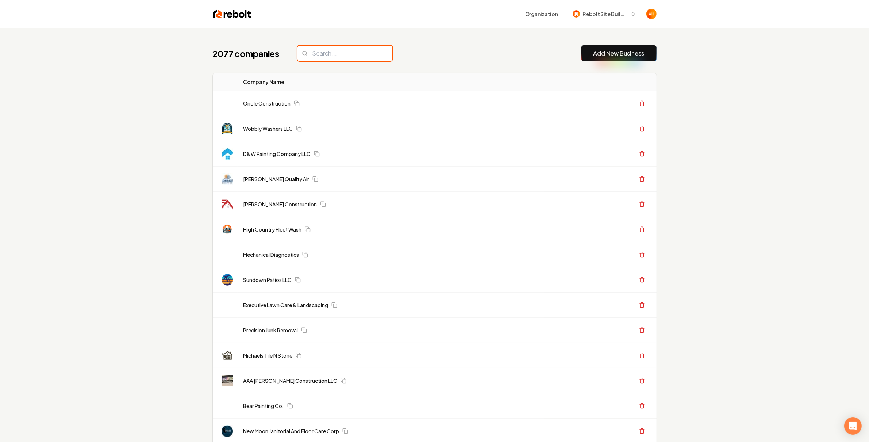
click at [346, 57] on input "search" at bounding box center [344, 53] width 95 height 15
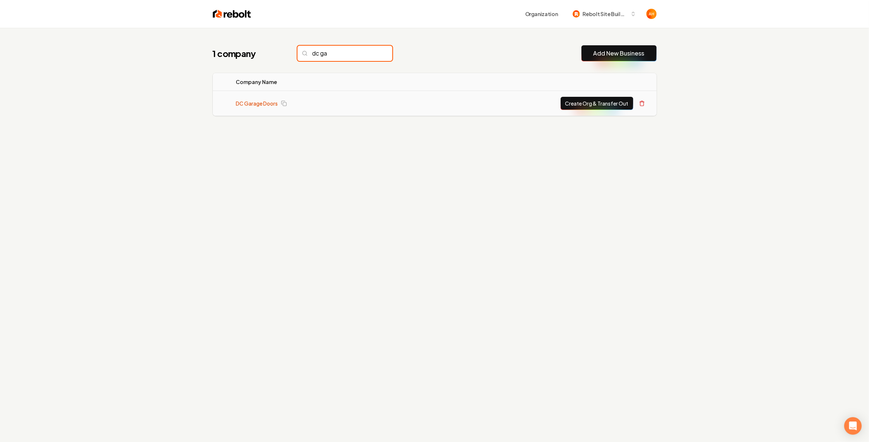
type input "dc ga"
click at [255, 105] on link "DC Garage Doors" at bounding box center [257, 103] width 42 height 7
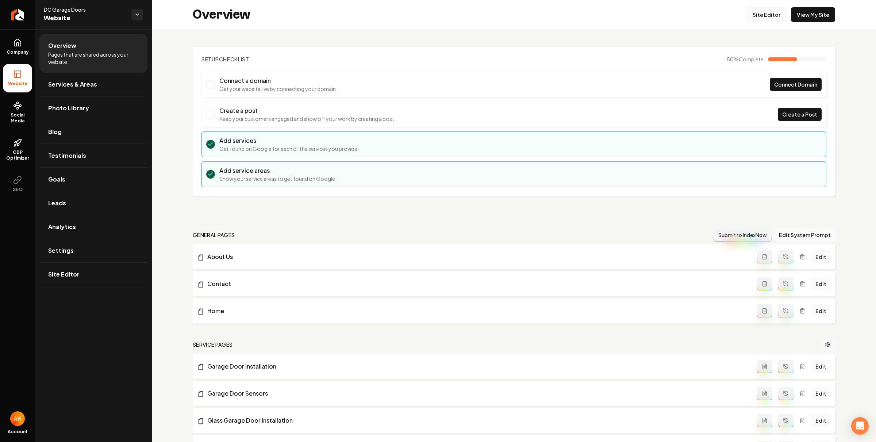
click at [754, 15] on link "Site Editor" at bounding box center [766, 14] width 40 height 15
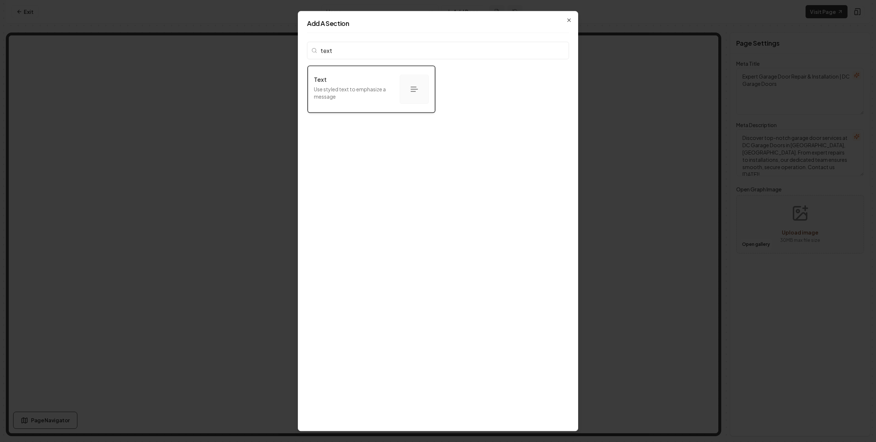
type input "text"
click at [371, 97] on p "Use styled text to emphasize a message" at bounding box center [354, 92] width 80 height 15
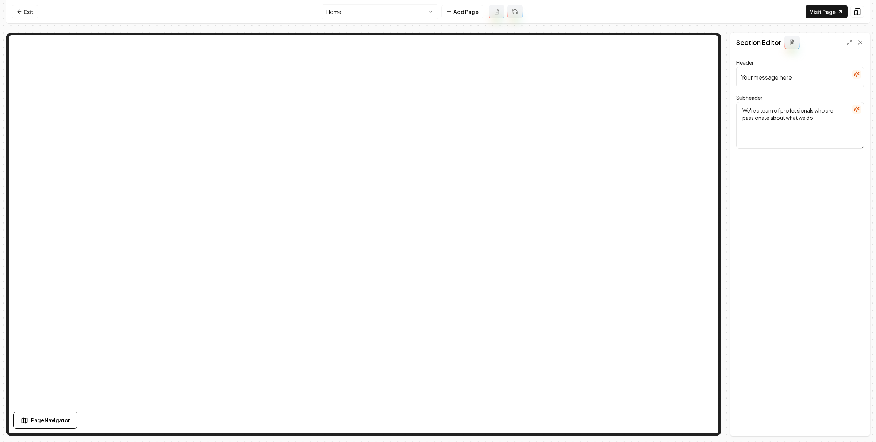
click at [794, 79] on input "Your message here" at bounding box center [800, 77] width 128 height 20
type input "Expert Garage Door Services"
click at [857, 419] on button "Save" at bounding box center [853, 422] width 22 height 13
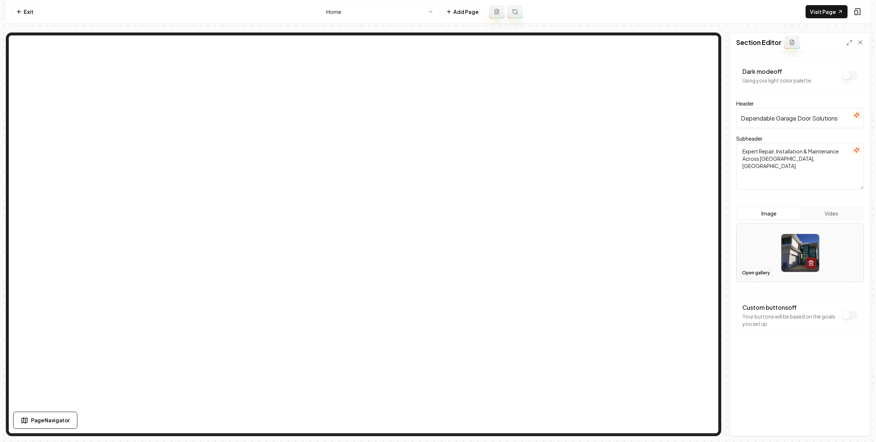
click at [753, 277] on button "Open gallery" at bounding box center [755, 273] width 33 height 12
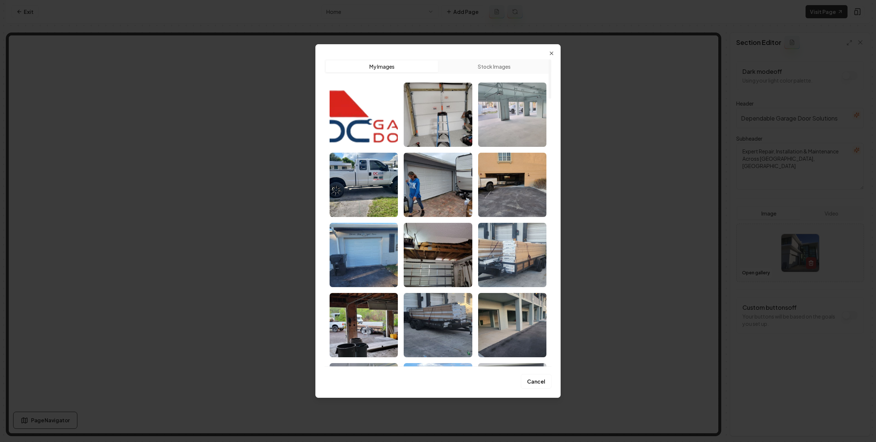
click at [505, 121] on img "Select image image_68a62a825c7cd75eb880d3da.jpeg" at bounding box center [512, 114] width 68 height 64
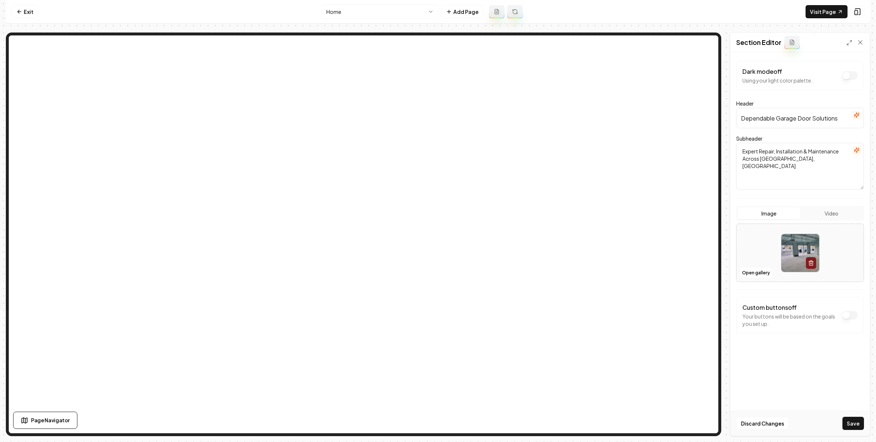
drag, startPoint x: 852, startPoint y: 423, endPoint x: 786, endPoint y: 385, distance: 75.5
click at [851, 422] on button "Save" at bounding box center [853, 422] width 22 height 13
click at [24, 17] on link "Exit" at bounding box center [25, 11] width 27 height 13
